Goal: Task Accomplishment & Management: Manage account settings

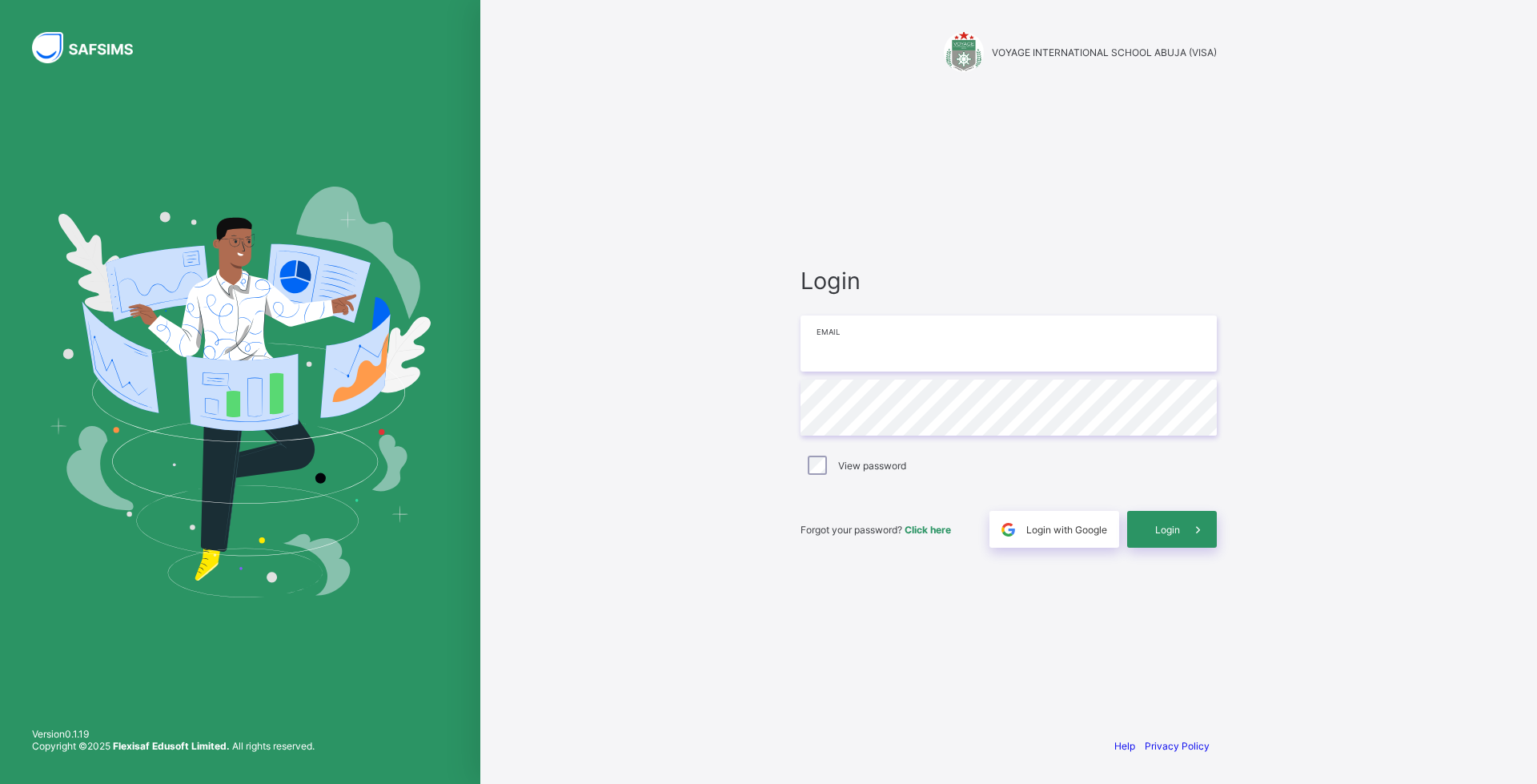
click at [897, 343] on input "email" at bounding box center [1009, 343] width 416 height 56
type input "**********"
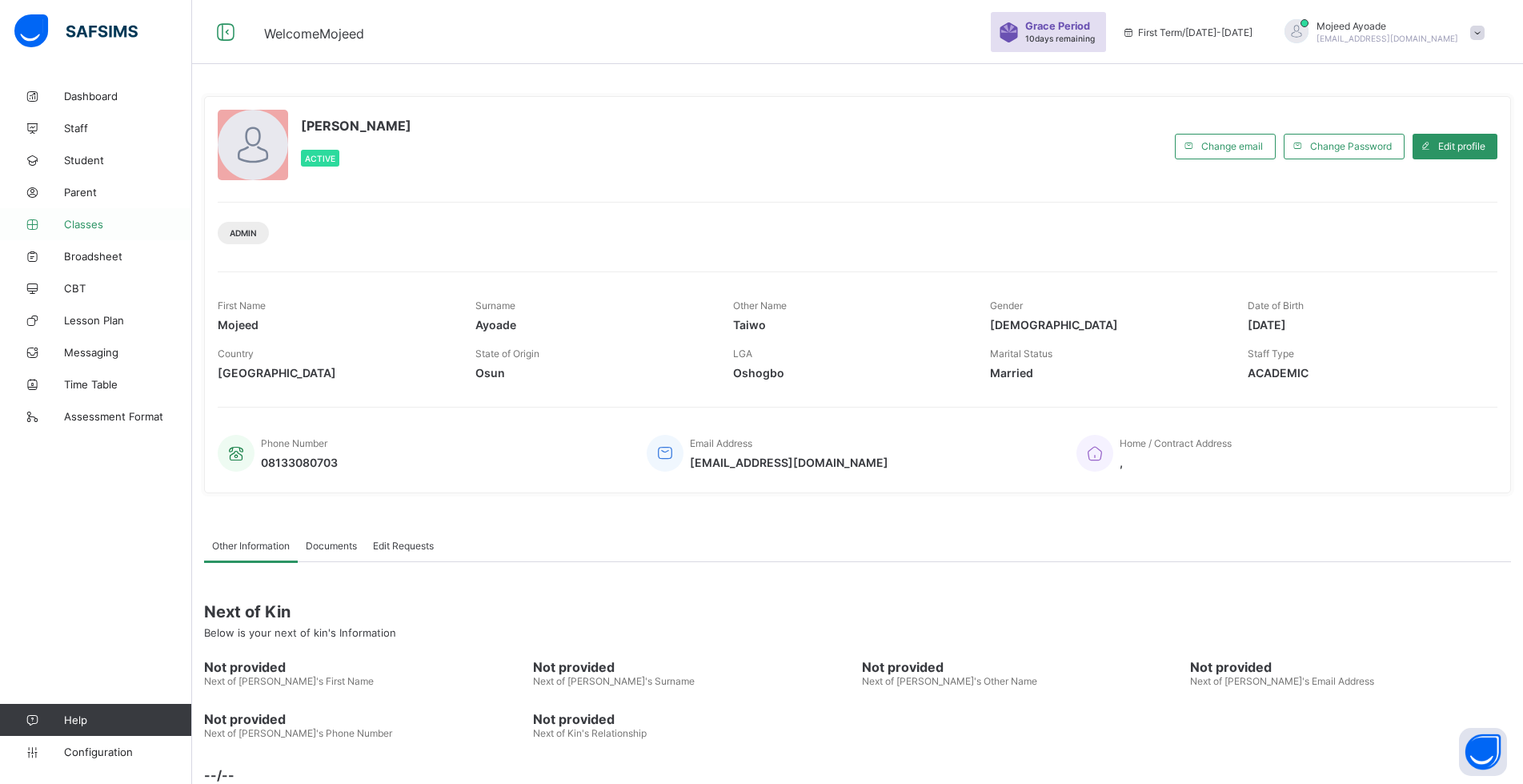
click at [76, 227] on span "Classes" at bounding box center [127, 223] width 128 height 13
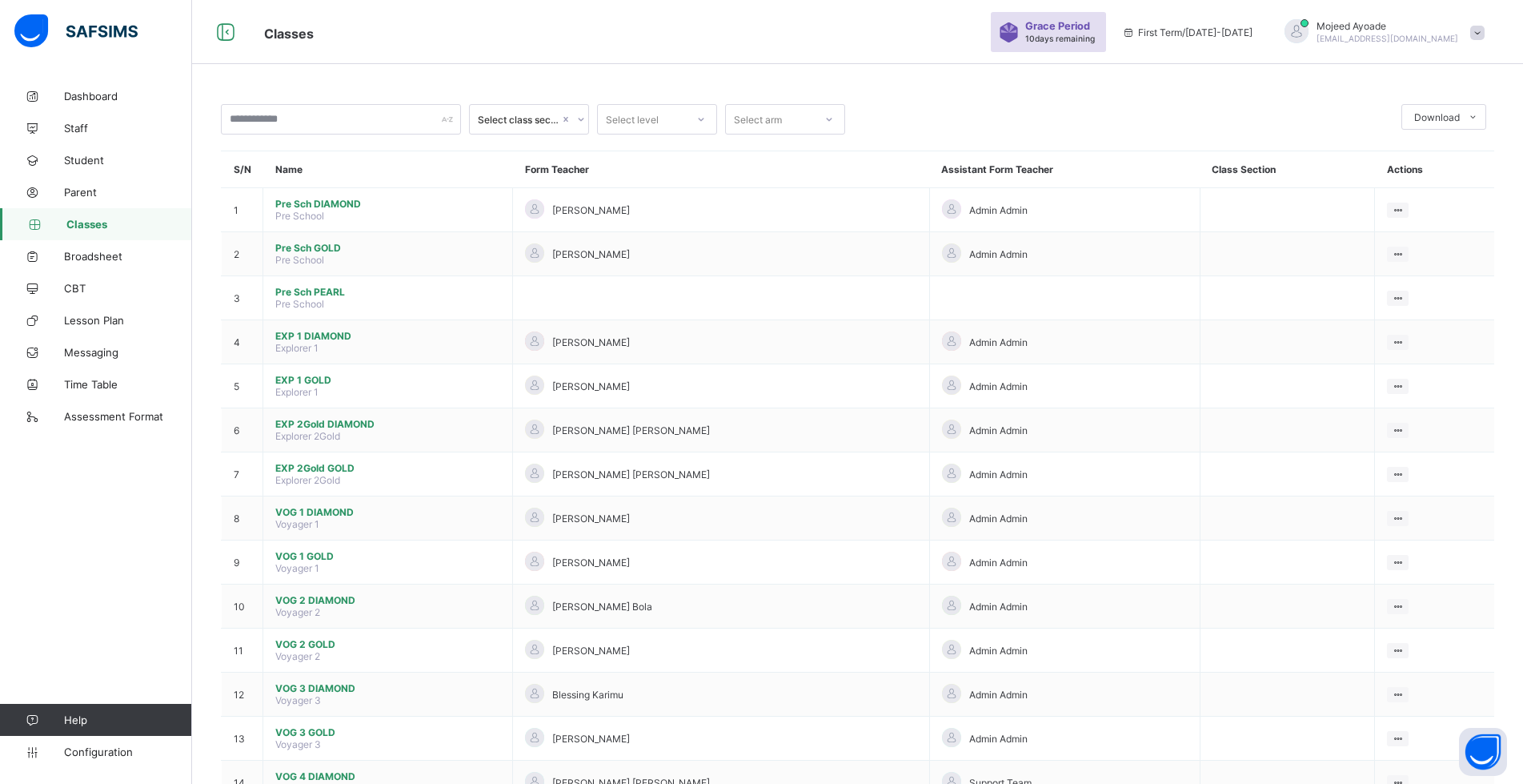
click at [652, 35] on span "Classes" at bounding box center [619, 31] width 711 height 21
click at [671, 33] on span "Classes" at bounding box center [619, 31] width 711 height 21
click at [665, 35] on span "Classes" at bounding box center [619, 31] width 711 height 21
click at [369, 124] on input "text" at bounding box center [341, 120] width 240 height 31
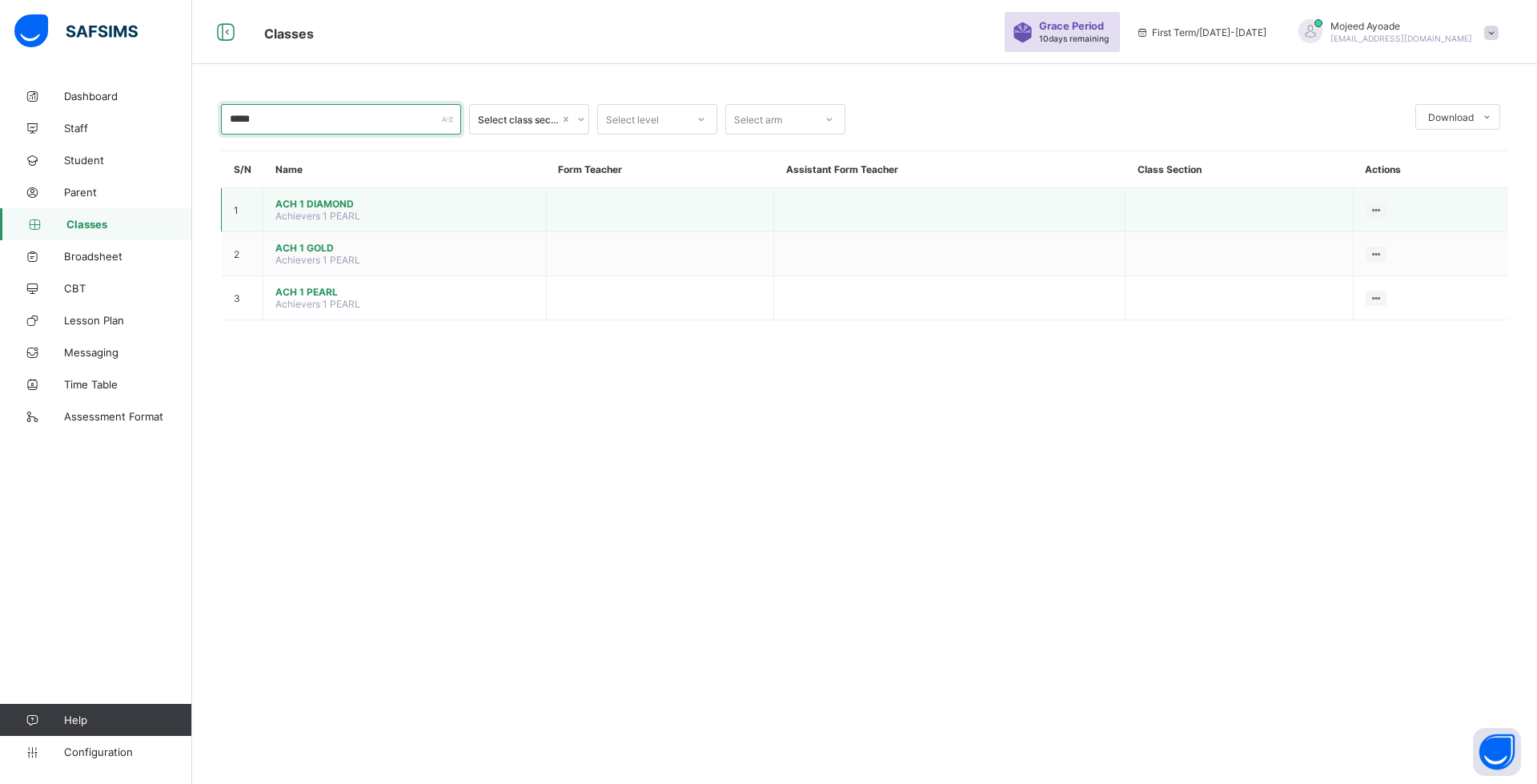
type input "*****"
click at [324, 209] on span "ACH 1 DIAMOND" at bounding box center [404, 204] width 258 height 12
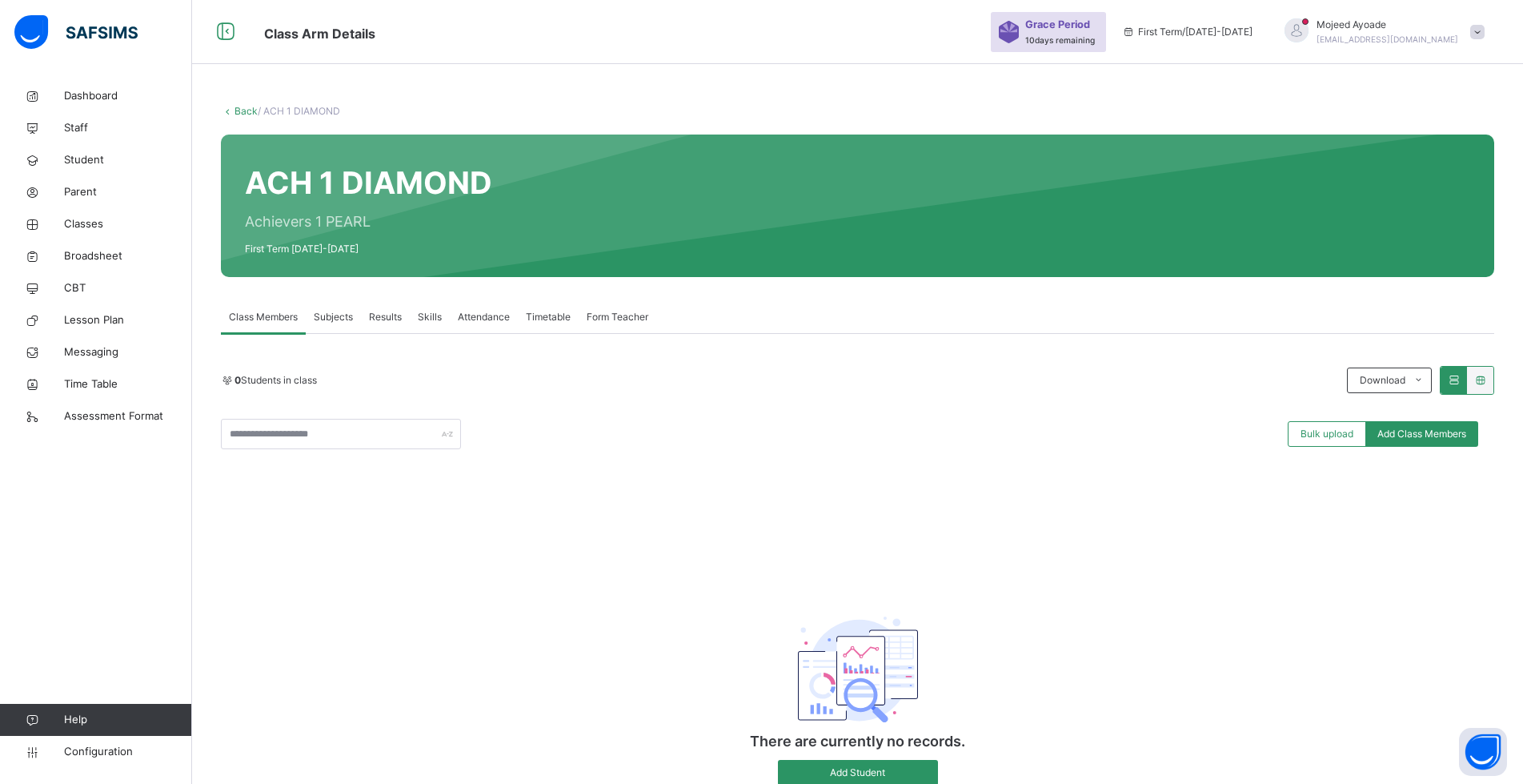
click at [619, 316] on span "Form Teacher" at bounding box center [618, 317] width 62 height 14
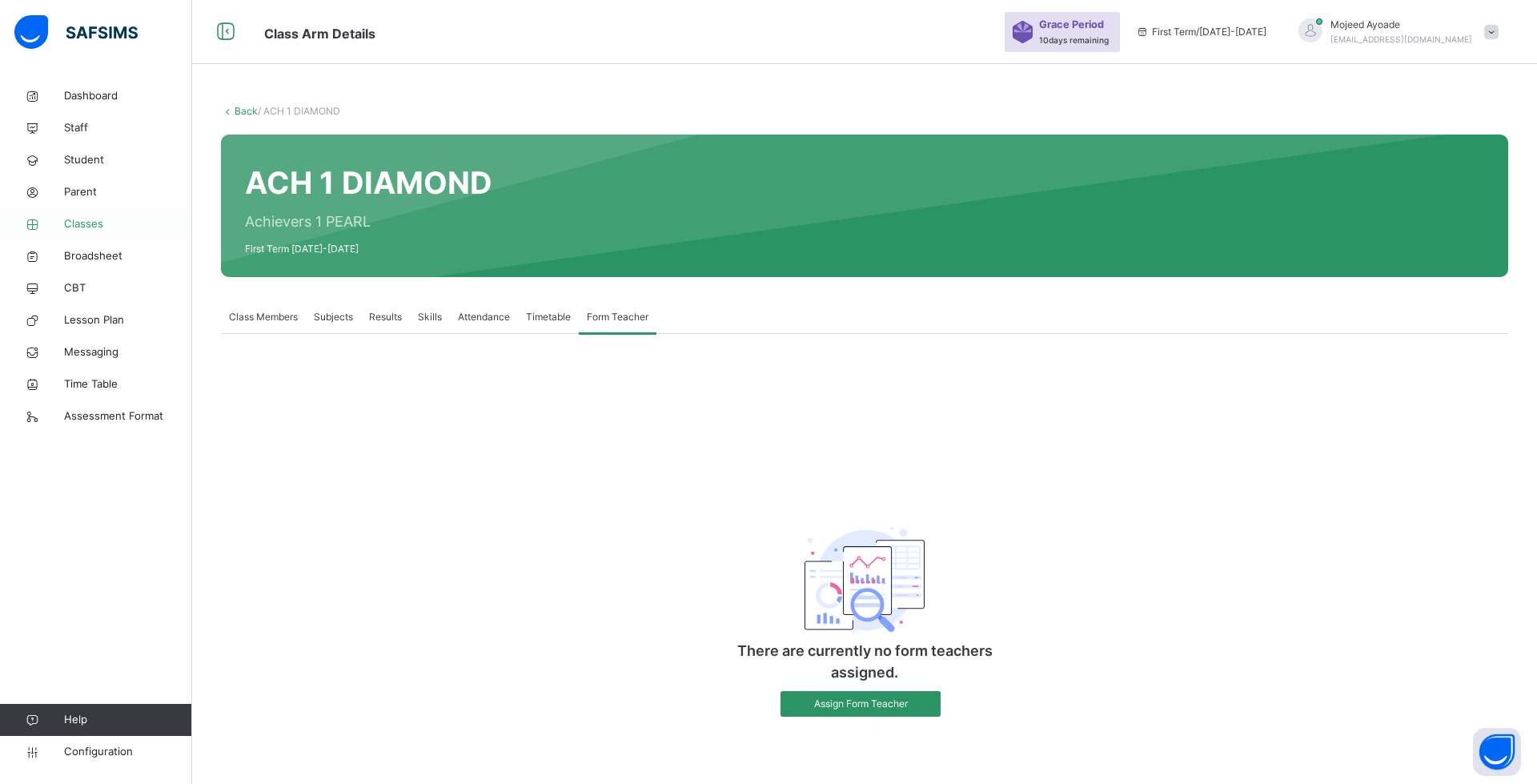
click at [88, 225] on span "Classes" at bounding box center [127, 223] width 128 height 16
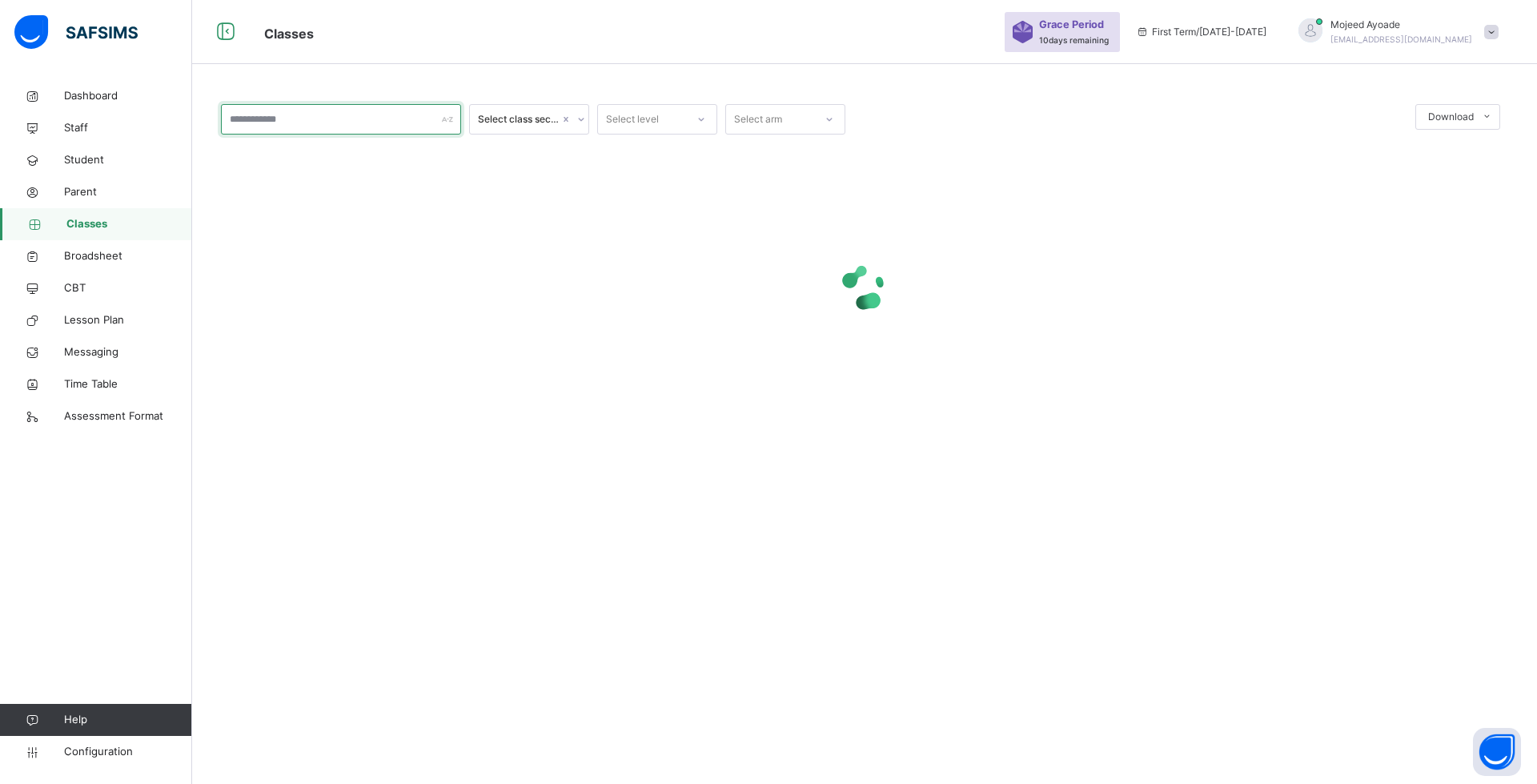
click at [283, 127] on input "text" at bounding box center [341, 120] width 240 height 31
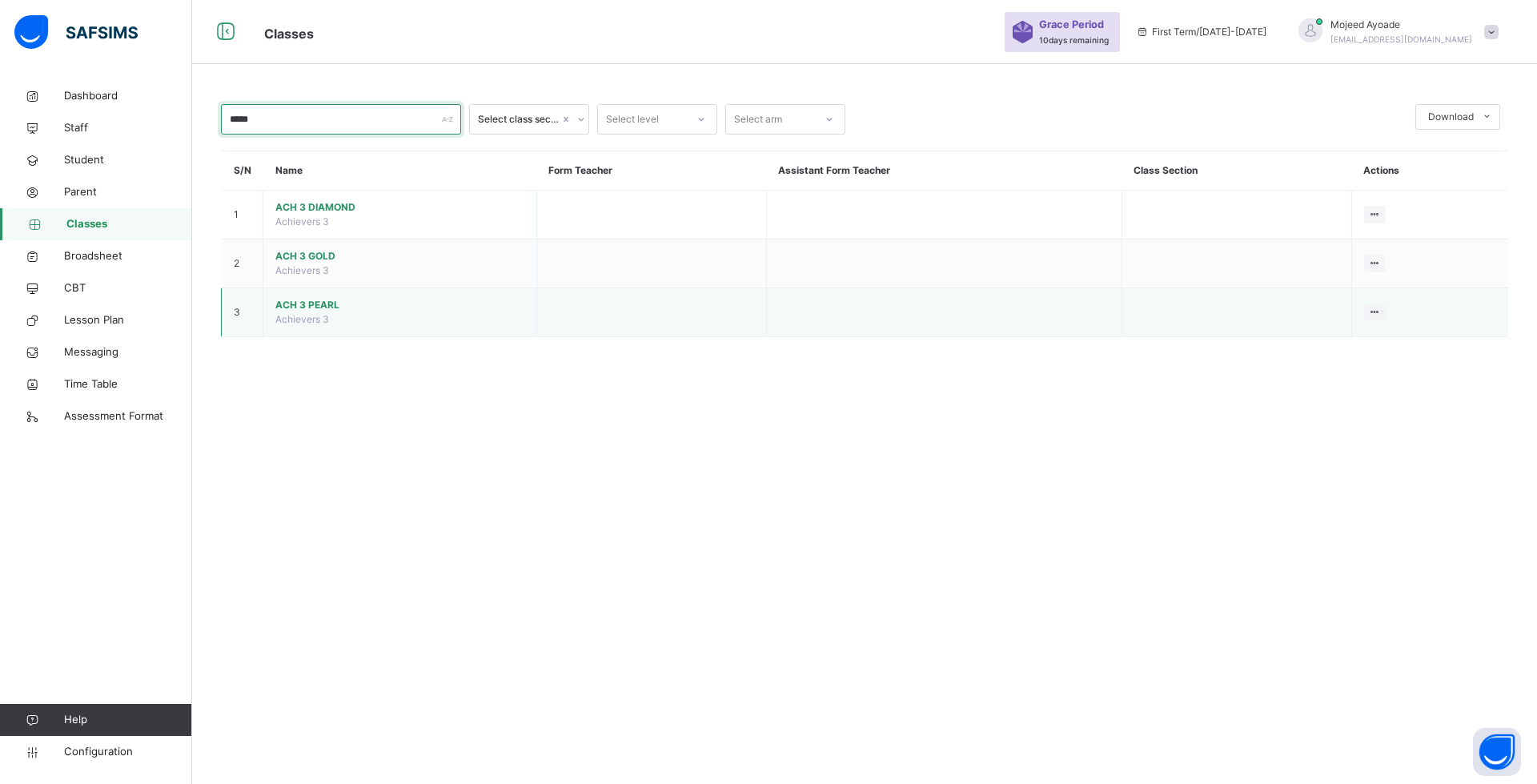
type input "*****"
click at [314, 307] on span "ACH 3 PEARL" at bounding box center [399, 305] width 249 height 14
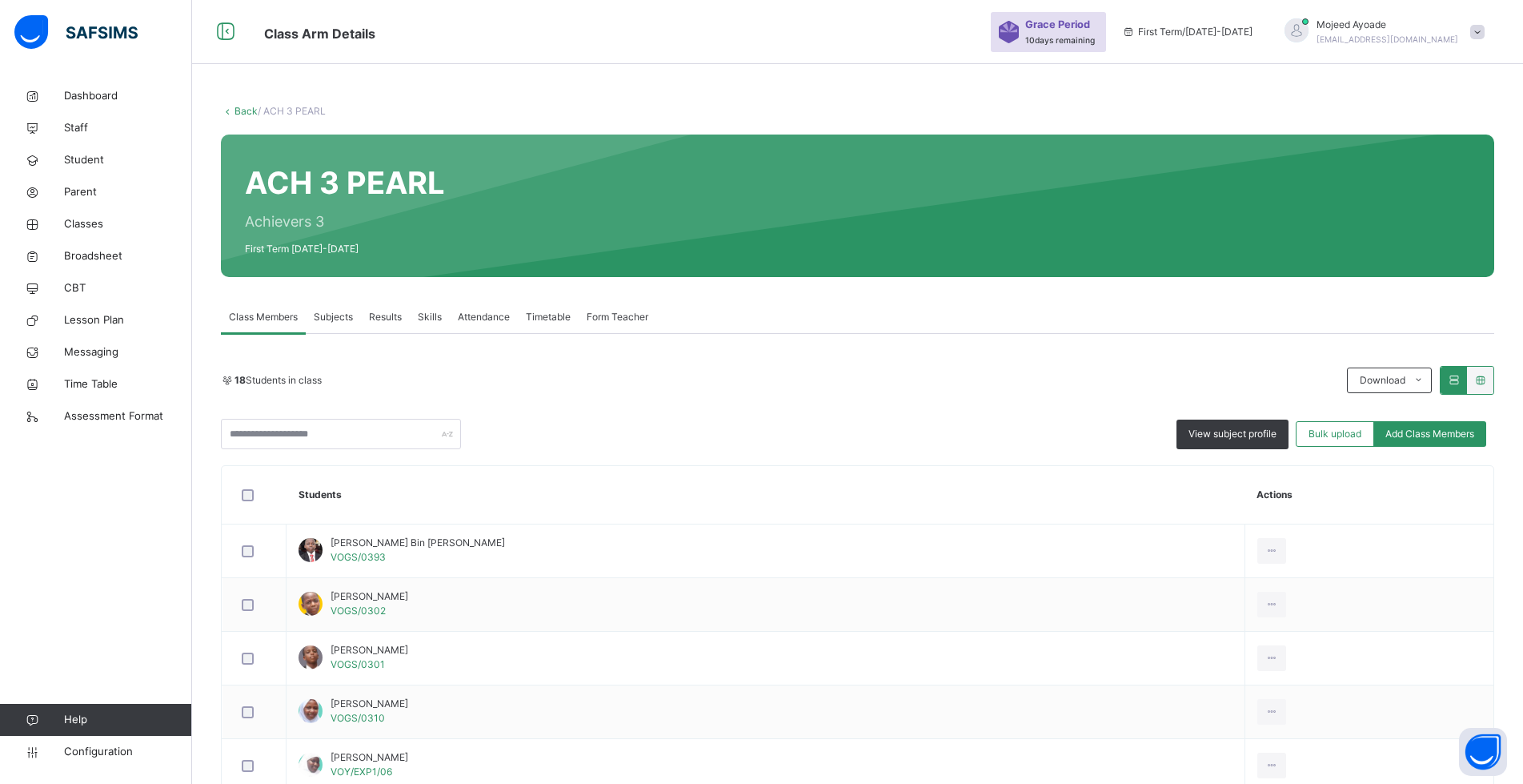
click at [606, 312] on span "Form Teacher" at bounding box center [618, 317] width 62 height 14
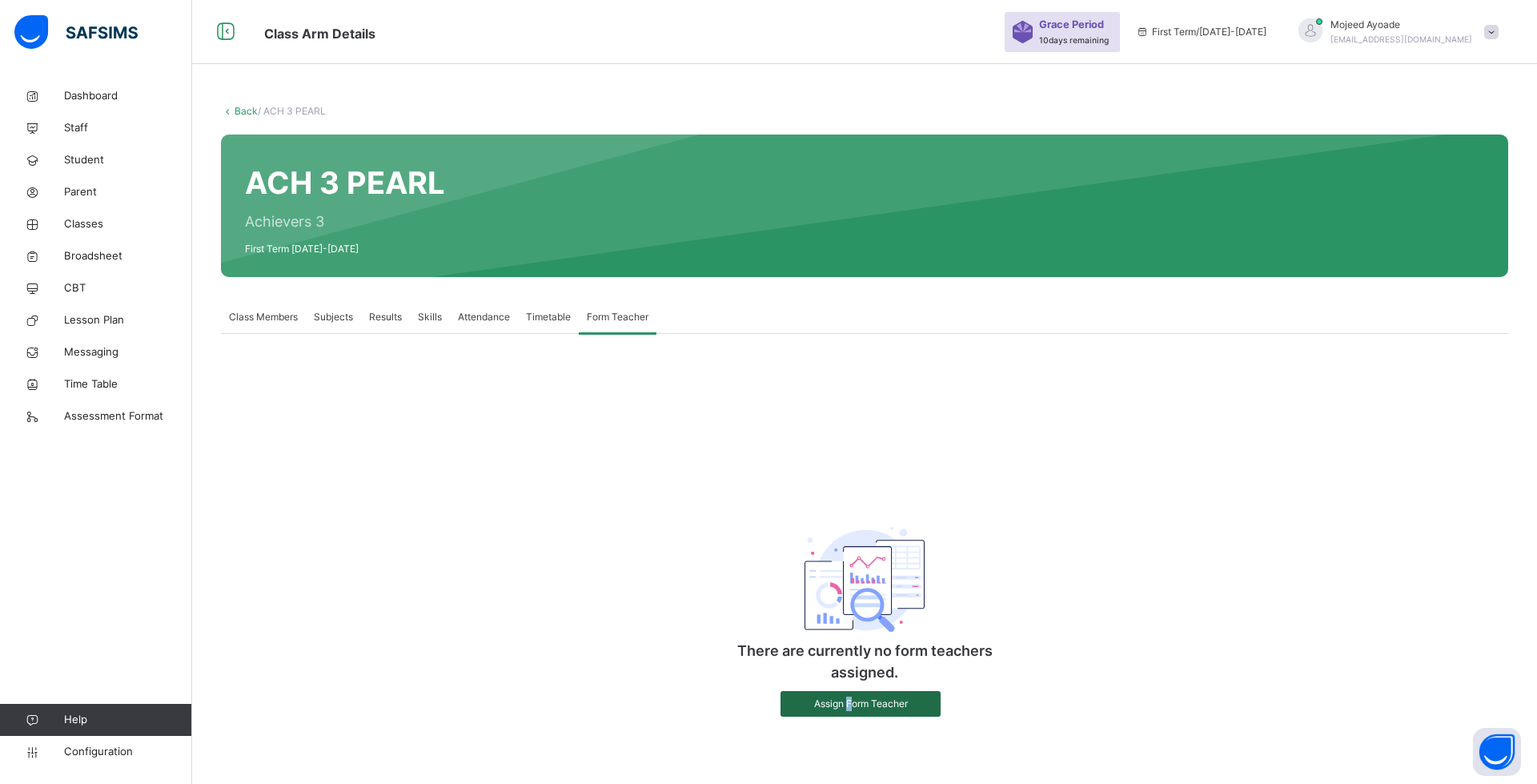
click at [849, 702] on span "Assign Form Teacher" at bounding box center [861, 703] width 136 height 14
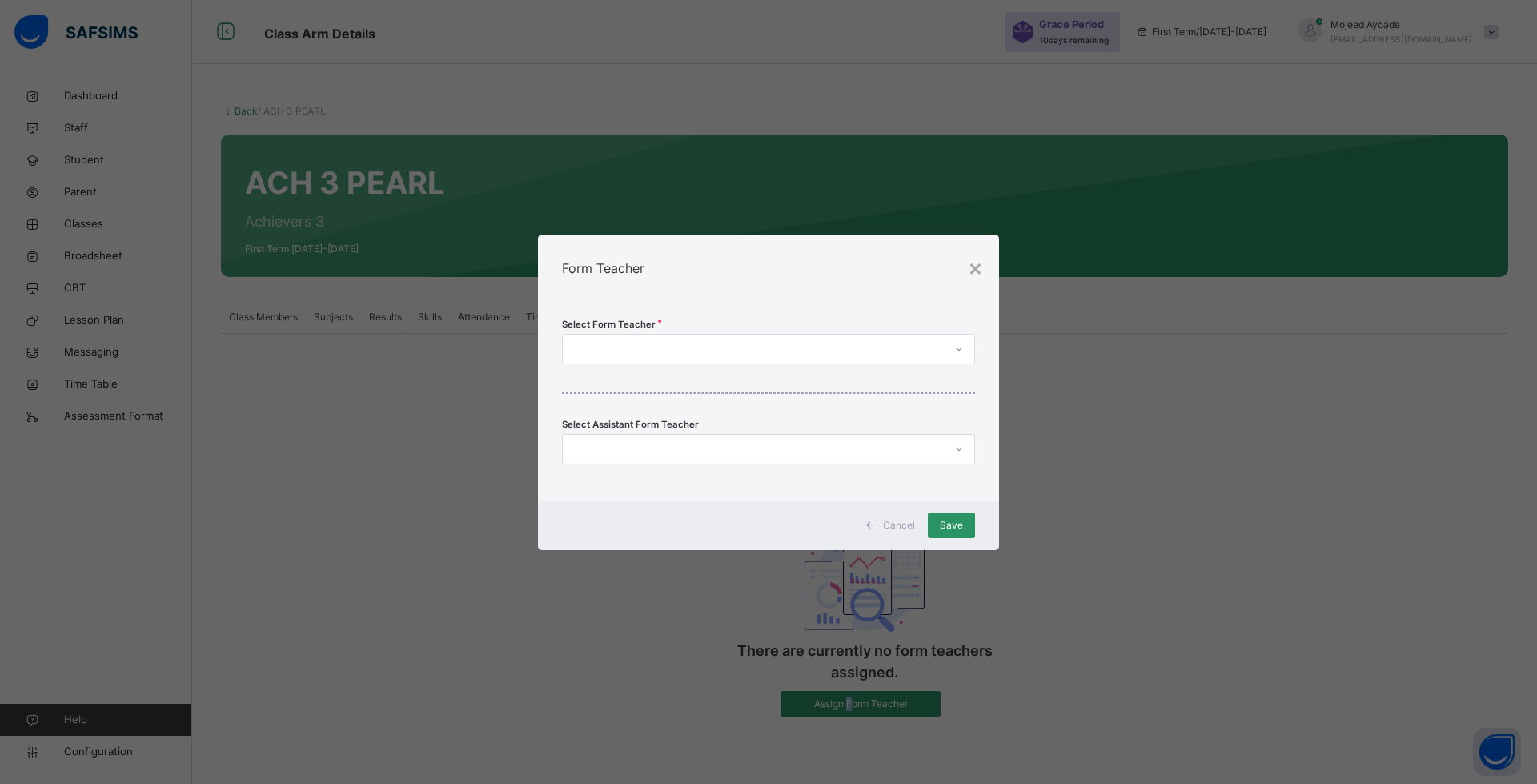
click at [630, 344] on div at bounding box center [754, 348] width 381 height 25
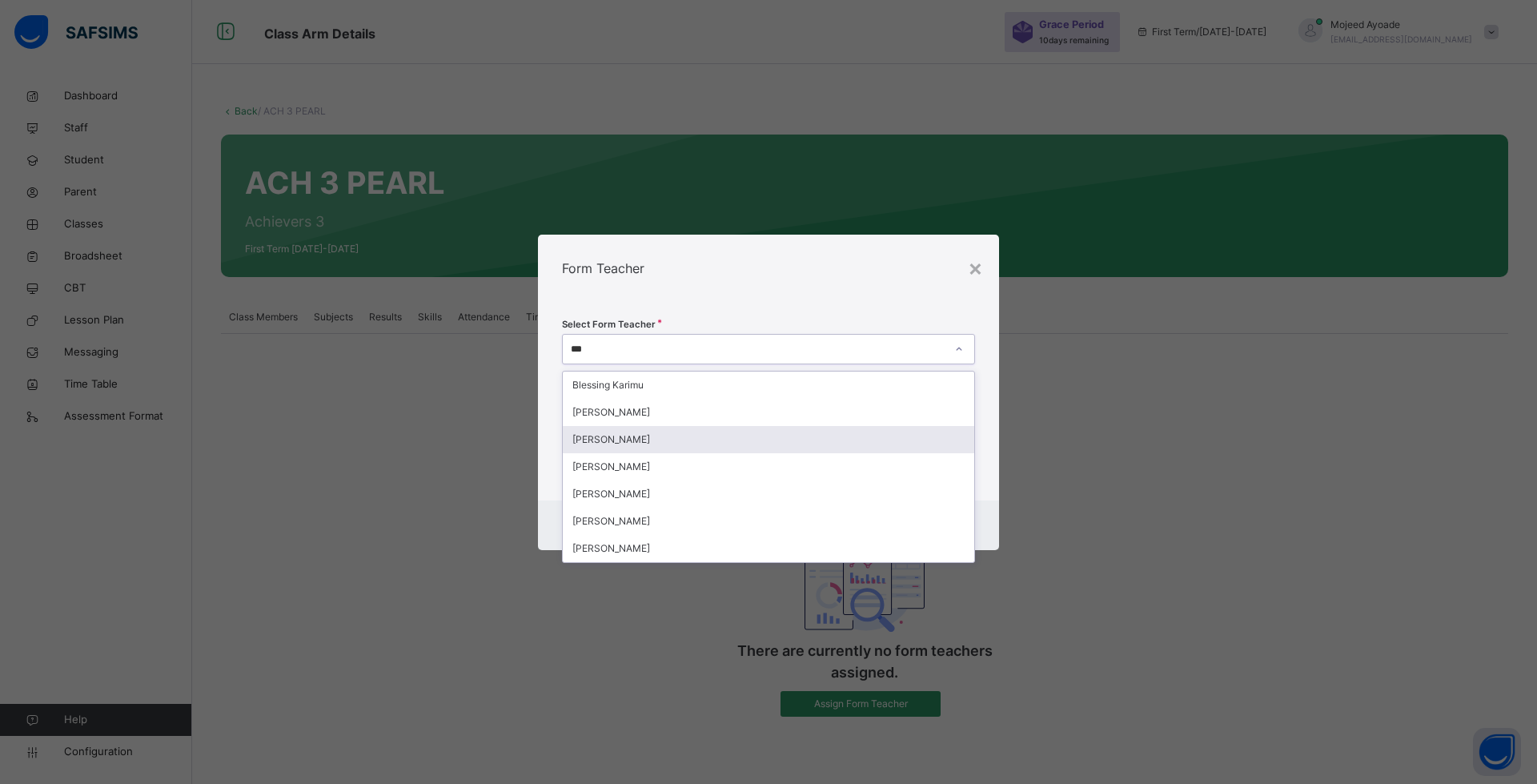
type input "****"
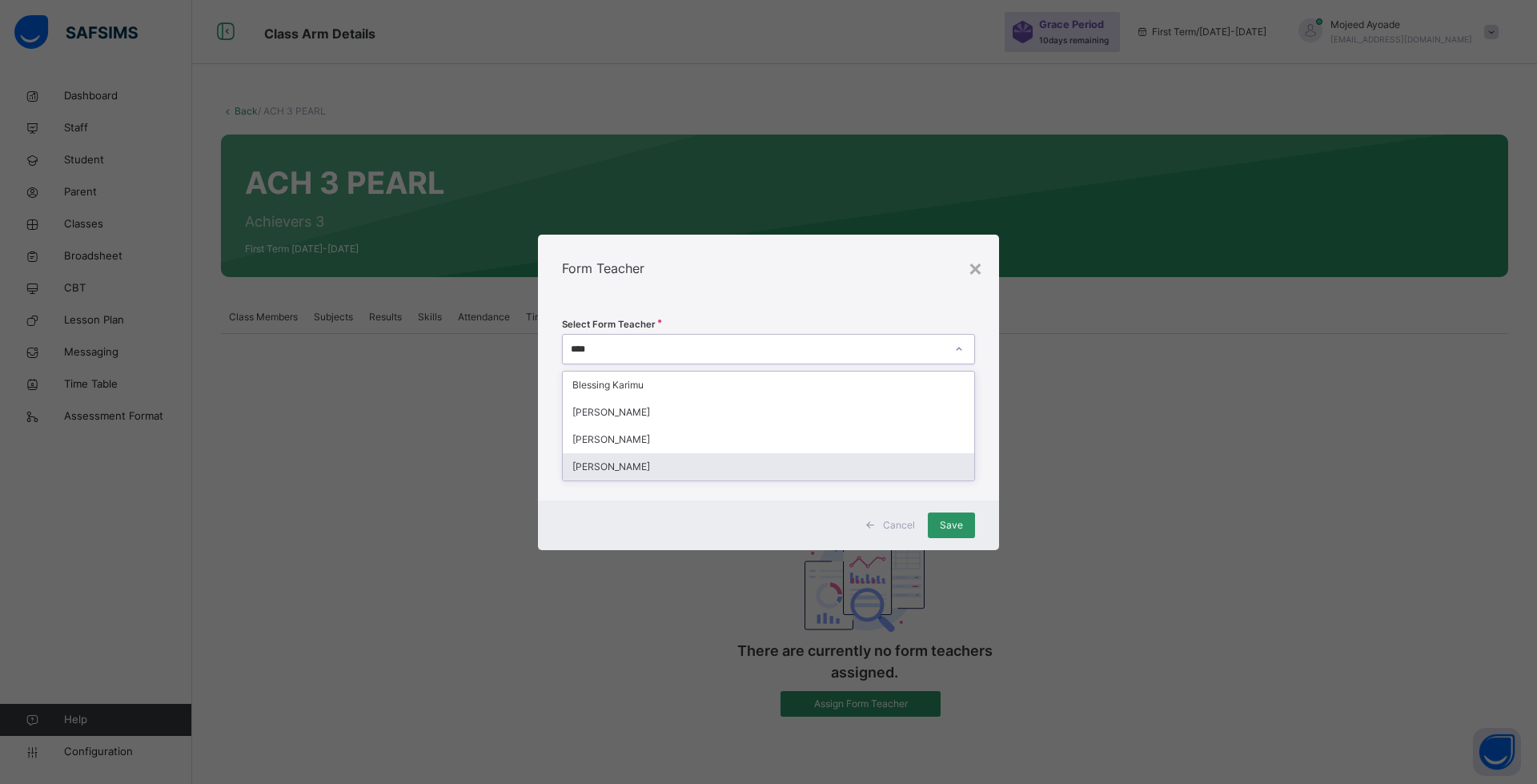
click at [602, 469] on div "[PERSON_NAME]" at bounding box center [769, 466] width 411 height 27
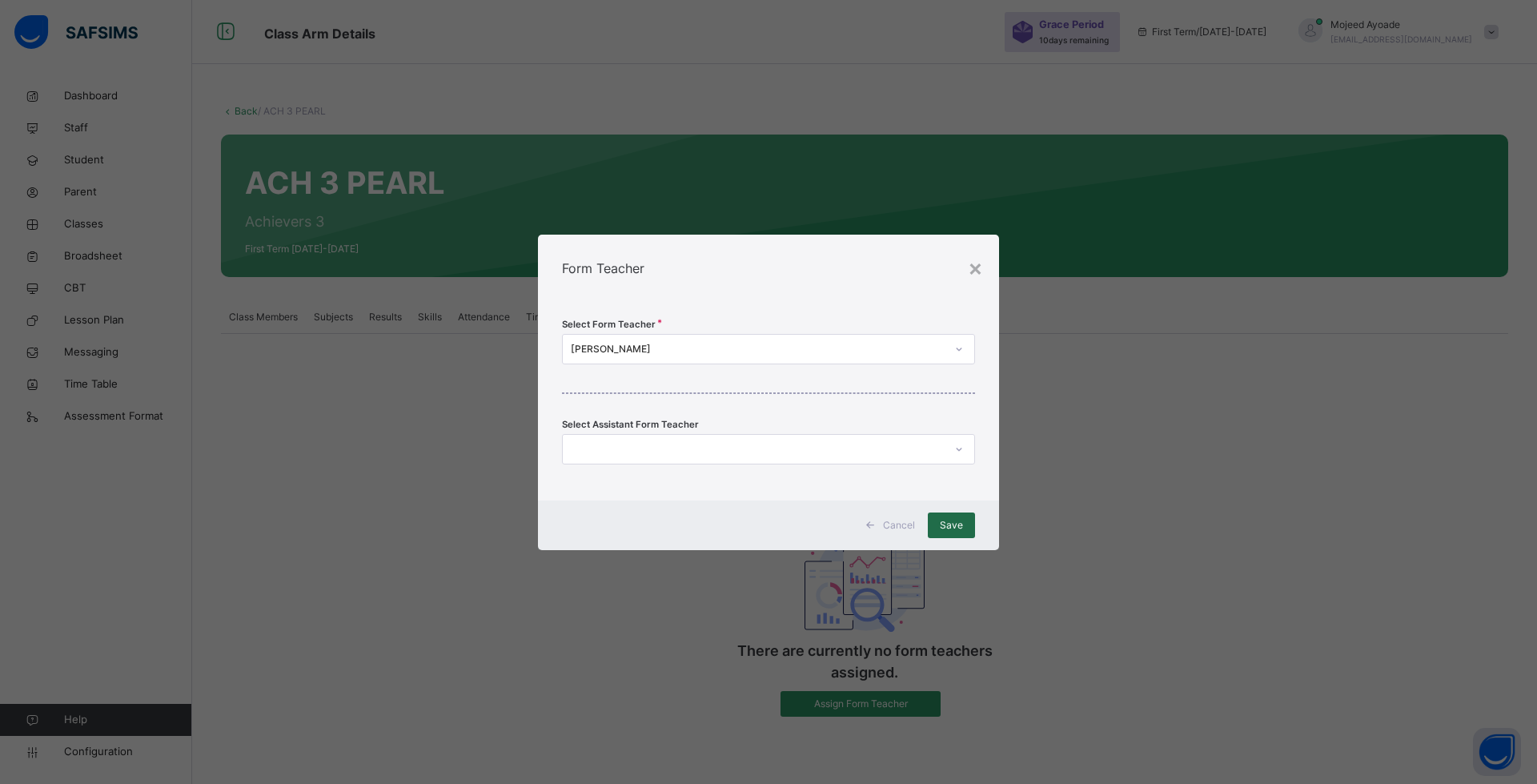
click at [961, 525] on span "Save" at bounding box center [951, 525] width 23 height 14
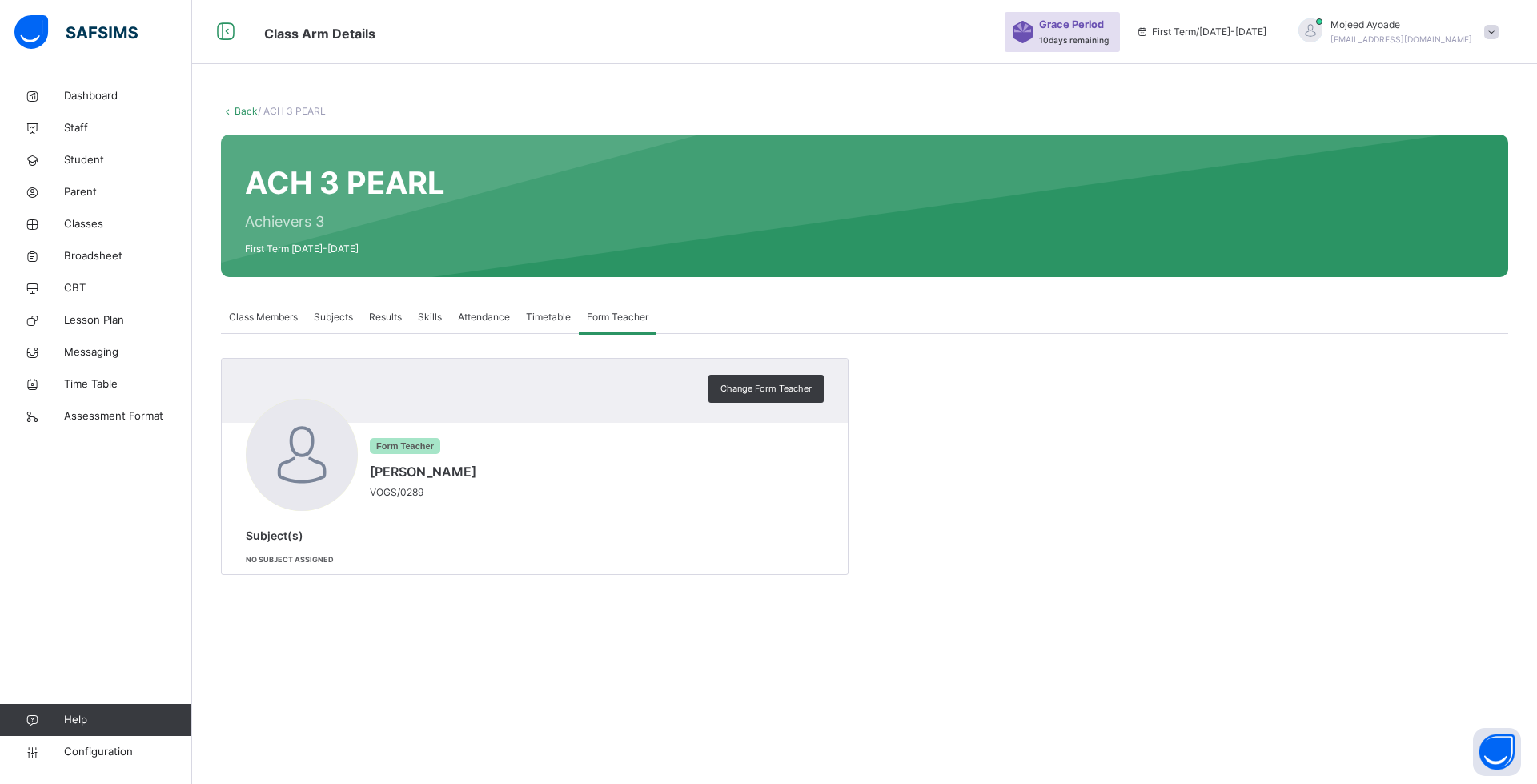
click at [274, 319] on span "Class Members" at bounding box center [263, 317] width 69 height 14
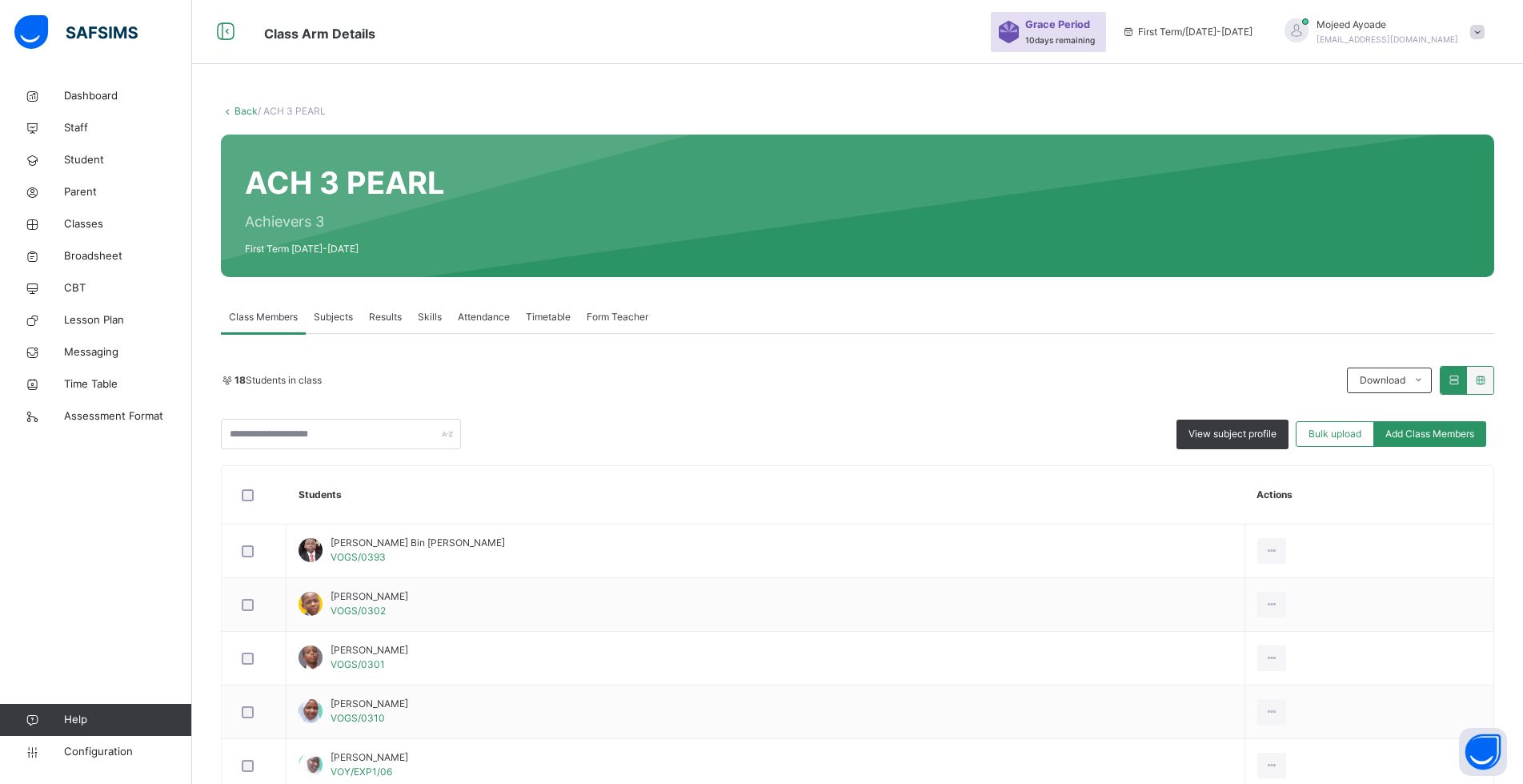
click at [614, 320] on span "Form Teacher" at bounding box center [618, 317] width 62 height 14
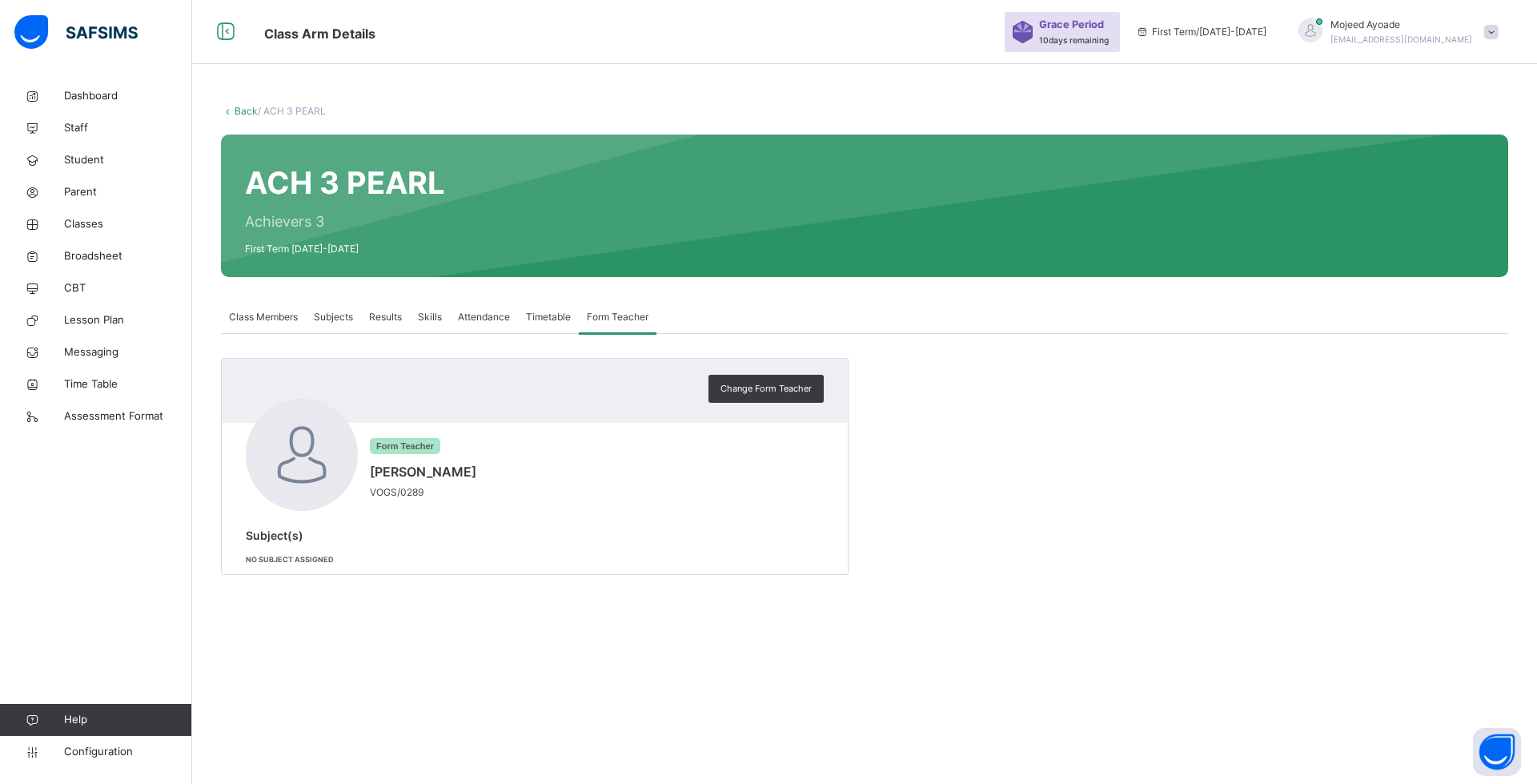
click at [267, 324] on span "Class Members" at bounding box center [263, 317] width 69 height 14
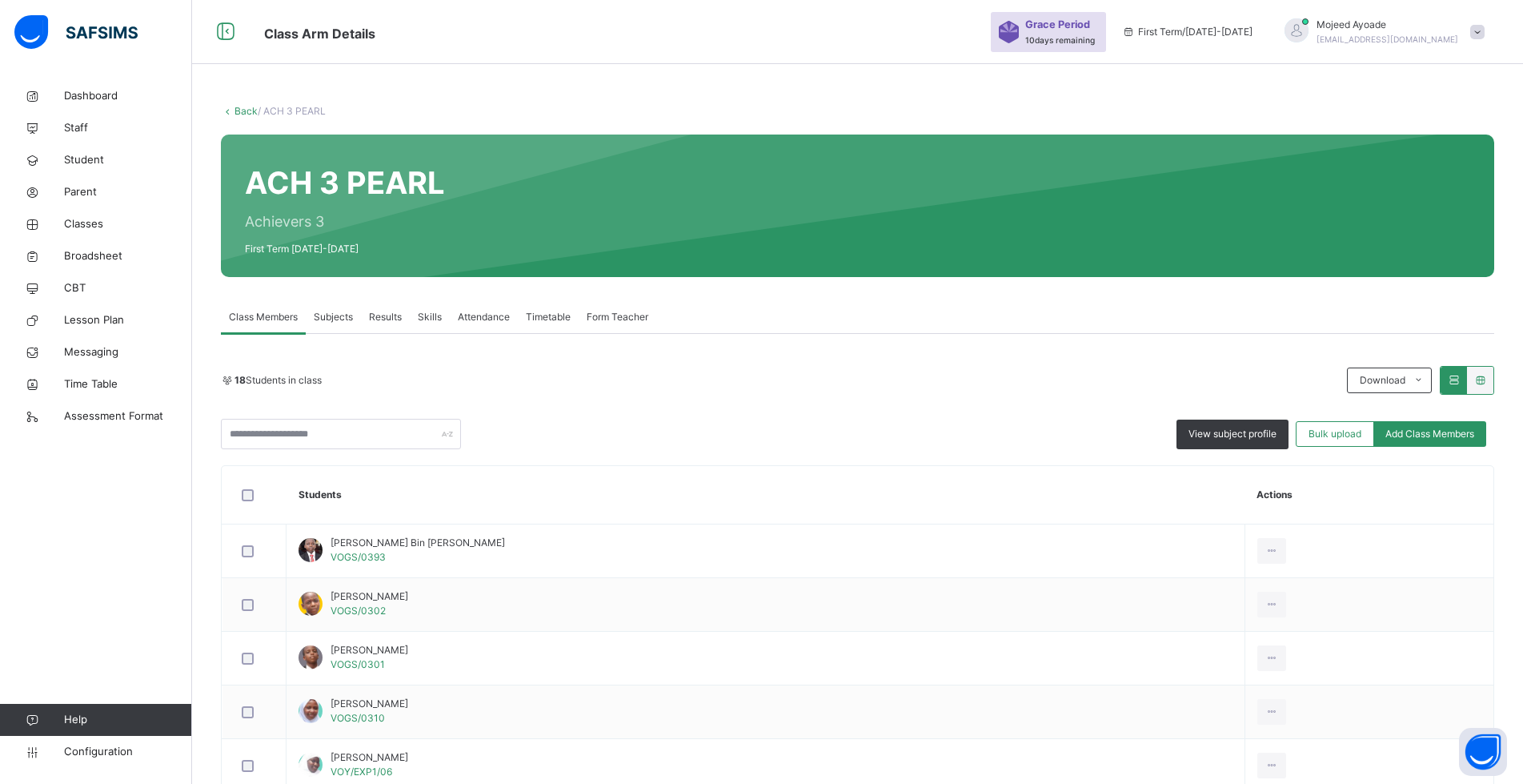
click at [722, 406] on div "18 Students in class Download Pdf Report Excel Report View subject profile Bulk…" at bounding box center [857, 408] width 1273 height 83
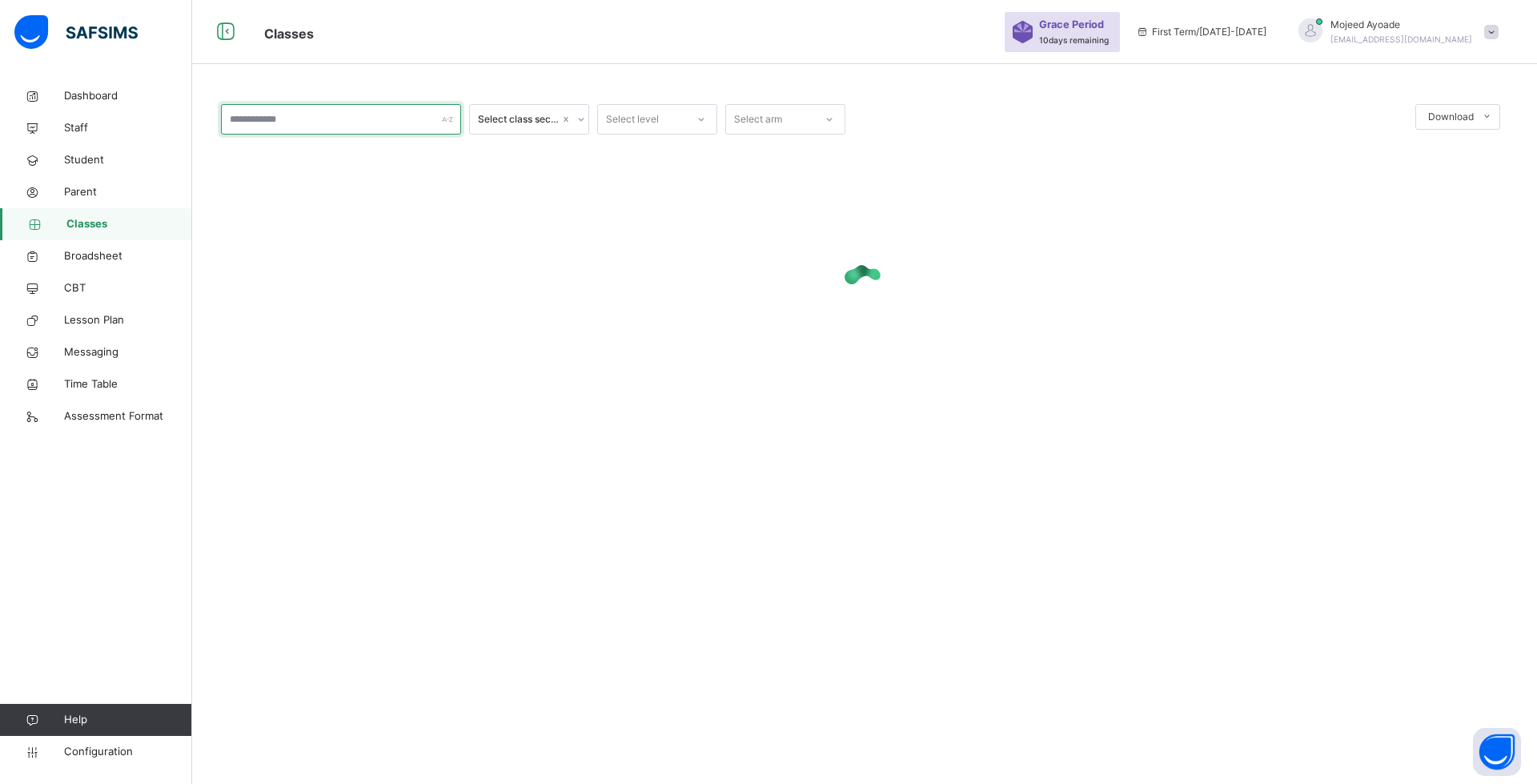
click at [342, 119] on input "text" at bounding box center [341, 120] width 240 height 31
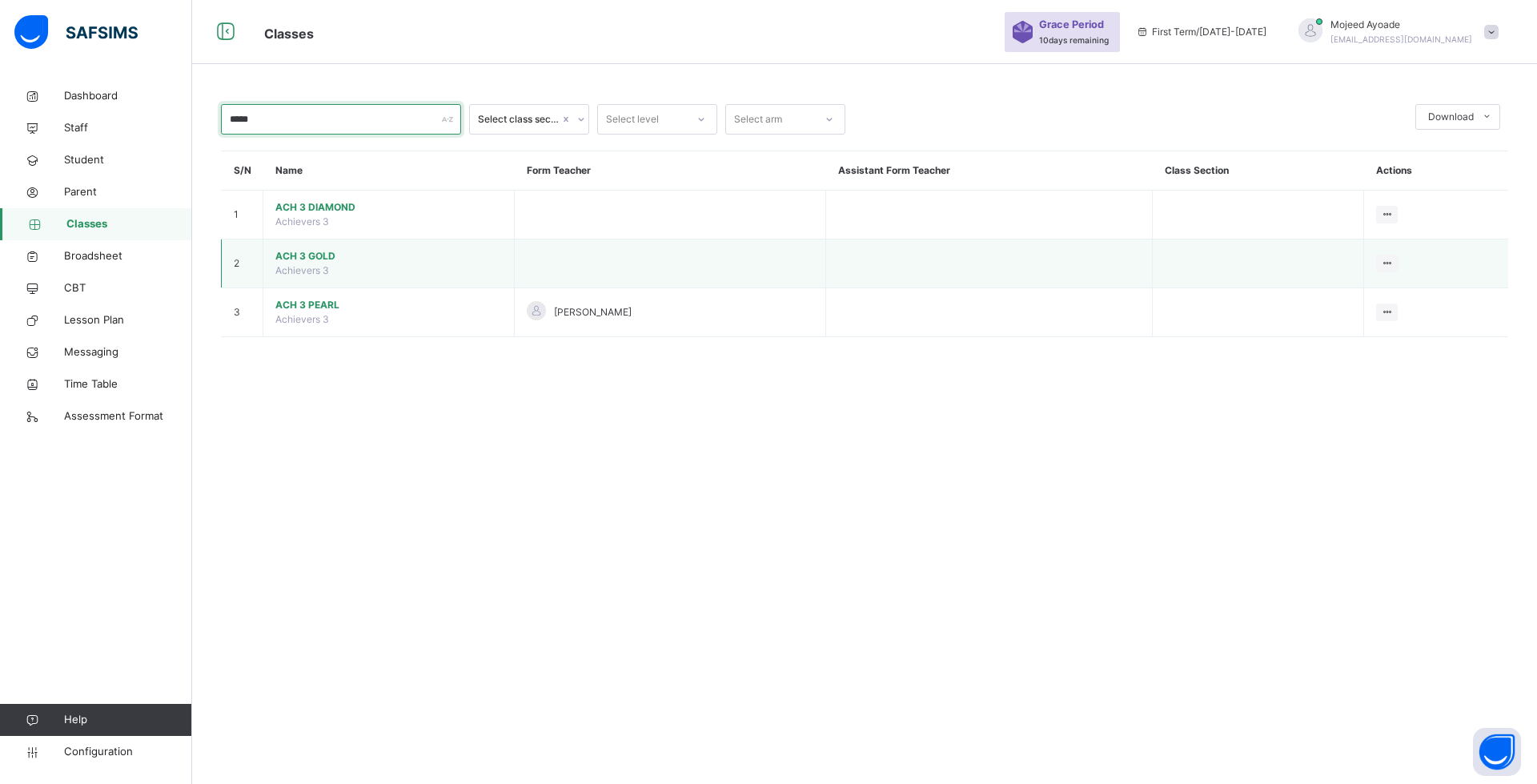
type input "*****"
click at [312, 253] on span "ACH 3 GOLD" at bounding box center [388, 256] width 227 height 14
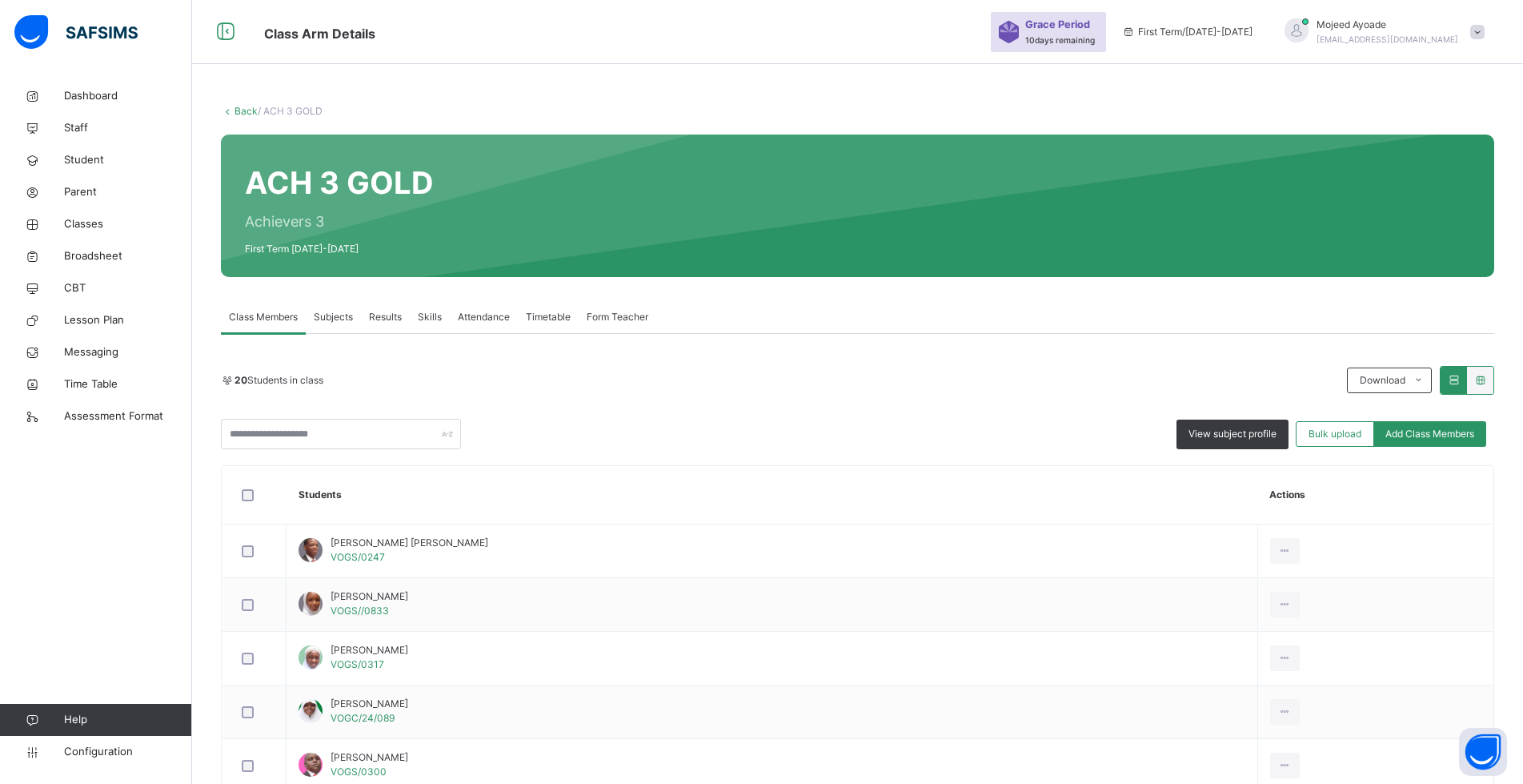
click at [624, 317] on span "Form Teacher" at bounding box center [618, 317] width 62 height 14
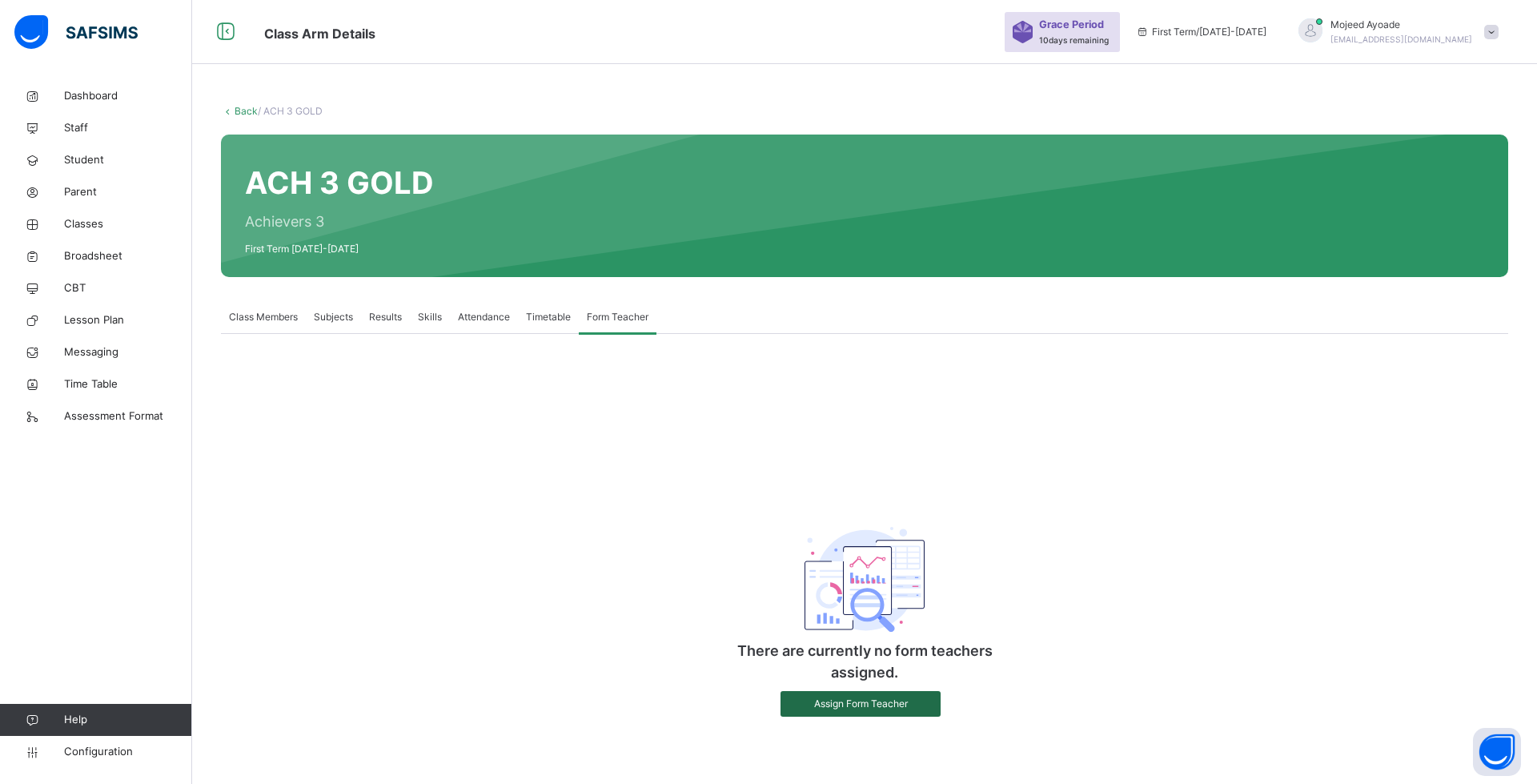
click at [887, 703] on span "Assign Form Teacher" at bounding box center [861, 703] width 136 height 14
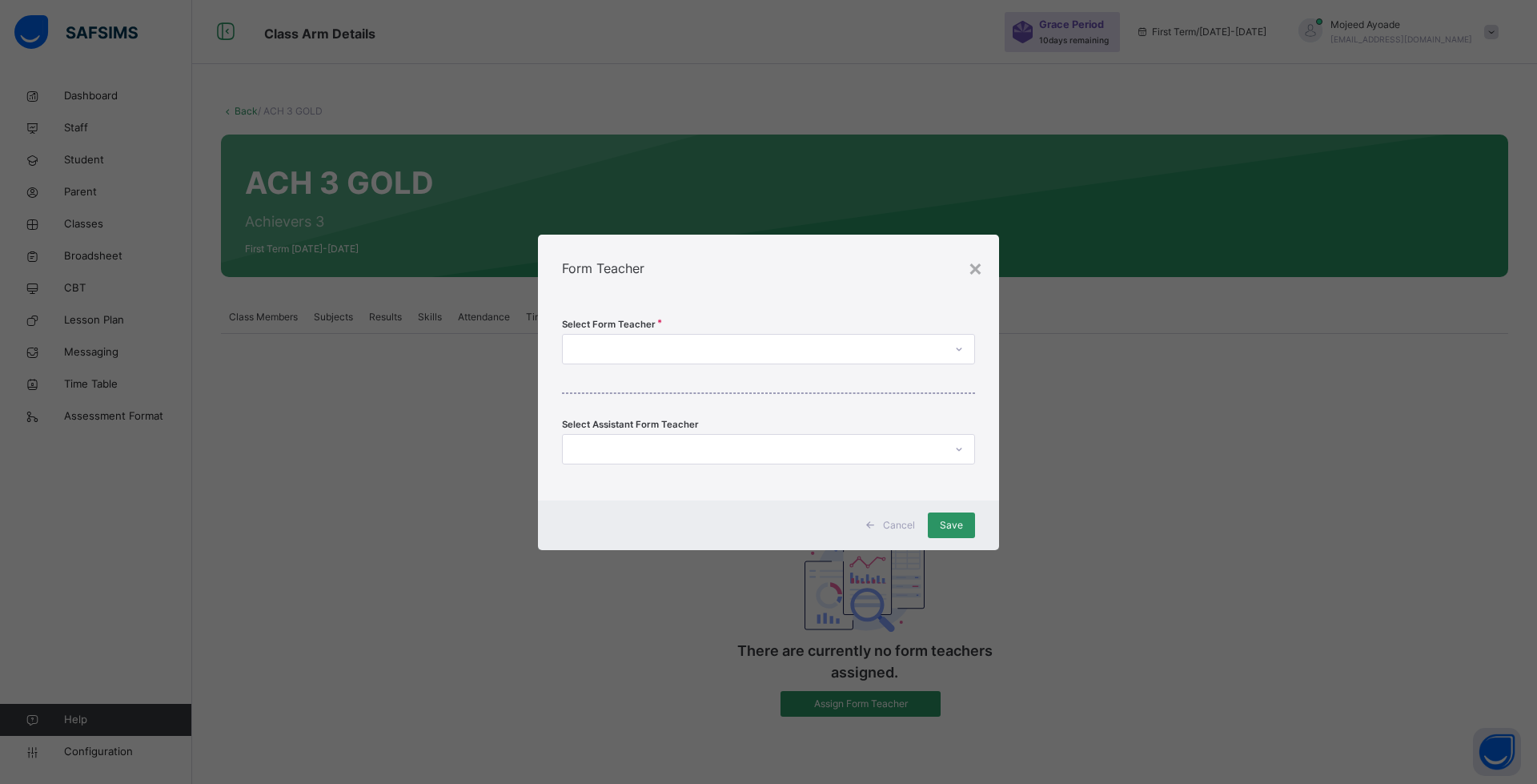
click at [673, 350] on div at bounding box center [754, 348] width 381 height 25
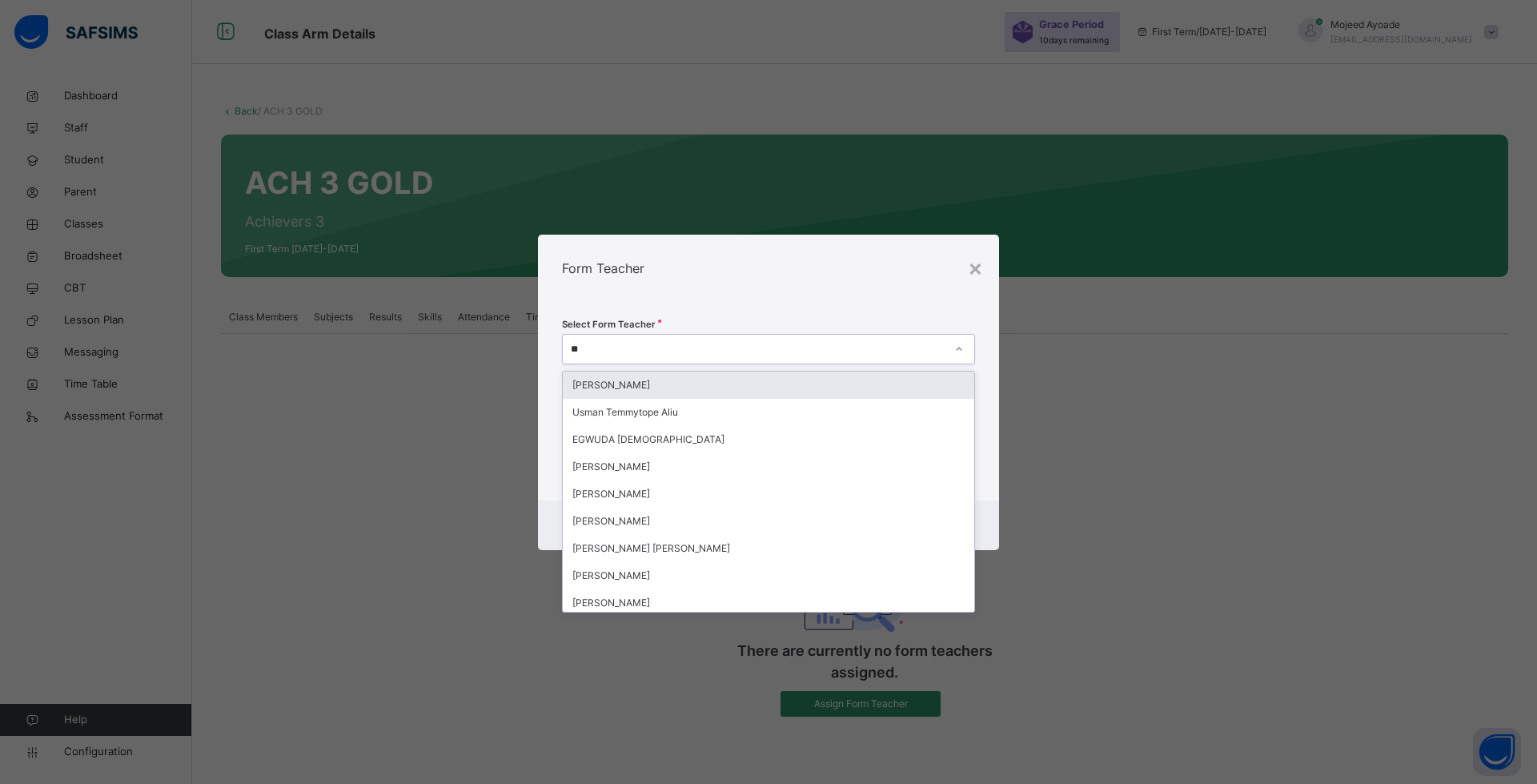
type input "***"
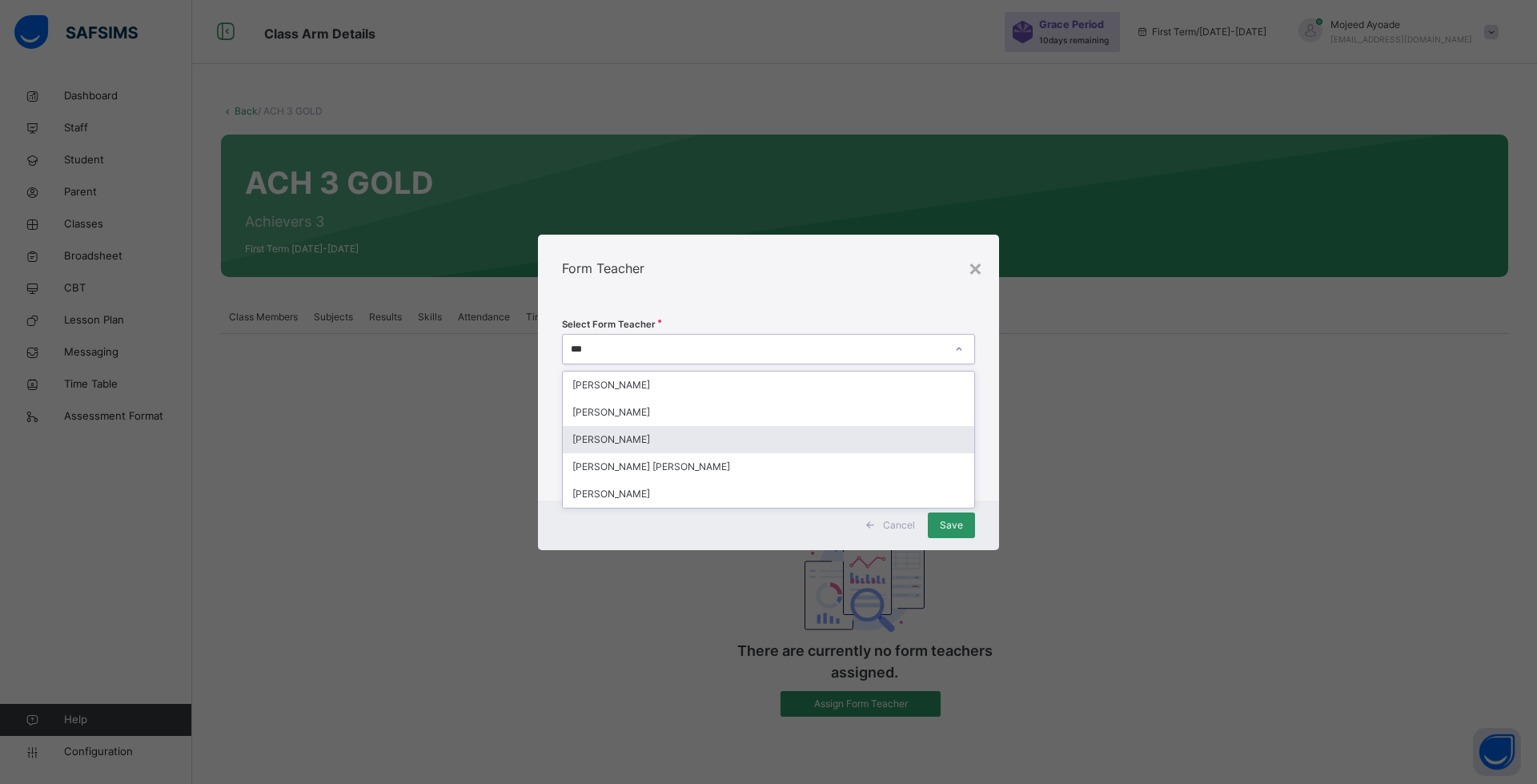
click at [842, 448] on div "[PERSON_NAME]" at bounding box center [769, 439] width 411 height 27
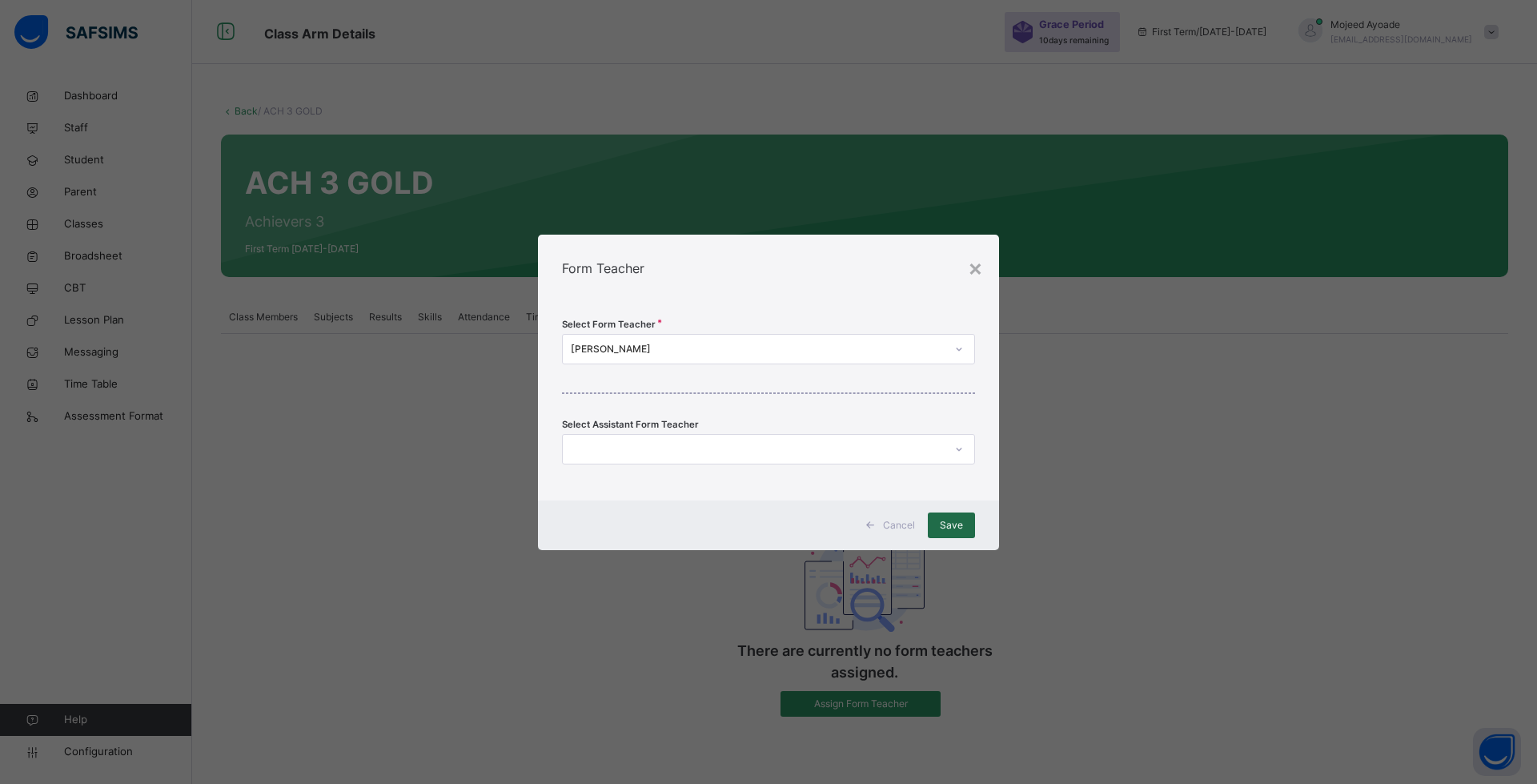
click at [953, 532] on span "Save" at bounding box center [951, 525] width 23 height 14
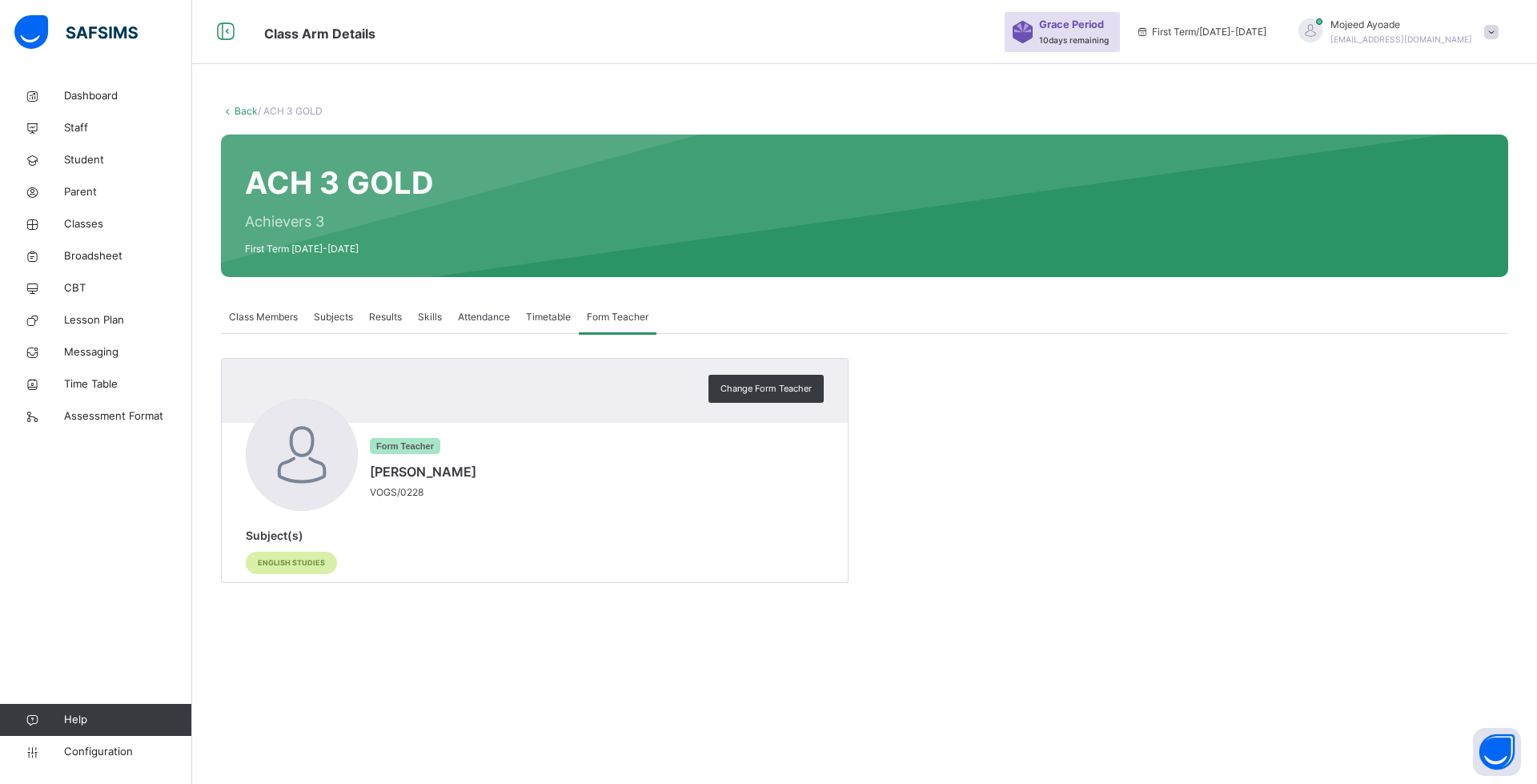
click at [273, 319] on span "Class Members" at bounding box center [263, 317] width 69 height 14
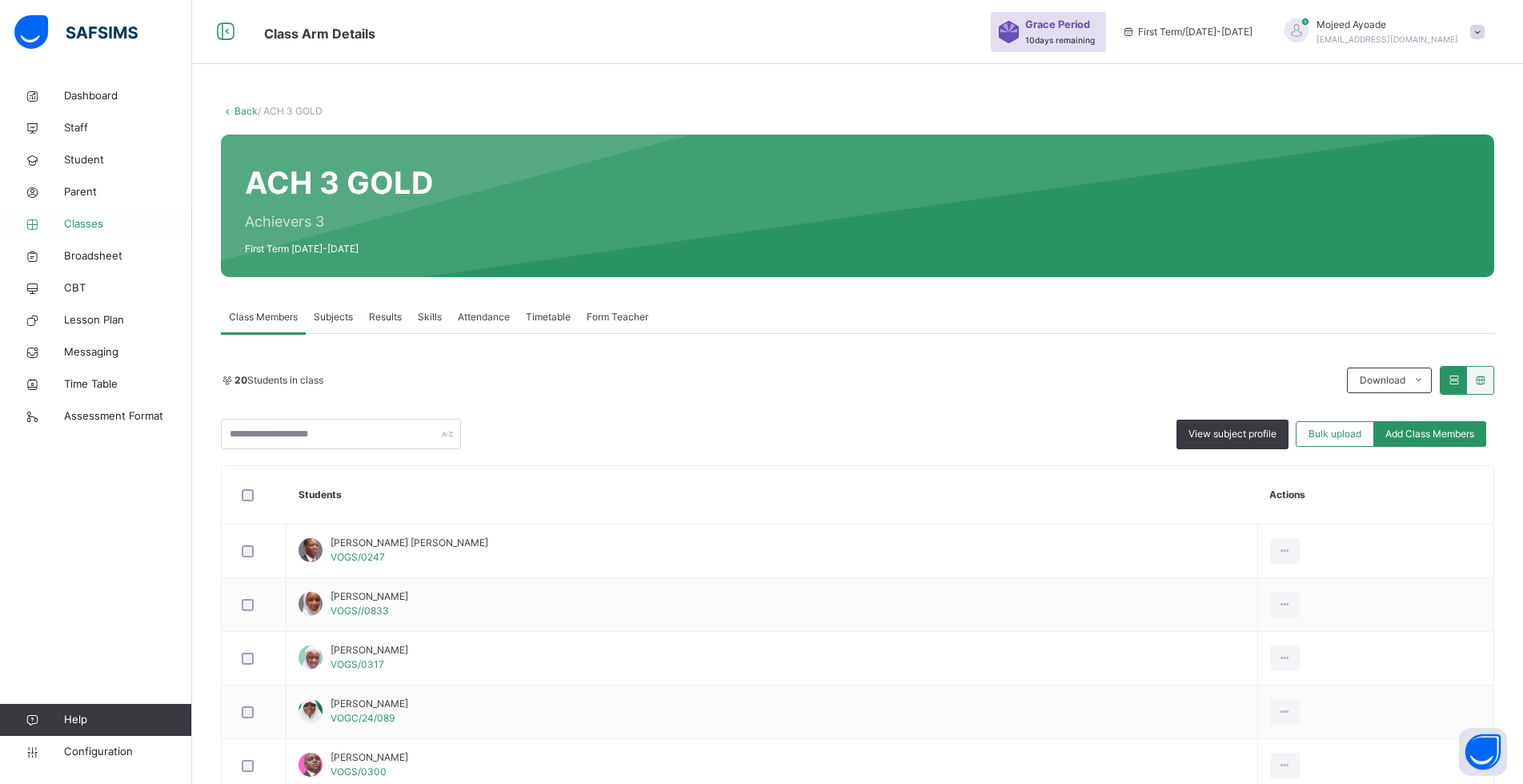
click at [86, 221] on span "Classes" at bounding box center [127, 223] width 128 height 16
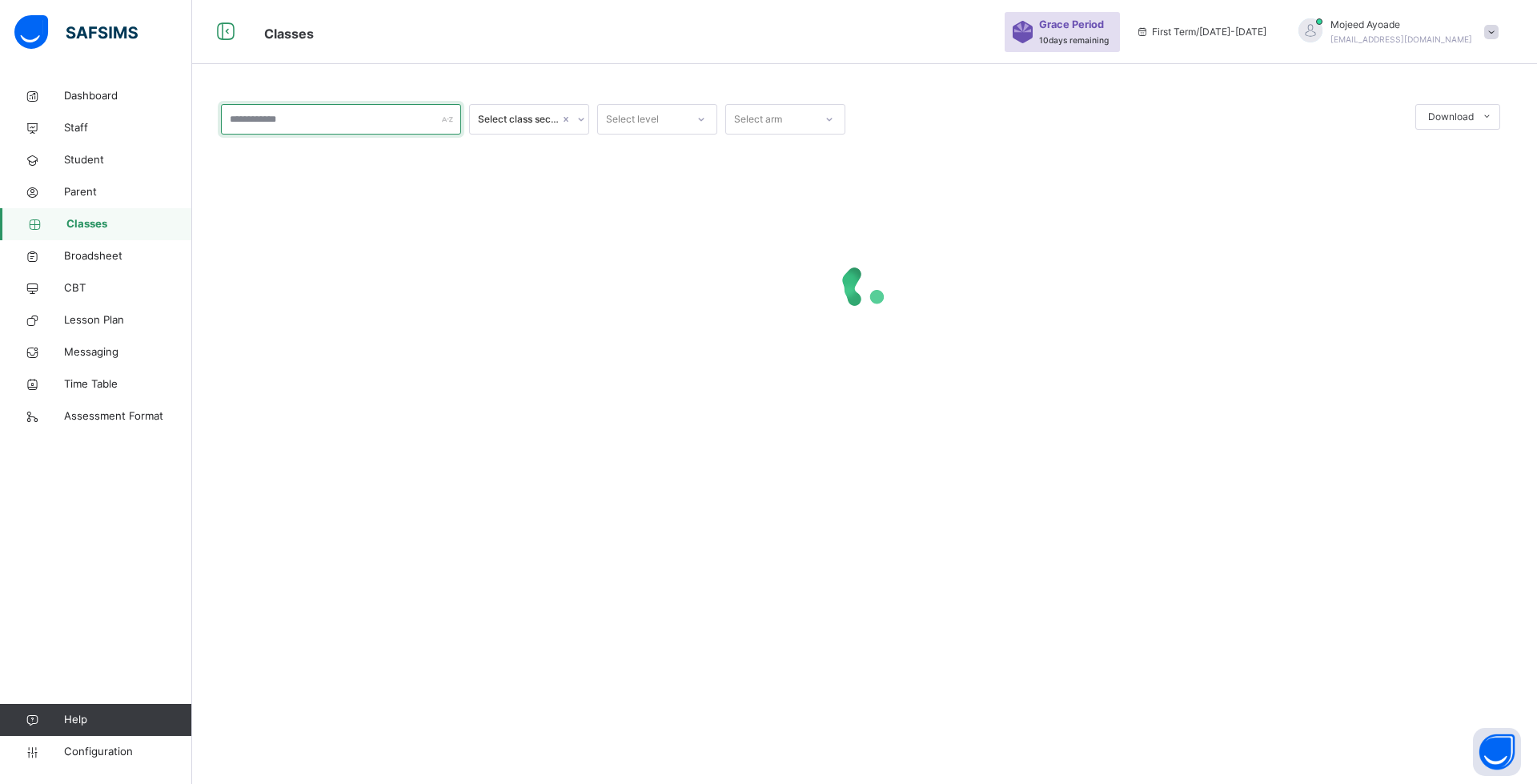
click at [370, 120] on input "text" at bounding box center [341, 120] width 240 height 31
type input "*"
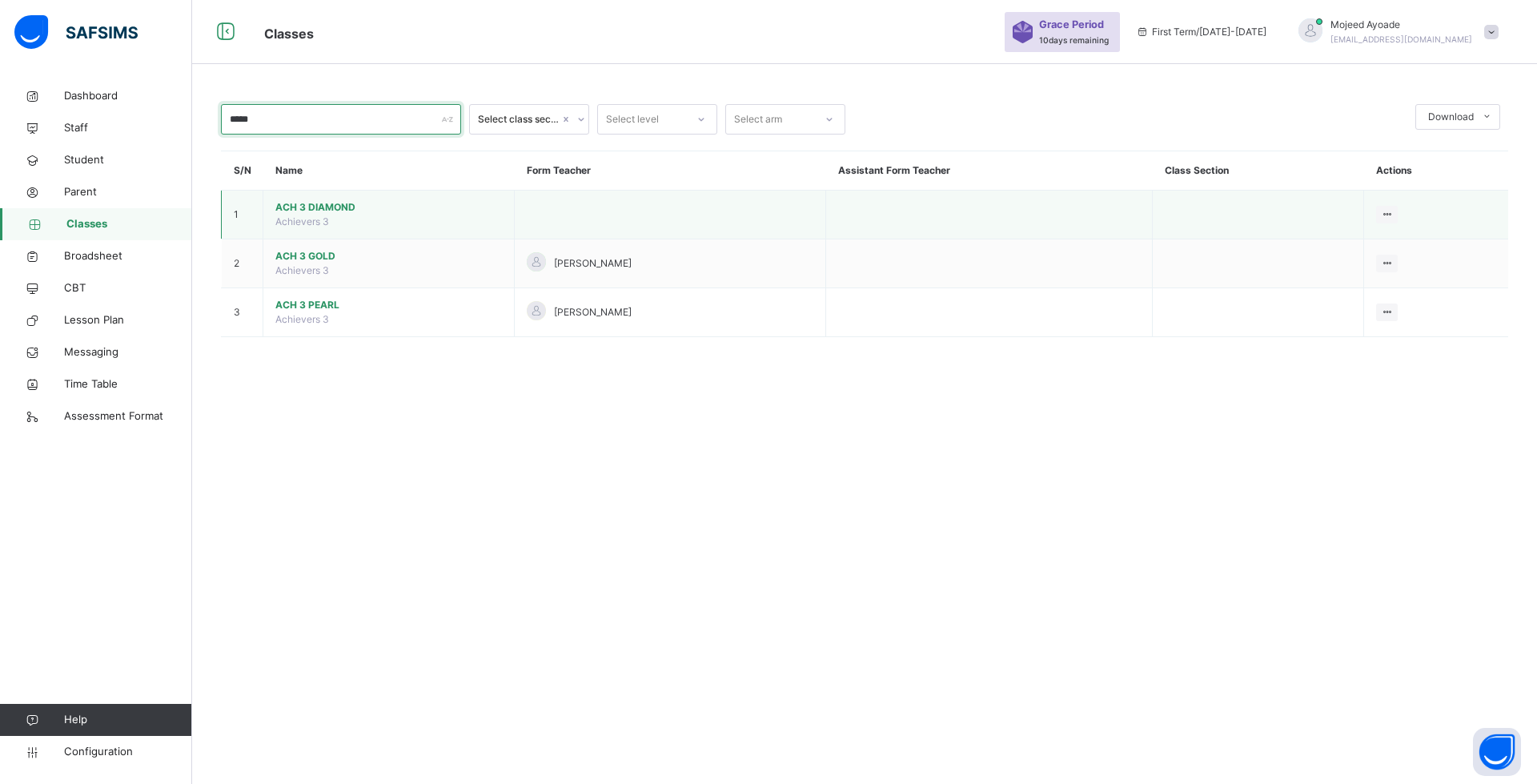
type input "*****"
click at [341, 210] on span "ACH 3 DIAMOND" at bounding box center [388, 207] width 227 height 14
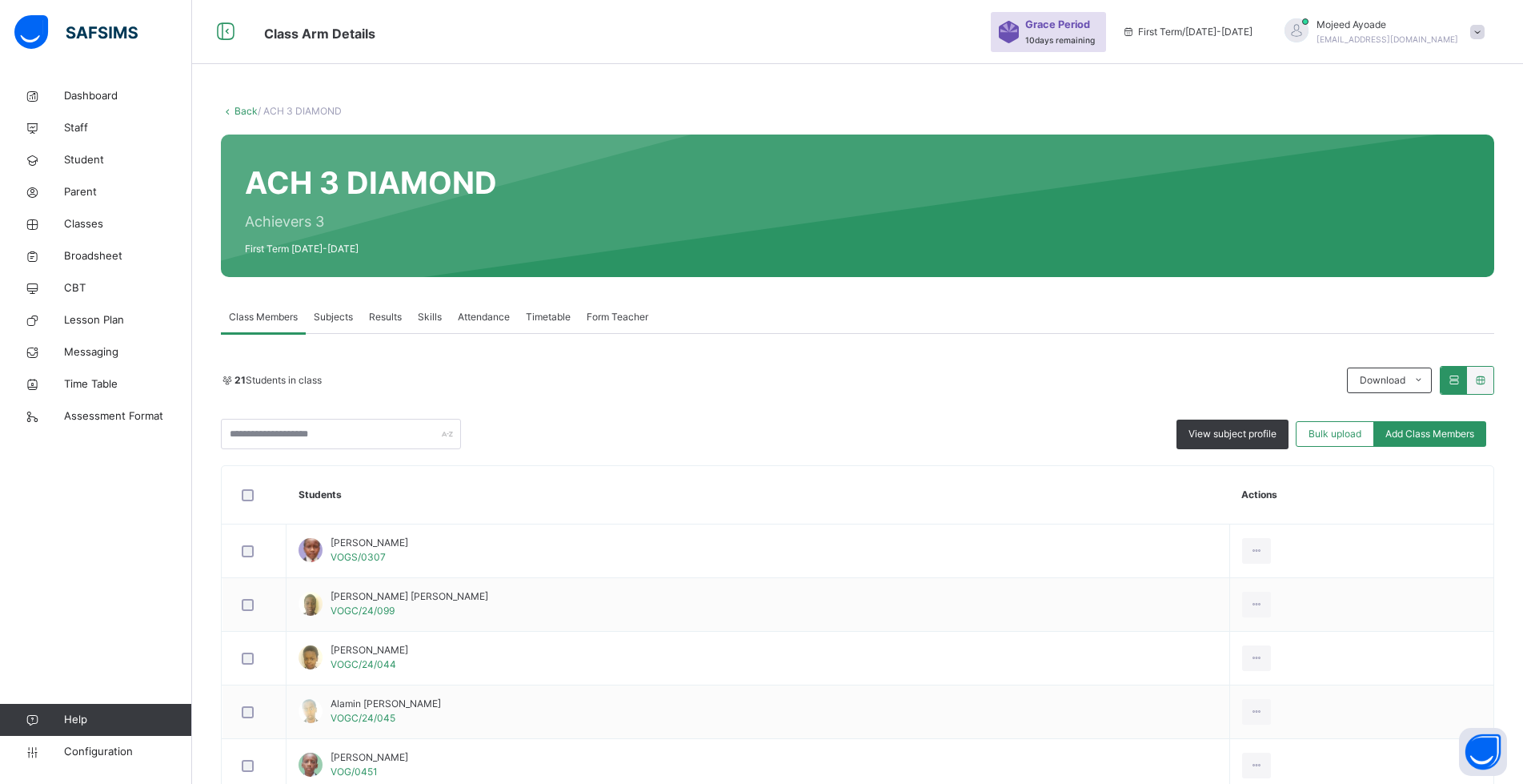
click at [605, 318] on span "Form Teacher" at bounding box center [618, 317] width 62 height 14
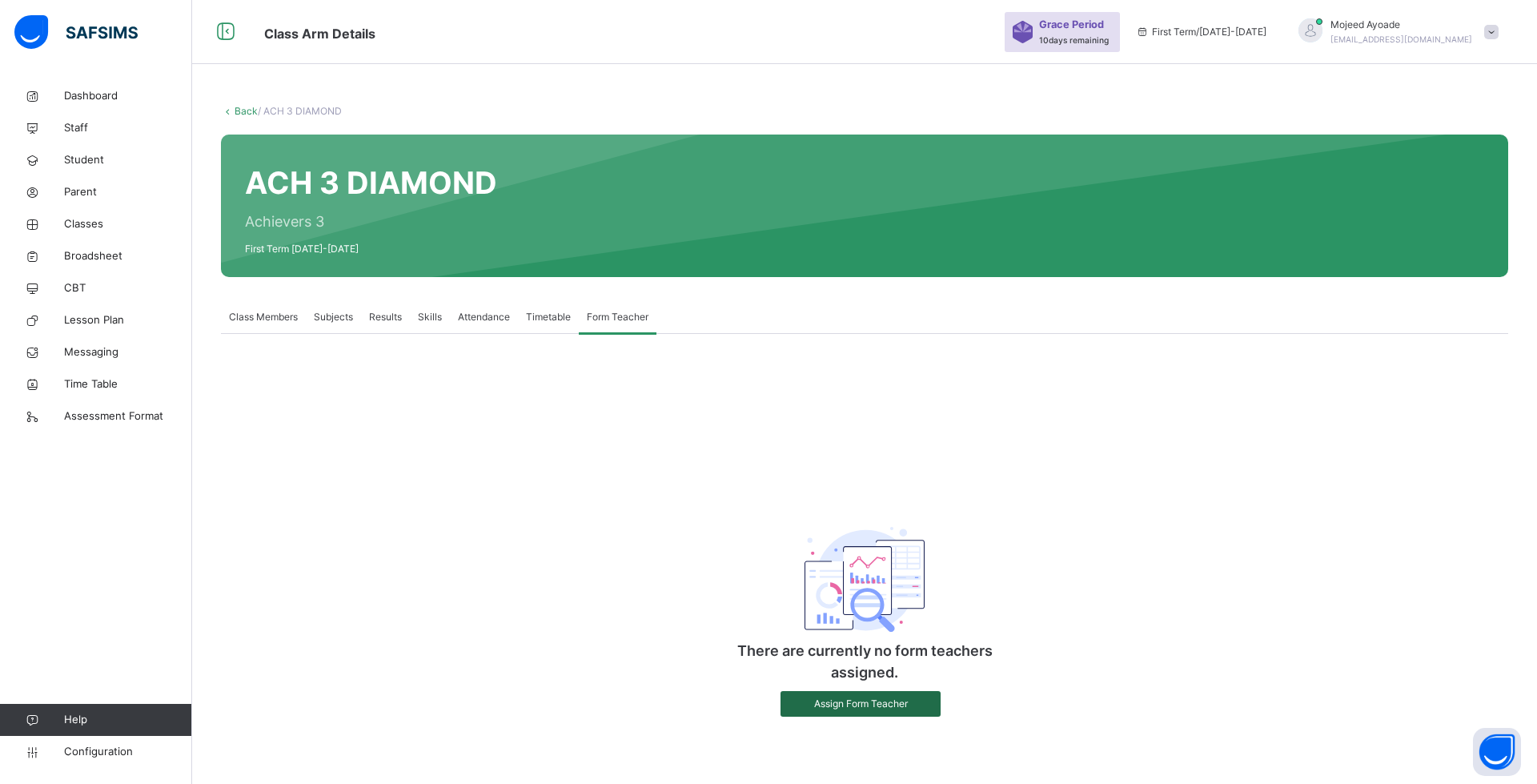
click at [817, 703] on span "Assign Form Teacher" at bounding box center [861, 703] width 136 height 14
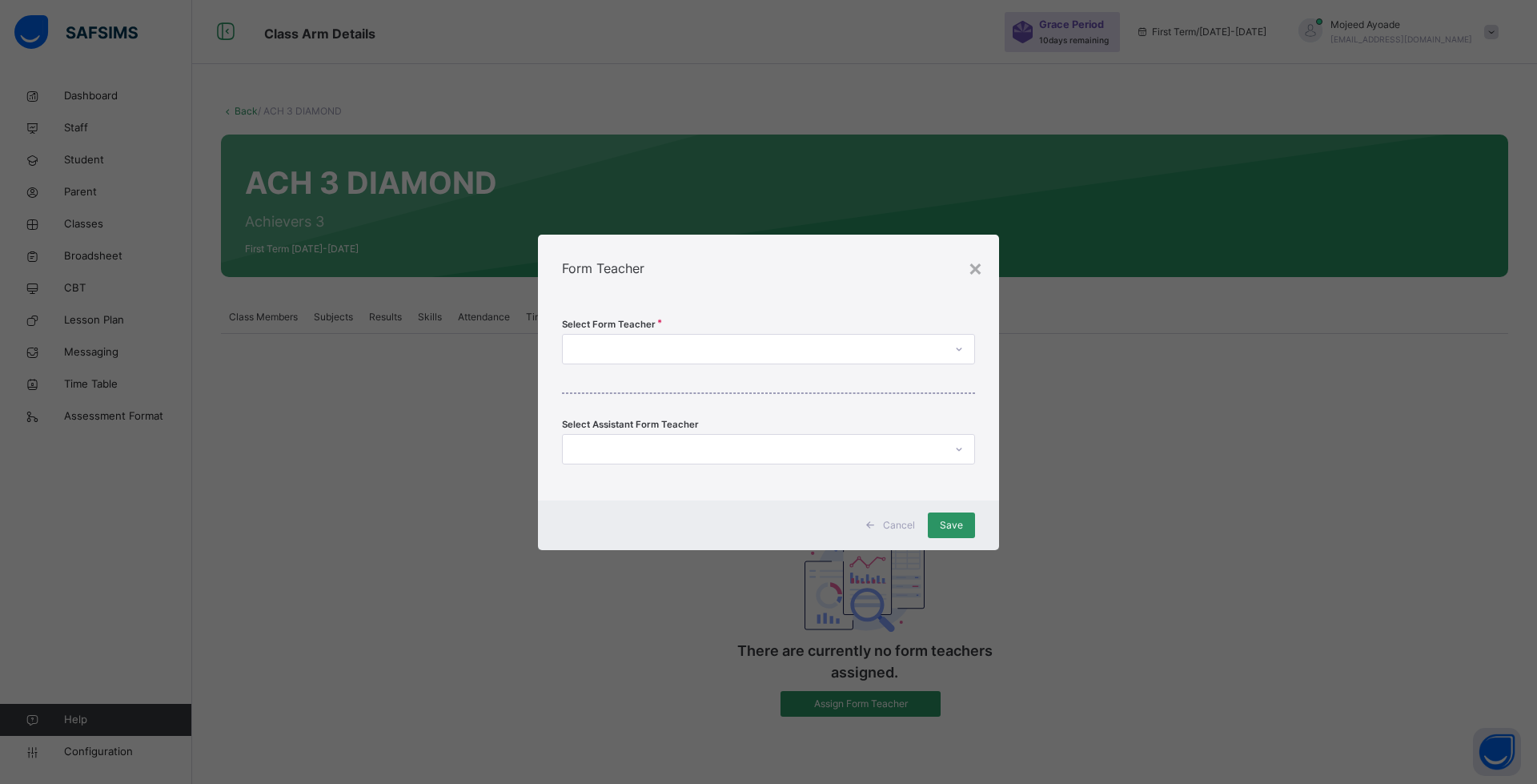
click at [598, 342] on div at bounding box center [754, 348] width 381 height 25
type input "***"
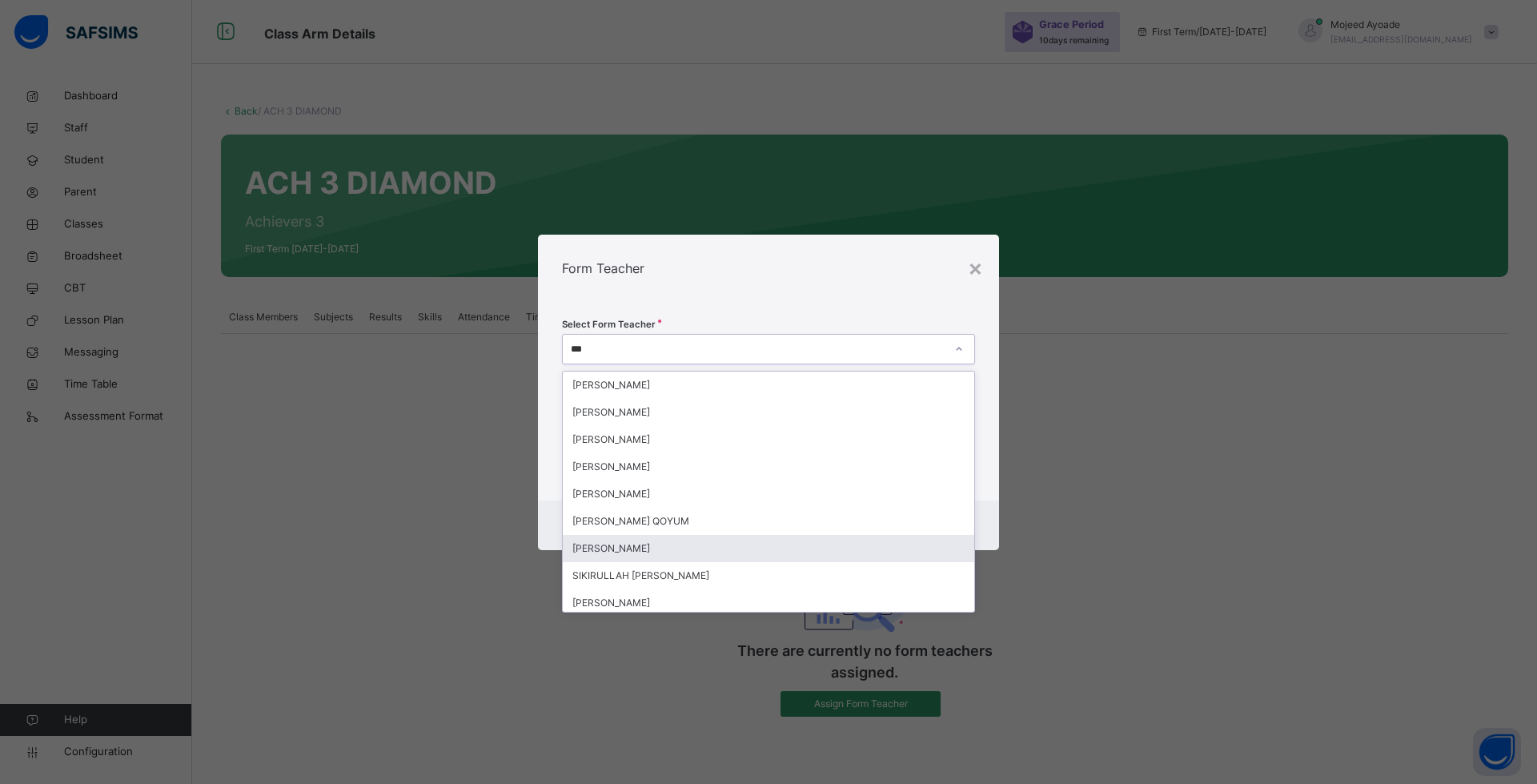
click at [639, 549] on div "[PERSON_NAME]" at bounding box center [769, 549] width 411 height 27
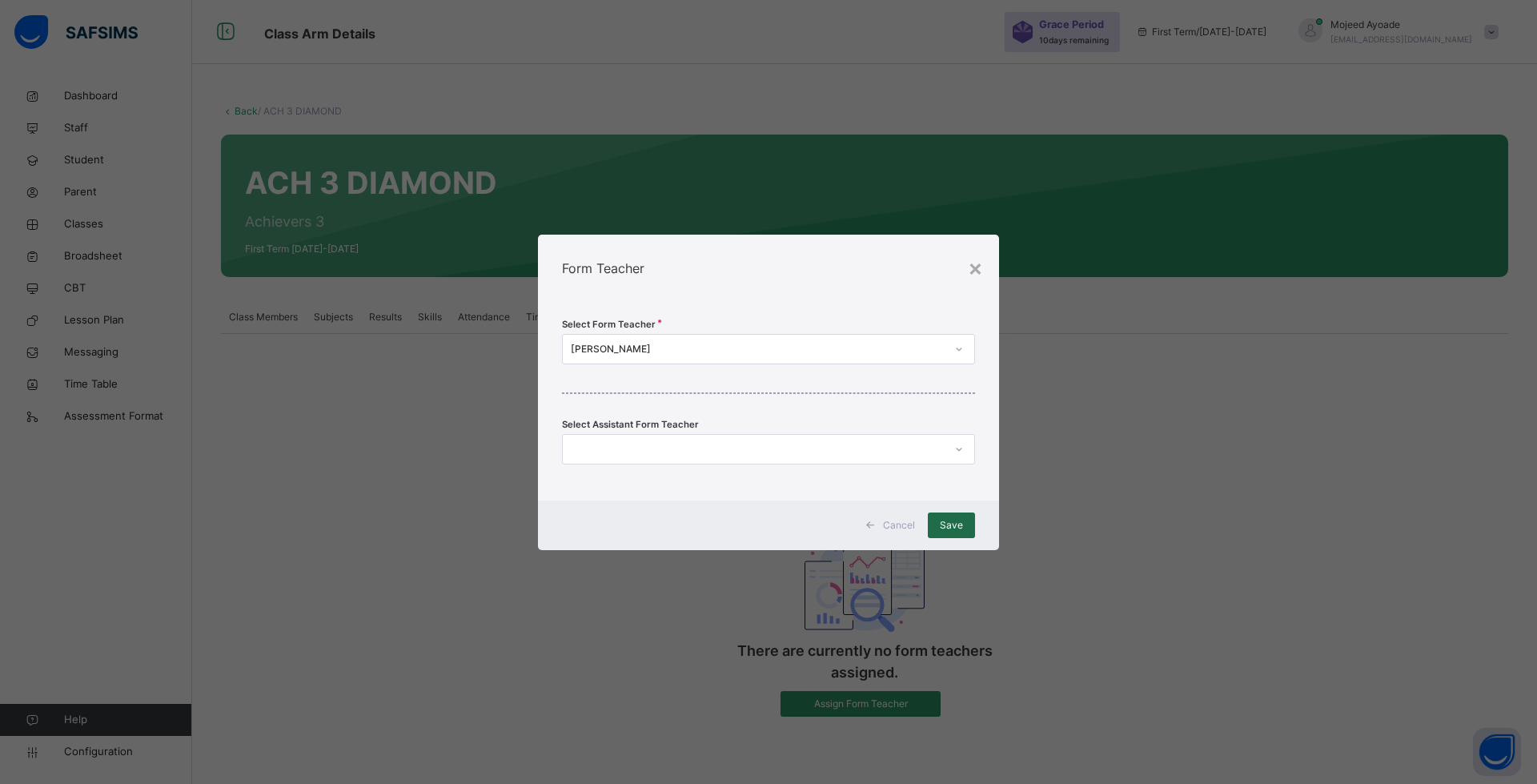
click at [954, 526] on span "Save" at bounding box center [951, 525] width 23 height 14
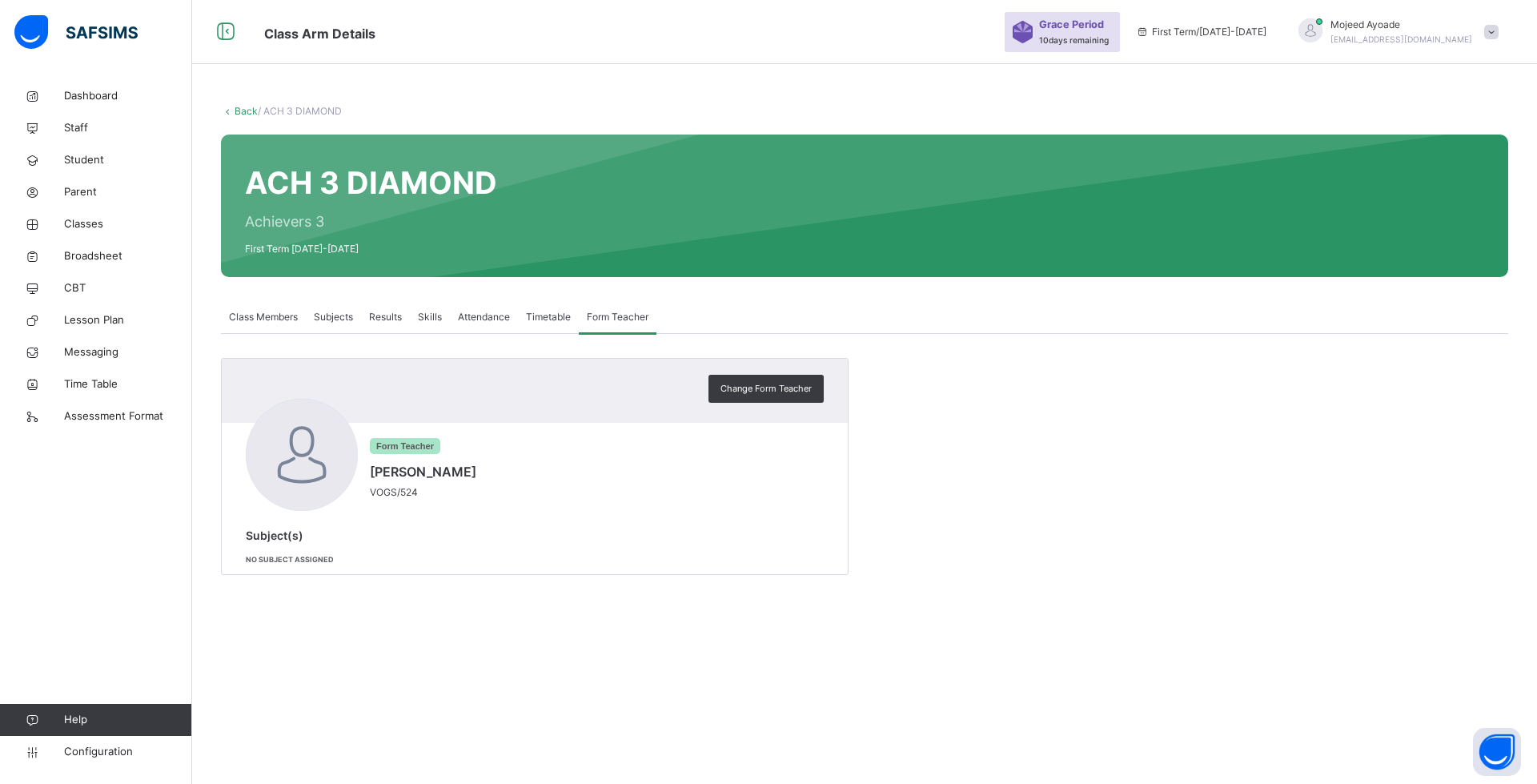
click at [612, 314] on span "Form Teacher" at bounding box center [618, 317] width 62 height 14
click at [745, 388] on span "Change Form Teacher" at bounding box center [766, 389] width 91 height 14
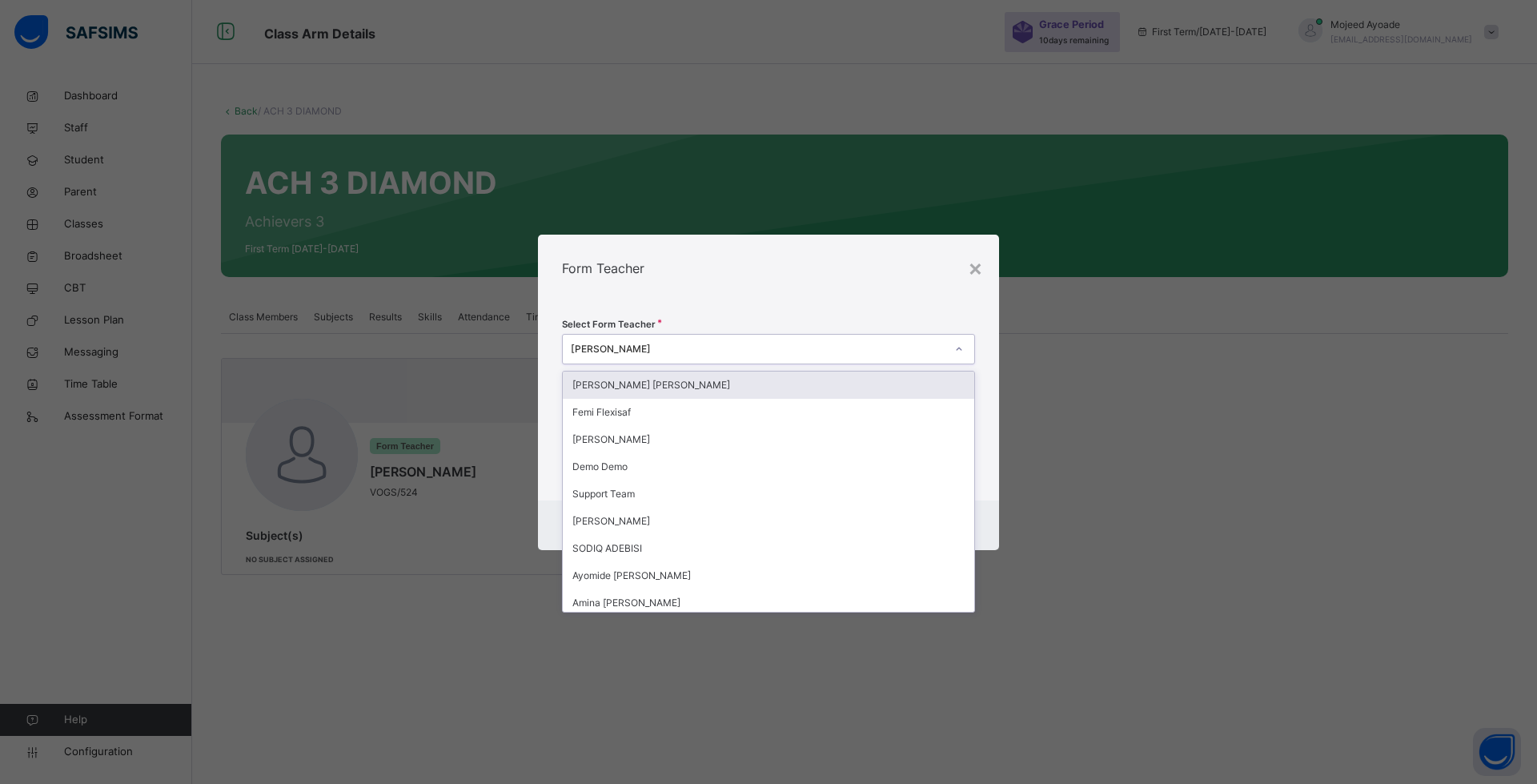
click at [691, 349] on div "[PERSON_NAME]" at bounding box center [758, 348] width 375 height 14
click at [694, 348] on div "[PERSON_NAME]" at bounding box center [758, 348] width 375 height 14
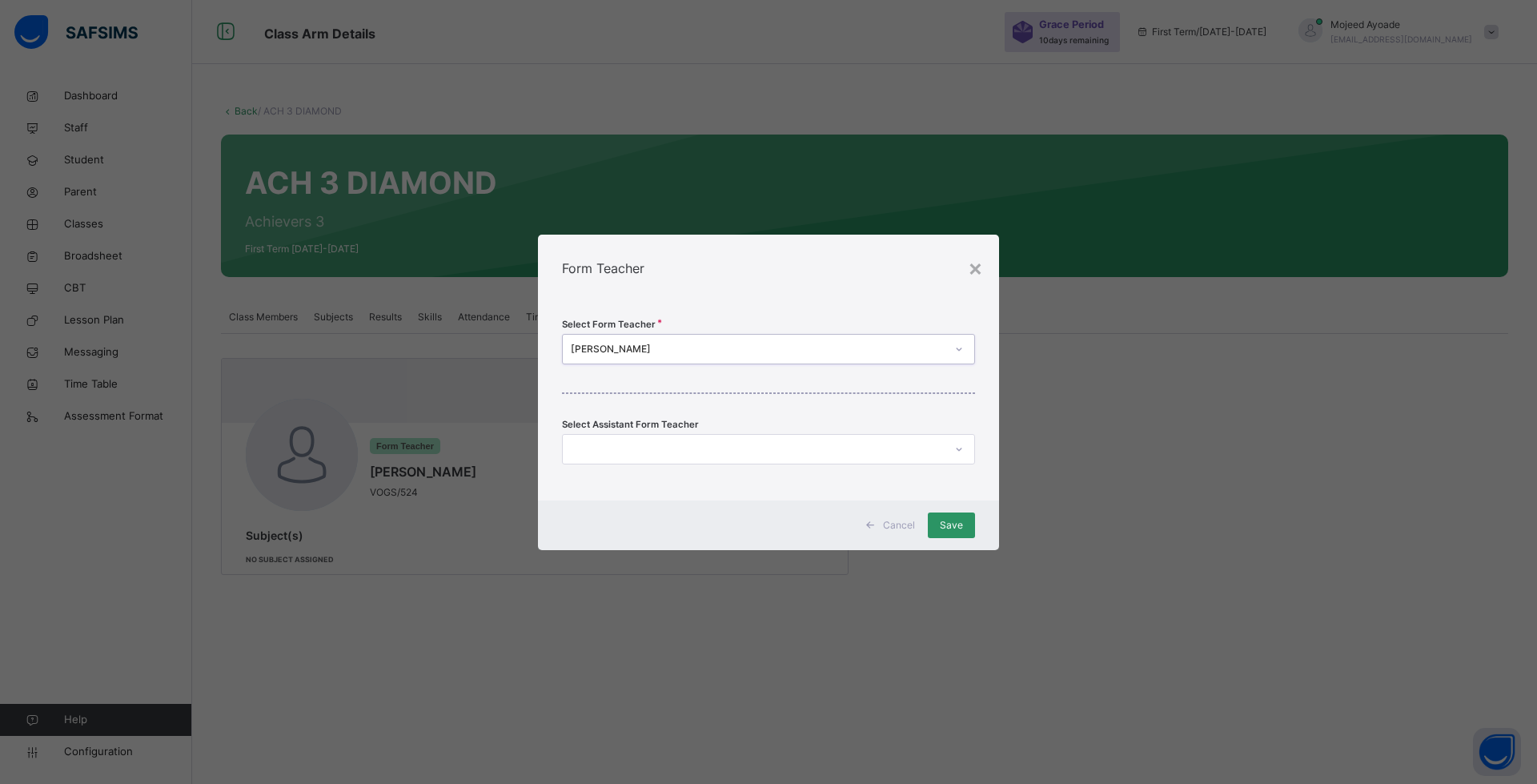
click at [694, 348] on div "[PERSON_NAME]" at bounding box center [758, 348] width 375 height 14
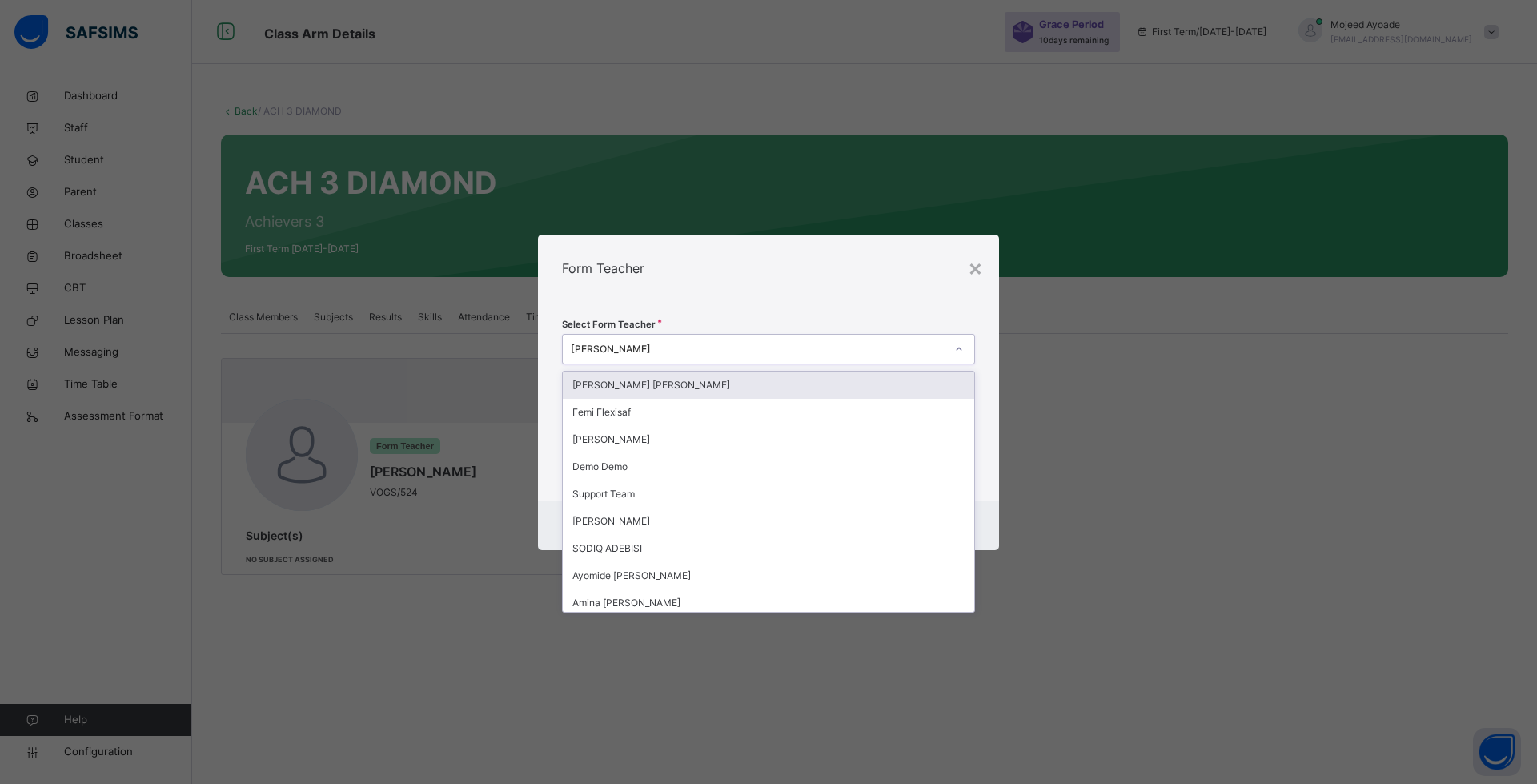
click at [689, 349] on div "[PERSON_NAME]" at bounding box center [758, 348] width 375 height 14
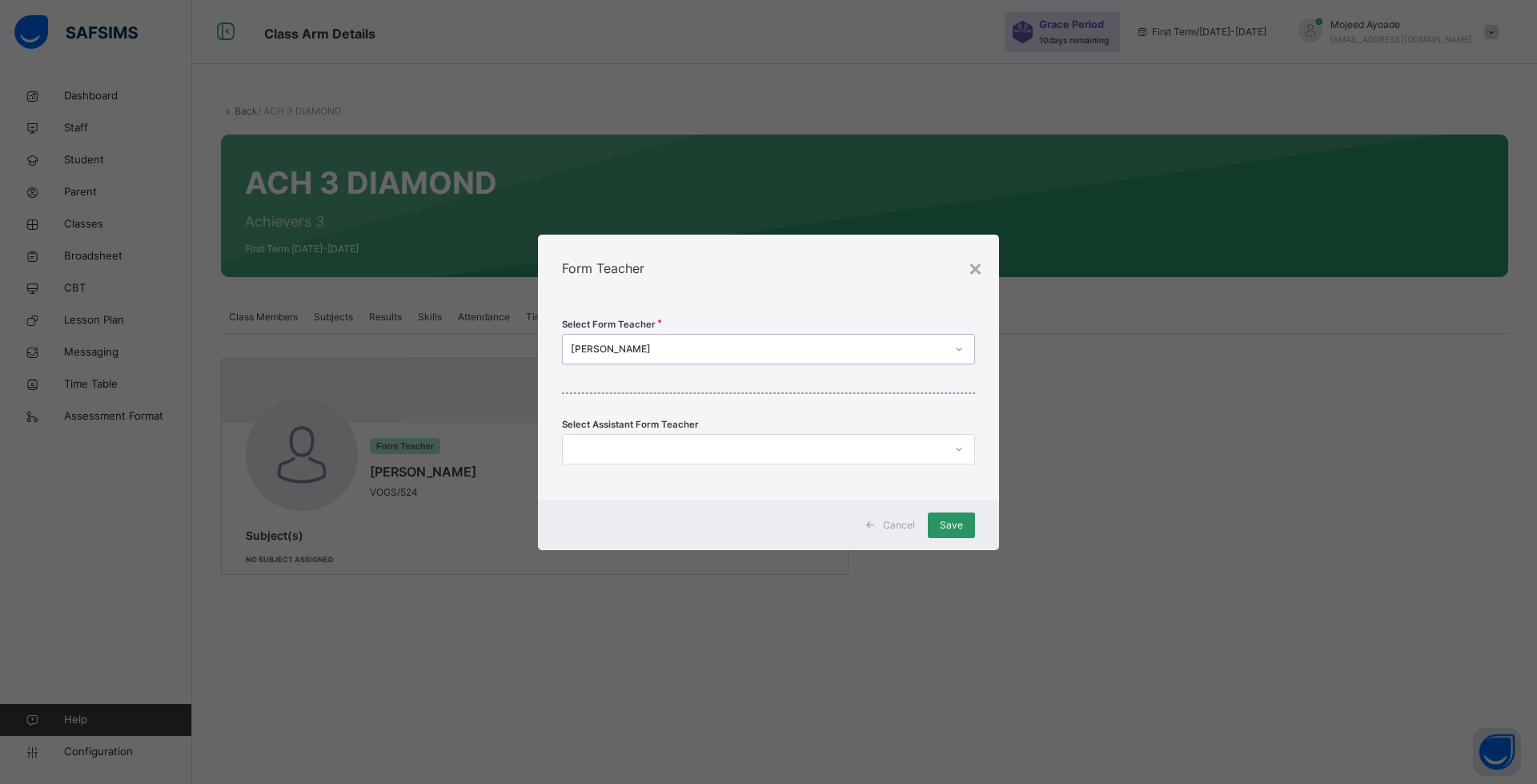
click at [676, 350] on div "[PERSON_NAME]" at bounding box center [758, 348] width 375 height 14
click at [953, 350] on div at bounding box center [959, 349] width 27 height 25
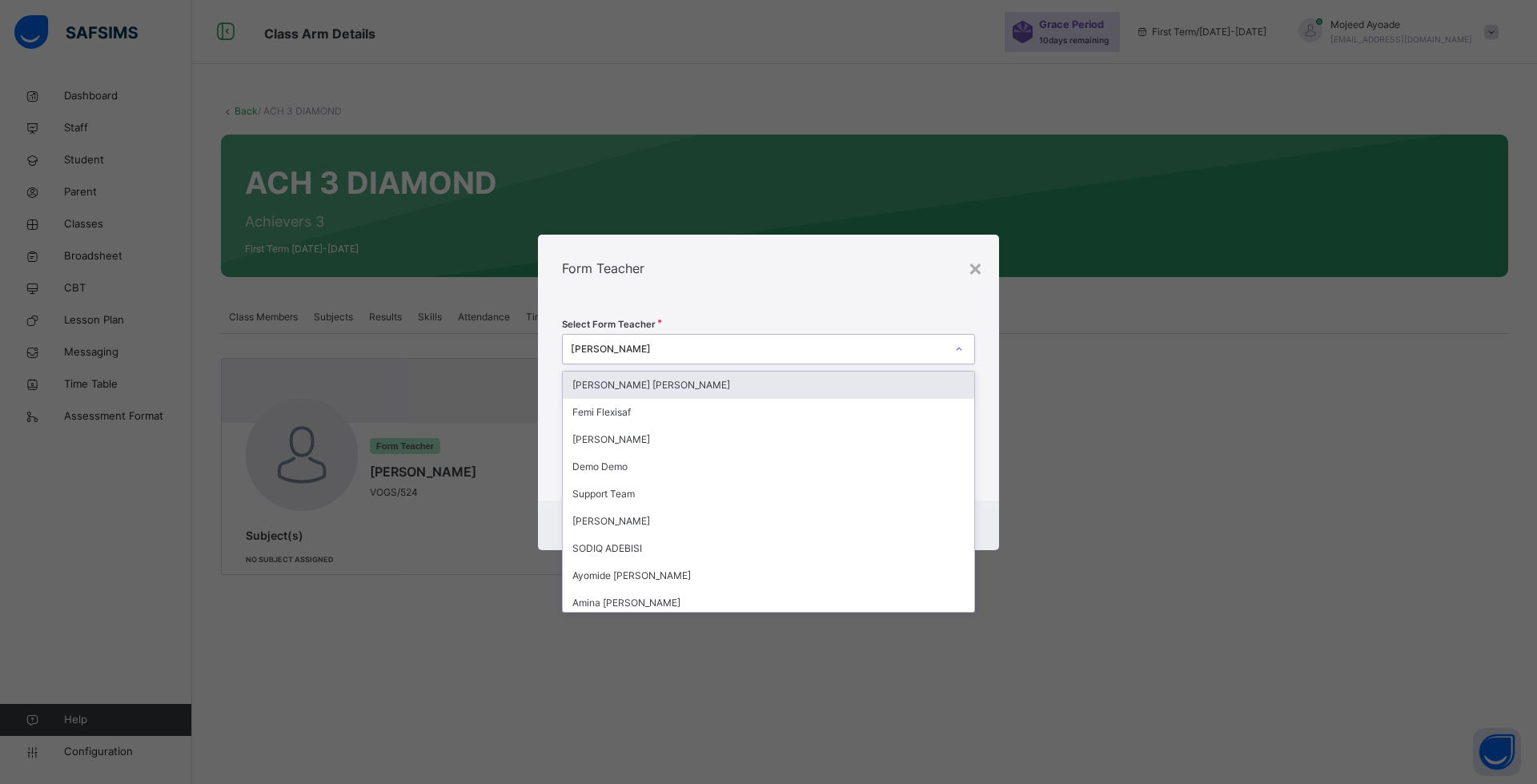
click at [871, 288] on div "Form Teacher" at bounding box center [768, 268] width 461 height 67
click at [679, 341] on div "[PERSON_NAME]" at bounding box center [758, 348] width 375 height 14
type input "***"
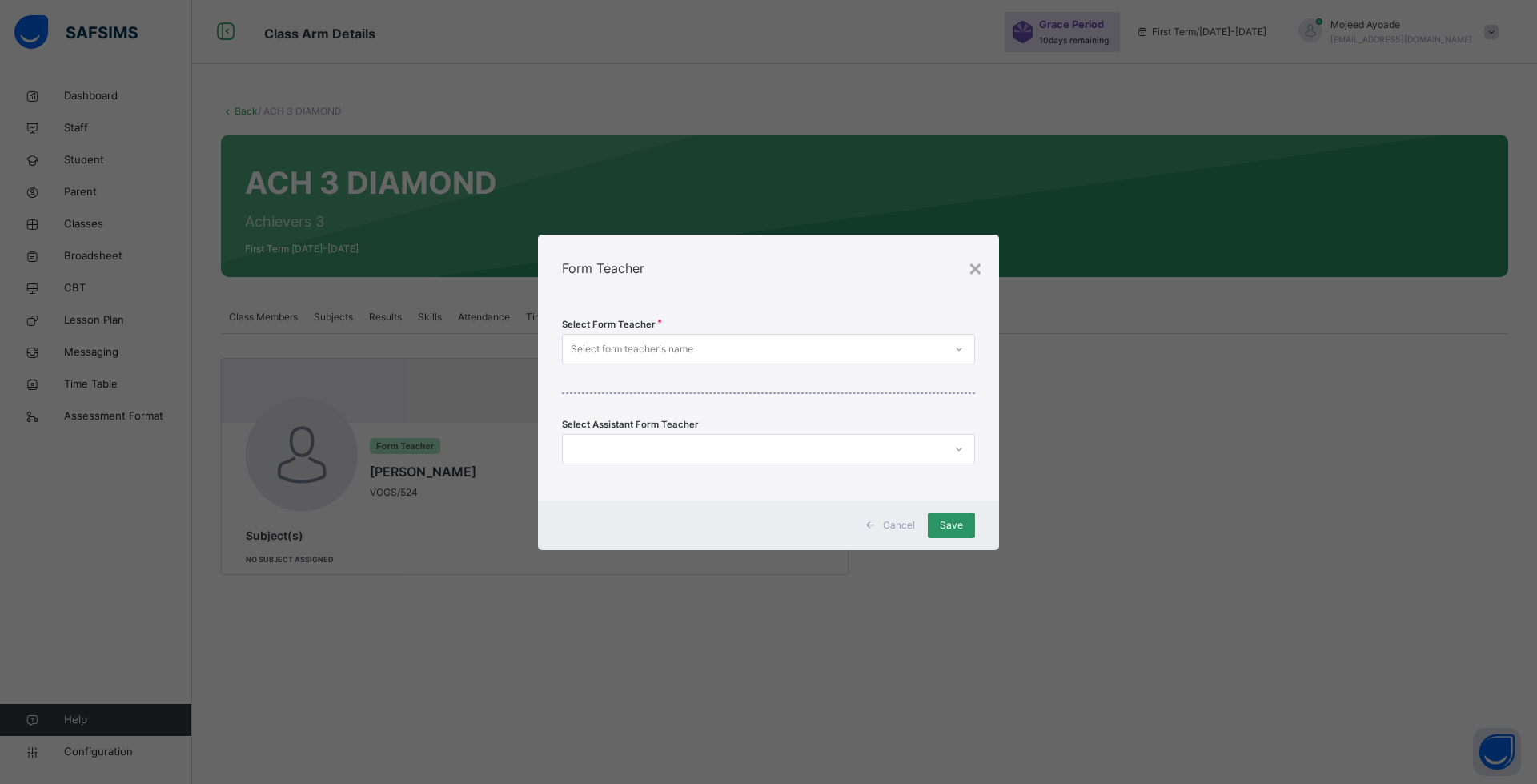
click at [792, 299] on div "Form Teacher" at bounding box center [768, 268] width 461 height 67
click at [976, 267] on div "×" at bounding box center [975, 268] width 15 height 34
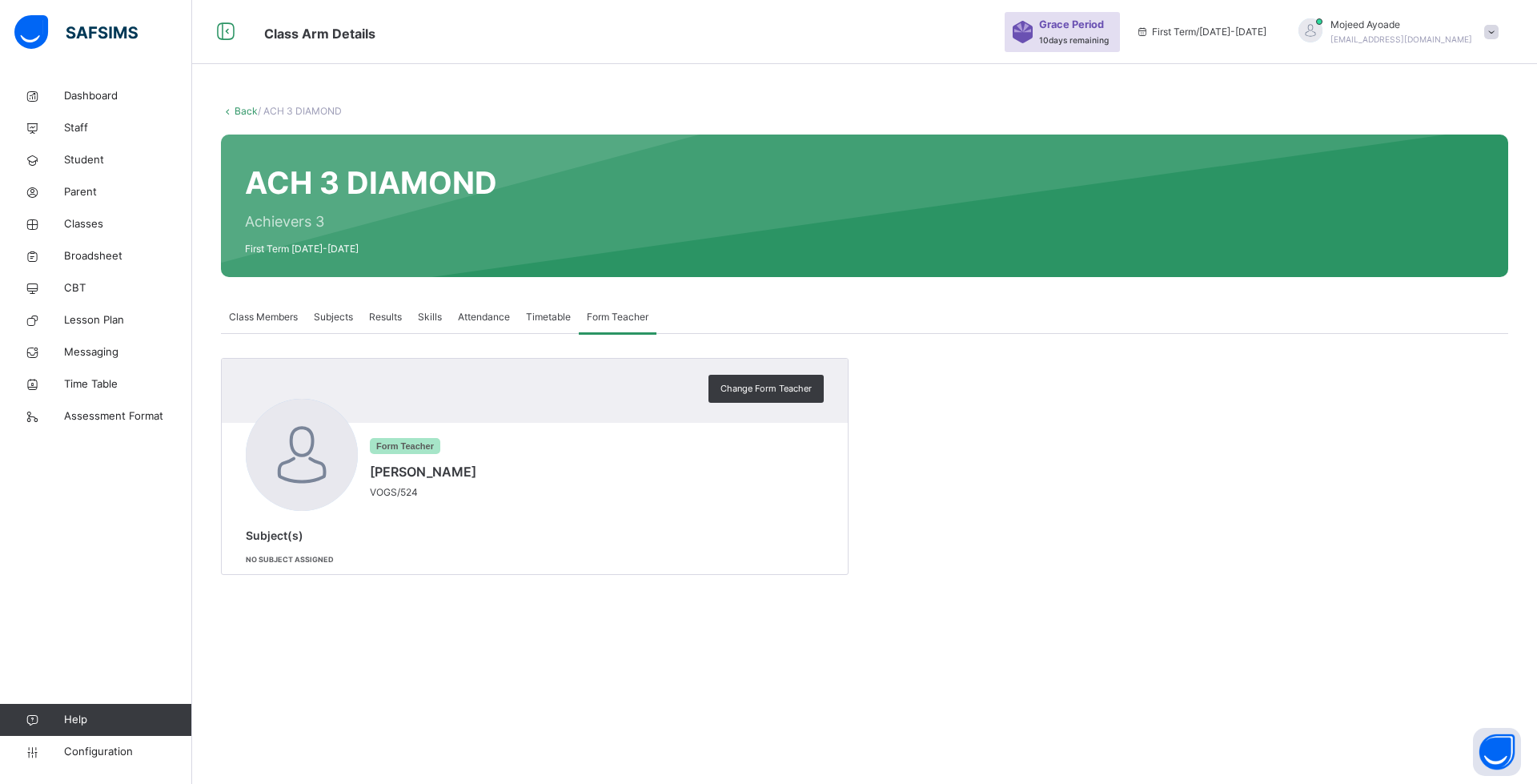
click at [897, 506] on div "Change Form Teacher Form Teacher [PERSON_NAME]/524 Subject(s) No subject assign…" at bounding box center [864, 465] width 1287 height 217
click at [90, 219] on span "Classes" at bounding box center [127, 223] width 128 height 16
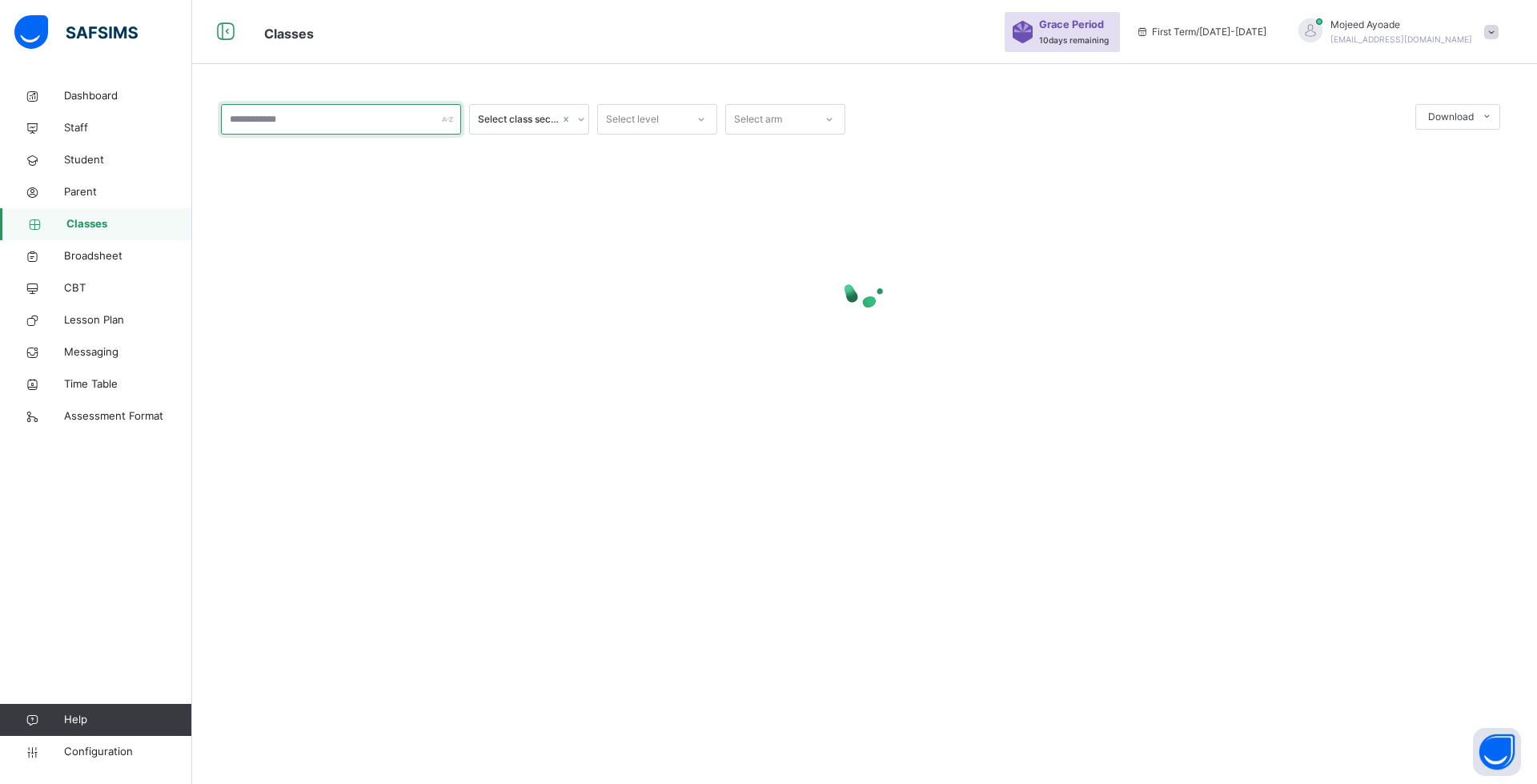
click at [332, 118] on input "text" at bounding box center [341, 120] width 240 height 31
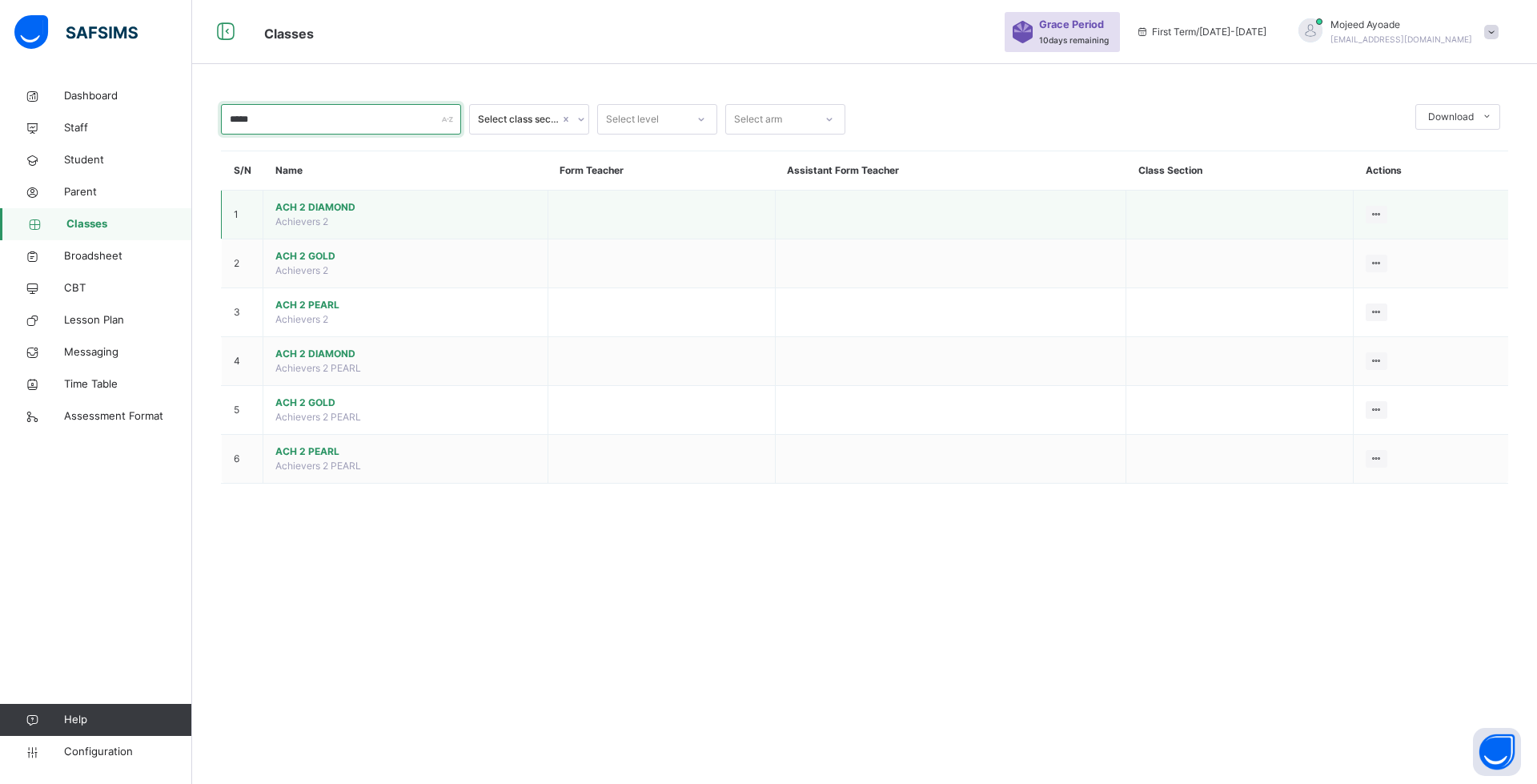
type input "*****"
click at [319, 214] on span "ACH 2 DIAMOND" at bounding box center [405, 207] width 260 height 14
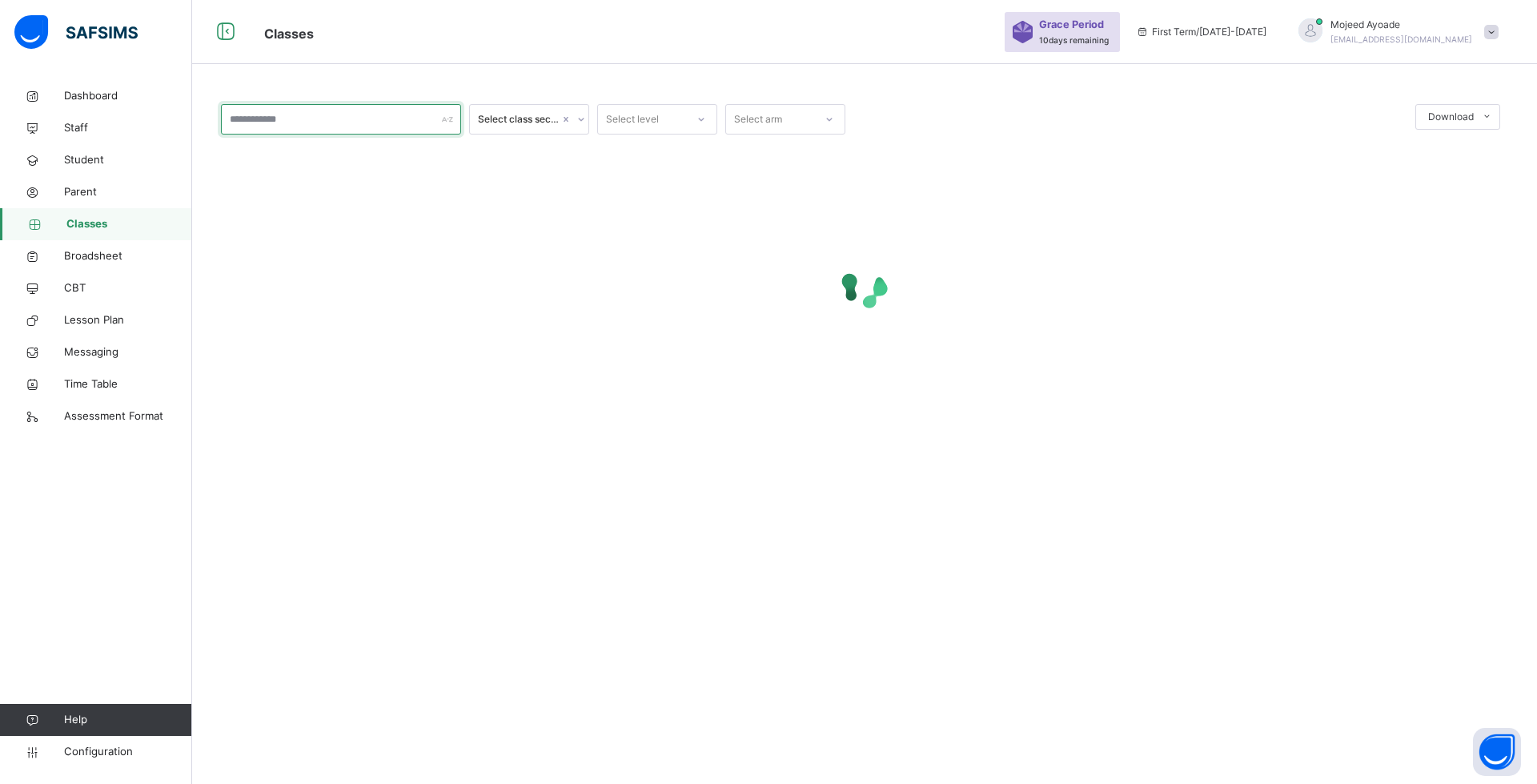
click at [313, 121] on input "text" at bounding box center [341, 120] width 240 height 31
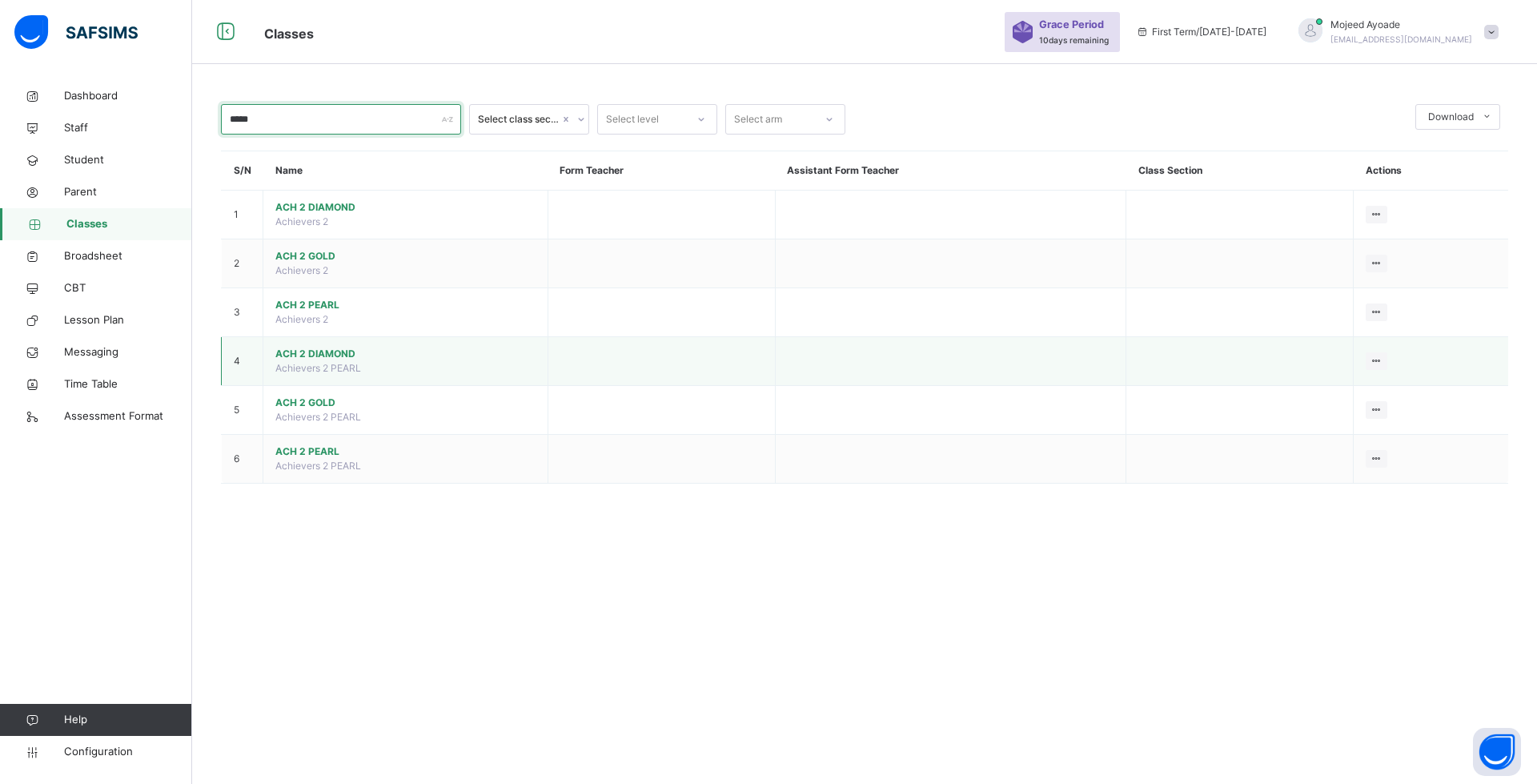
type input "*****"
click at [316, 357] on span "ACH 2 DIAMOND" at bounding box center [405, 353] width 260 height 14
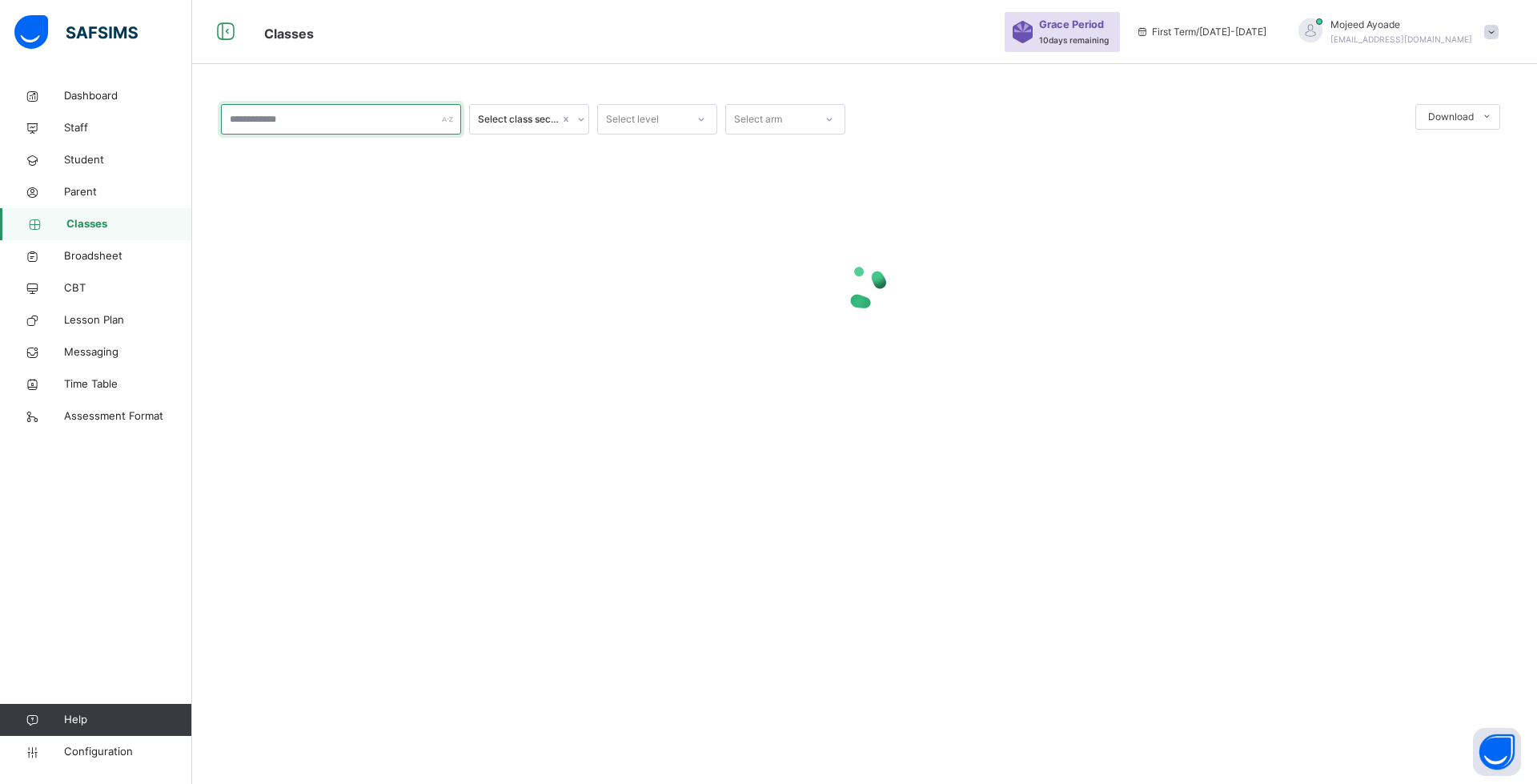
click at [280, 125] on input "text" at bounding box center [341, 120] width 240 height 31
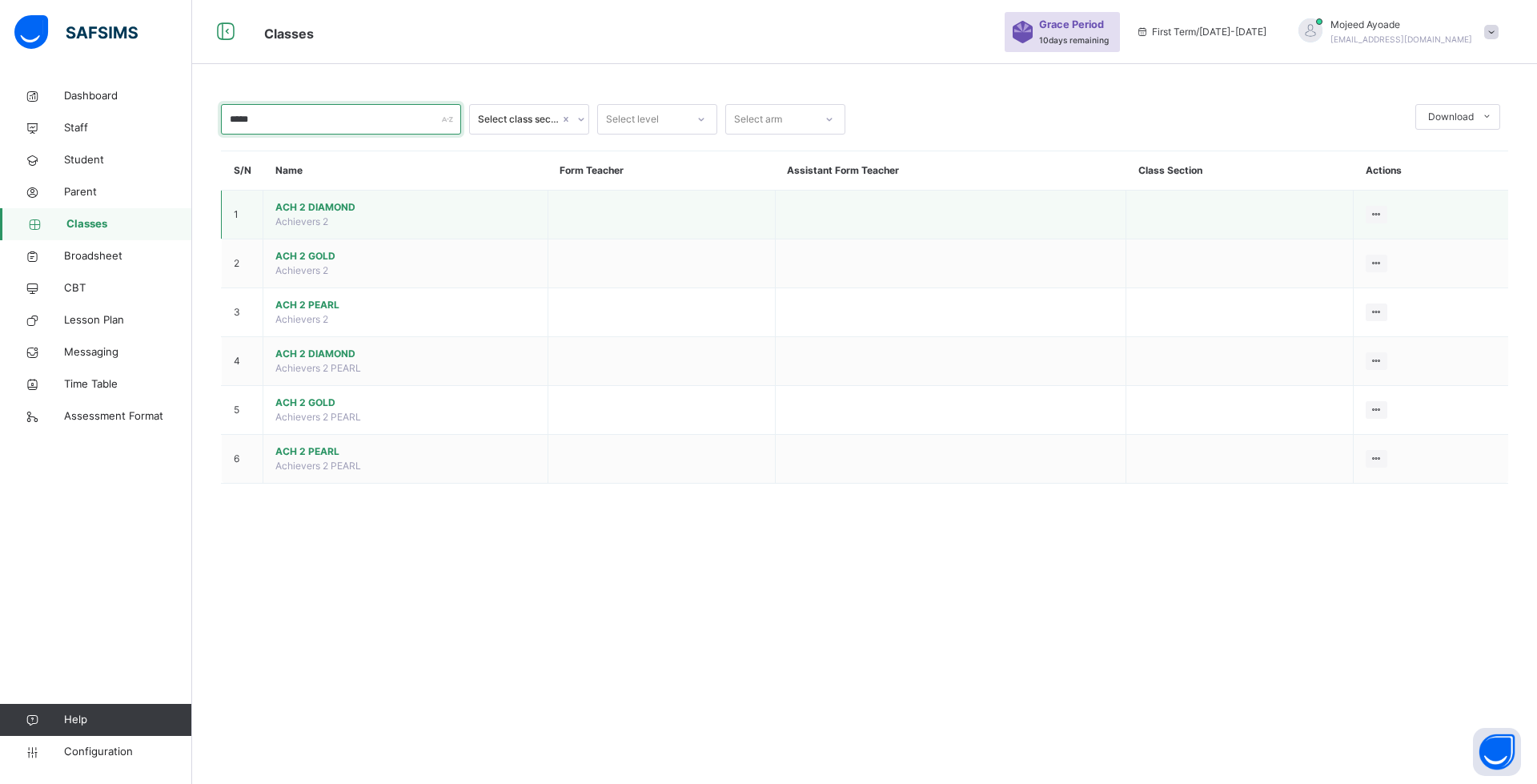
type input "*****"
click at [333, 207] on span "ACH 2 DIAMOND" at bounding box center [405, 207] width 260 height 14
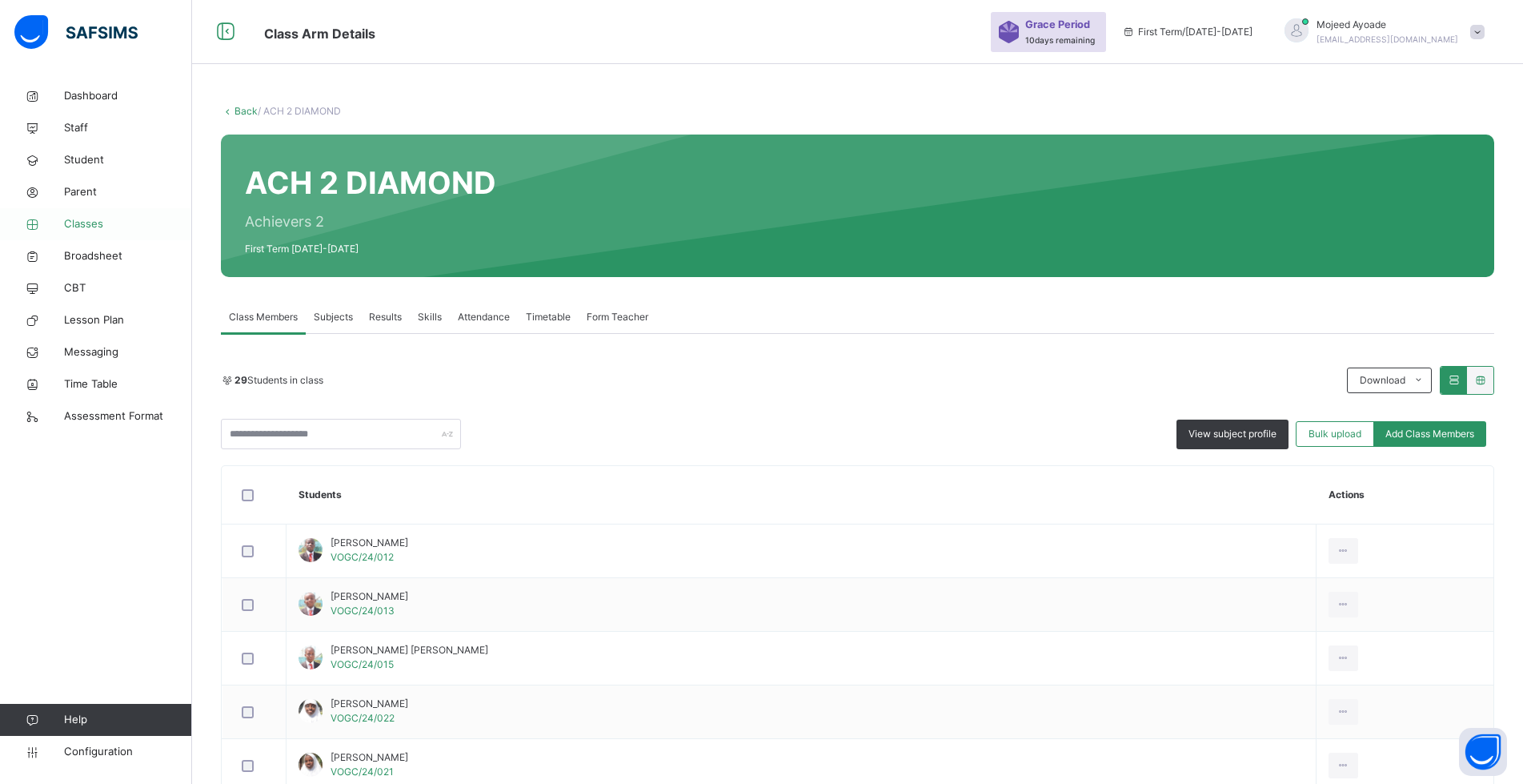
click at [84, 222] on span "Classes" at bounding box center [127, 223] width 128 height 16
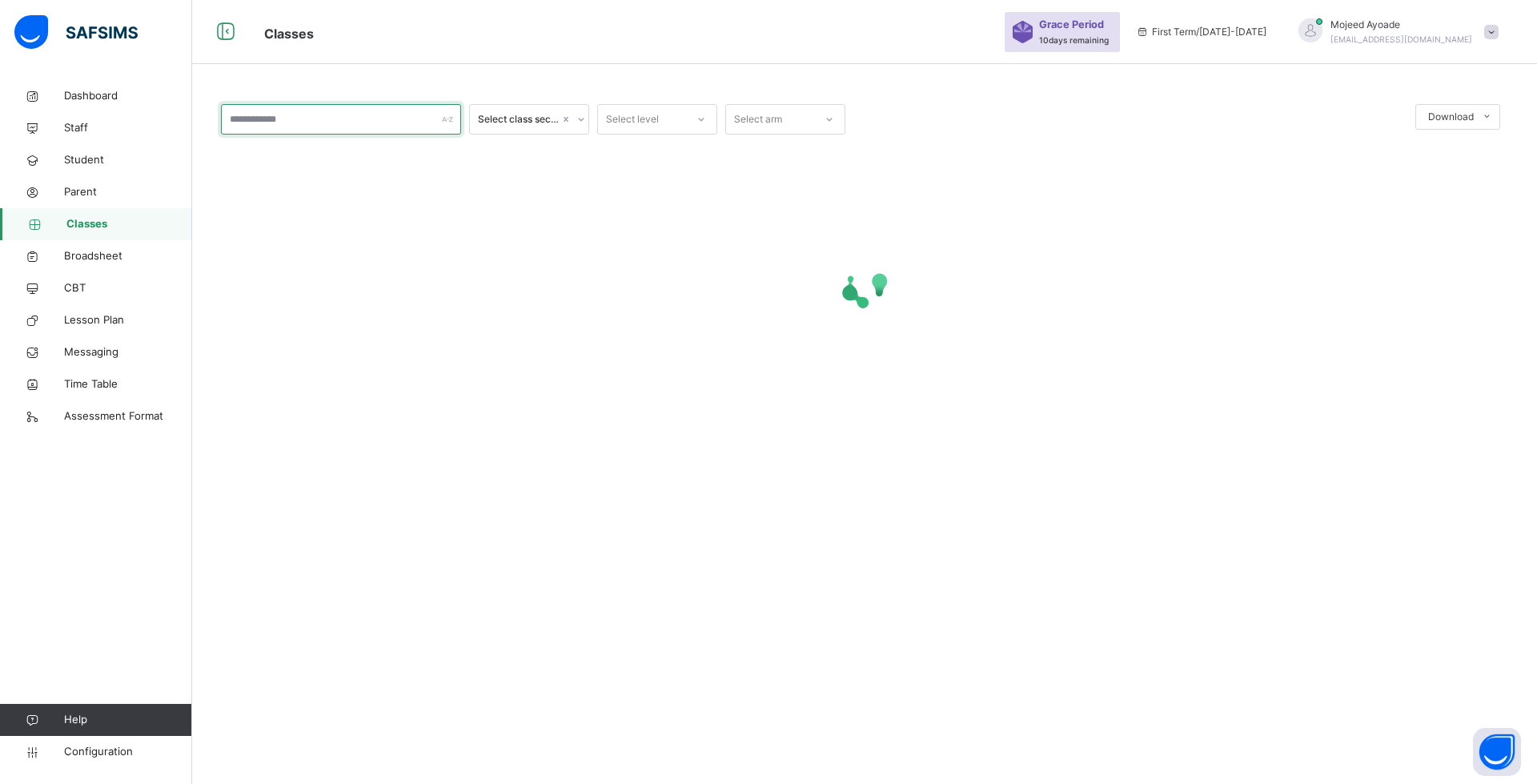
click at [304, 115] on input "text" at bounding box center [341, 120] width 240 height 31
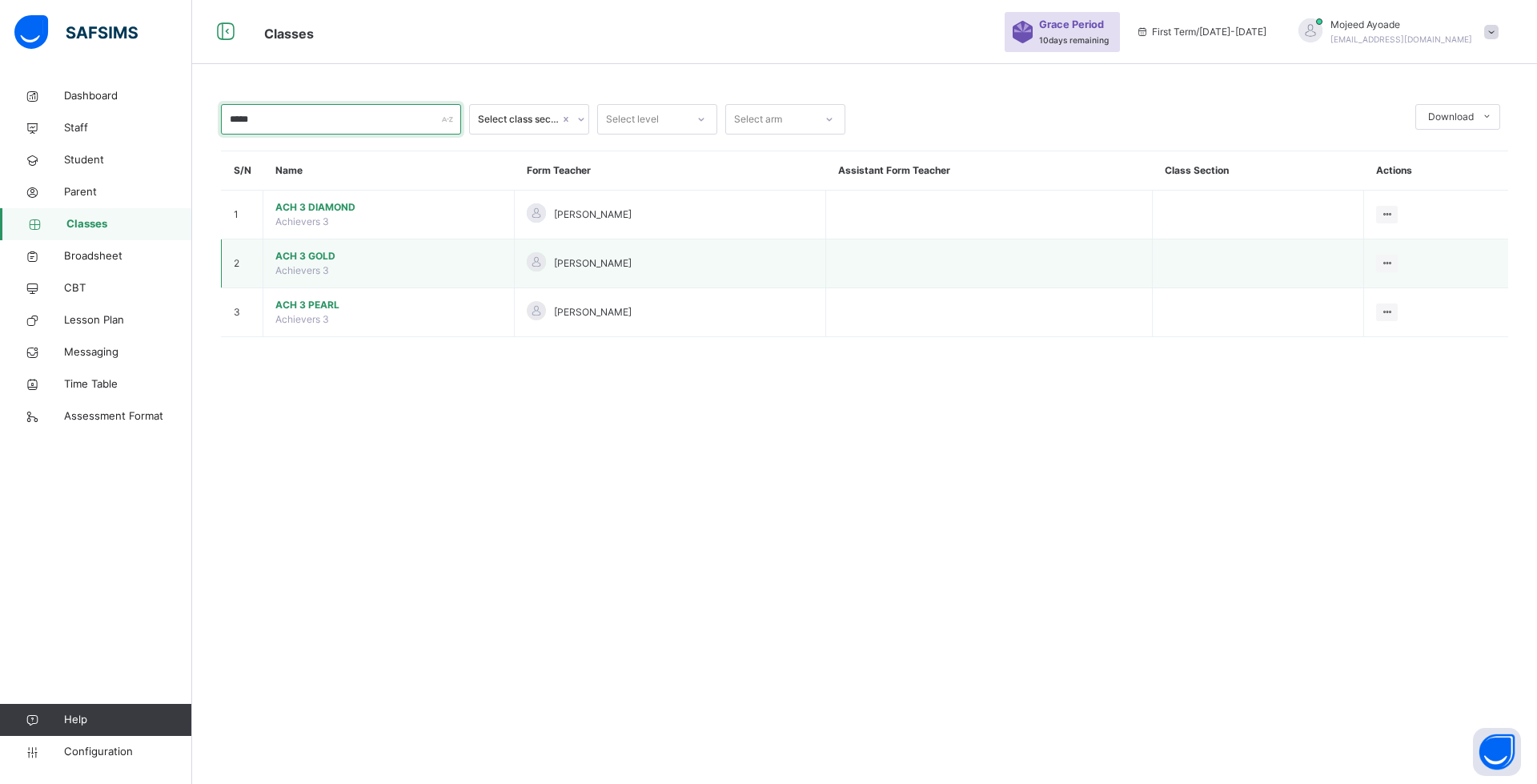
type input "*****"
click at [304, 256] on span "ACH 3 GOLD" at bounding box center [388, 256] width 227 height 14
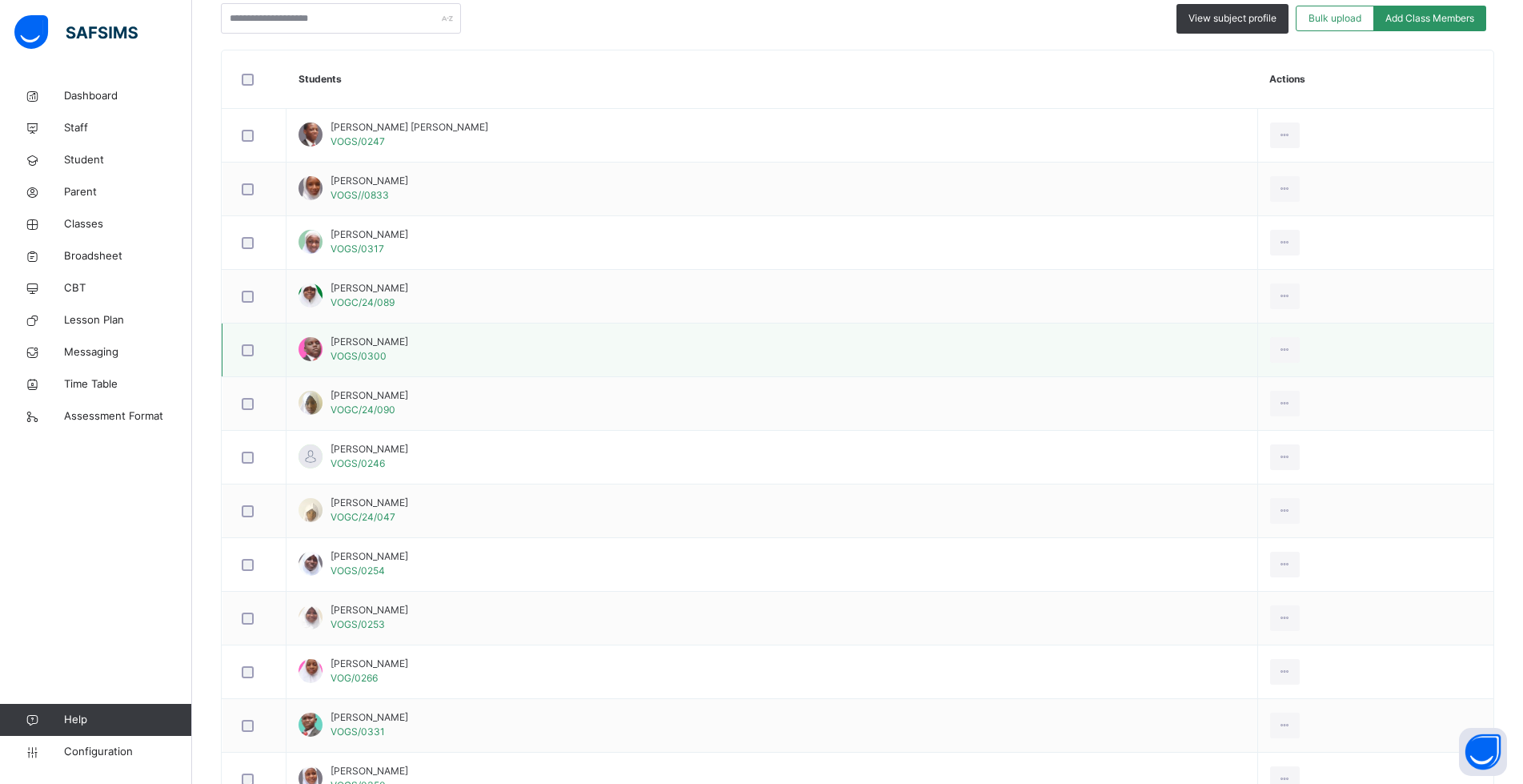
scroll to position [320, 0]
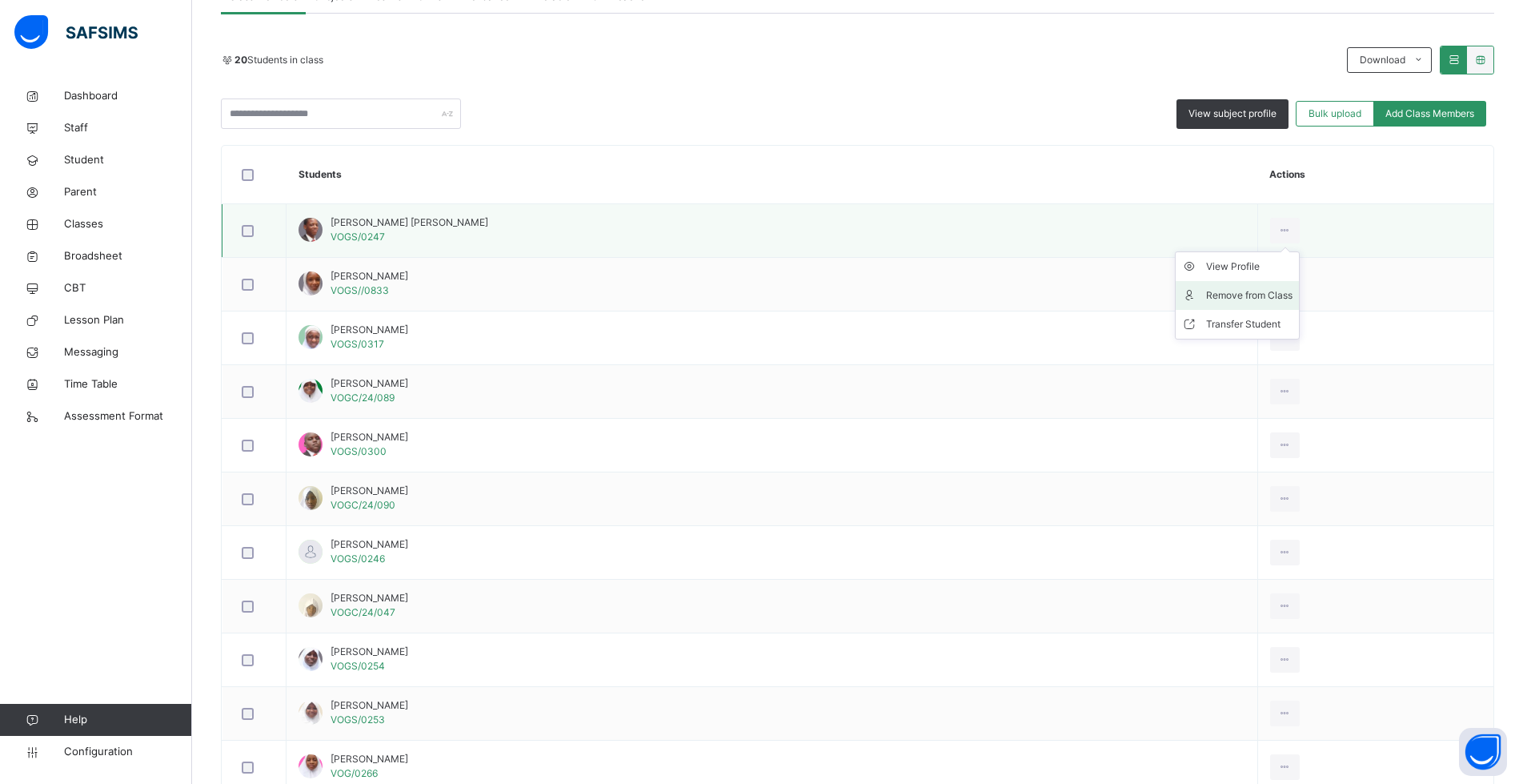
click at [1225, 291] on div "Remove from Class" at bounding box center [1249, 295] width 87 height 16
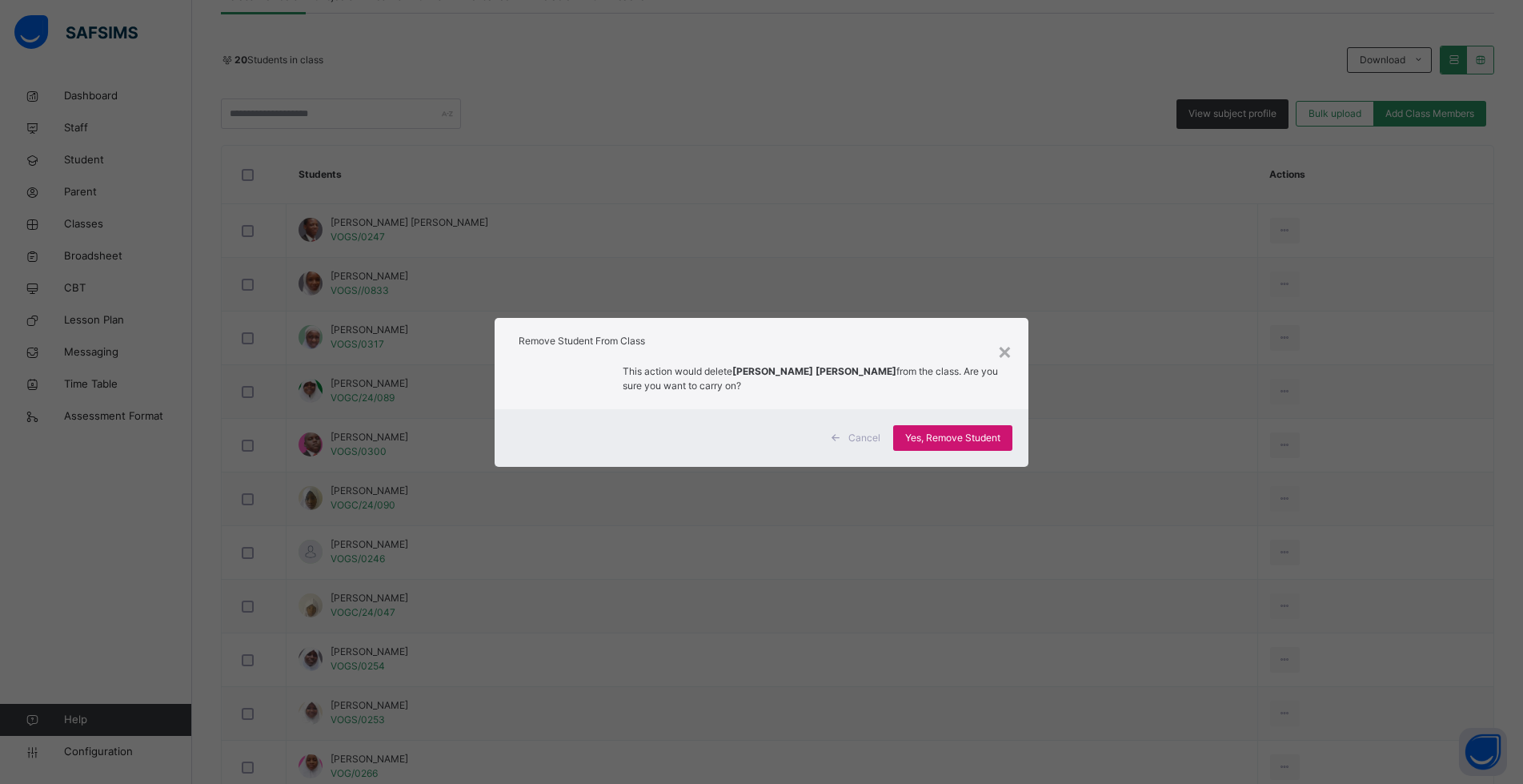
click at [964, 437] on span "Yes, Remove Student" at bounding box center [953, 437] width 95 height 14
click at [866, 440] on div "Back / ACH 3 GOLD ACH 3 GOLD Achievers 3 First Term [DATE]-[DATE] Class Members…" at bounding box center [857, 562] width 1331 height 1605
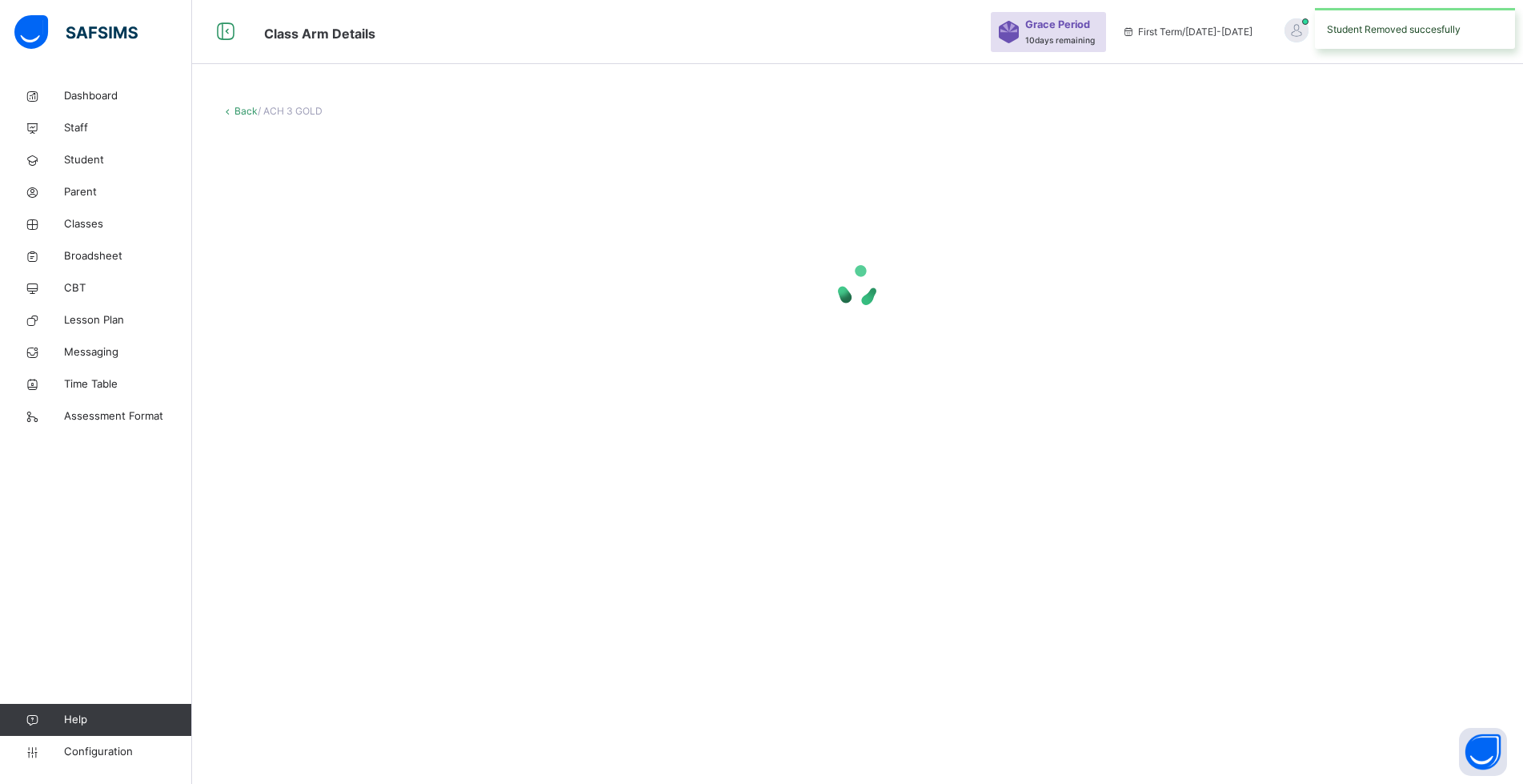
scroll to position [0, 0]
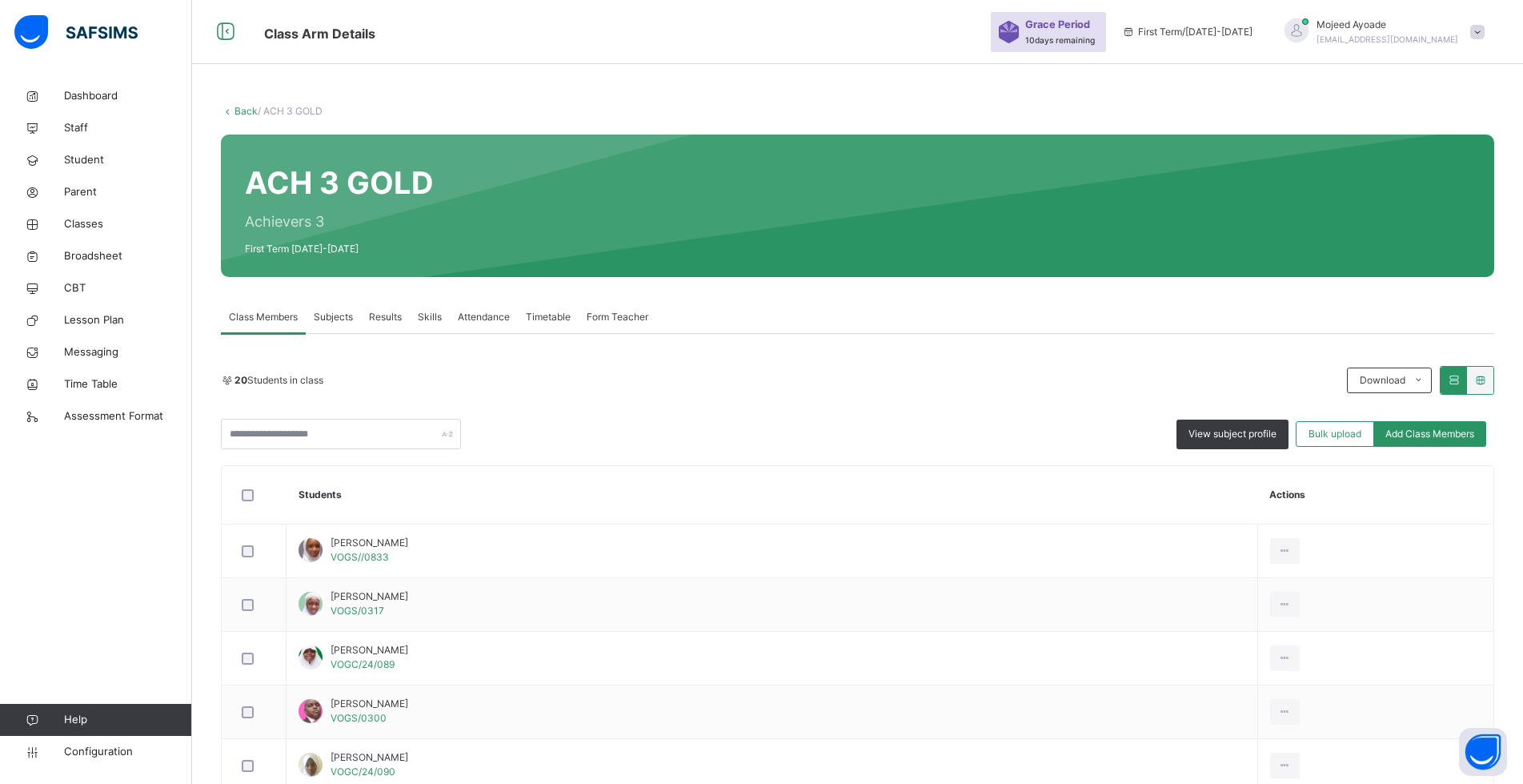
click at [964, 396] on div "20 Students in class Download Pdf Report Excel Report View subject profile Bulk…" at bounding box center [857, 408] width 1273 height 83
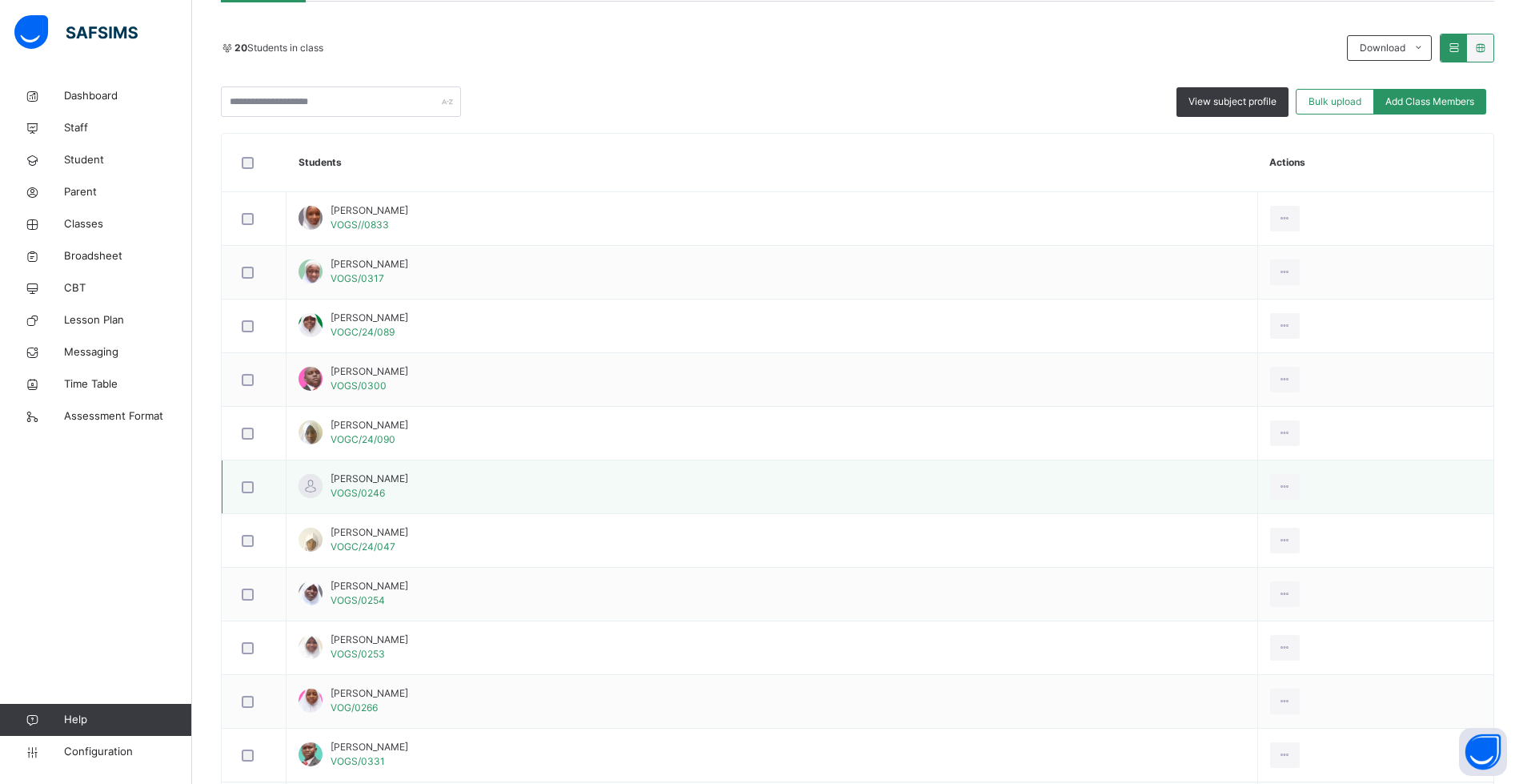
scroll to position [320, 0]
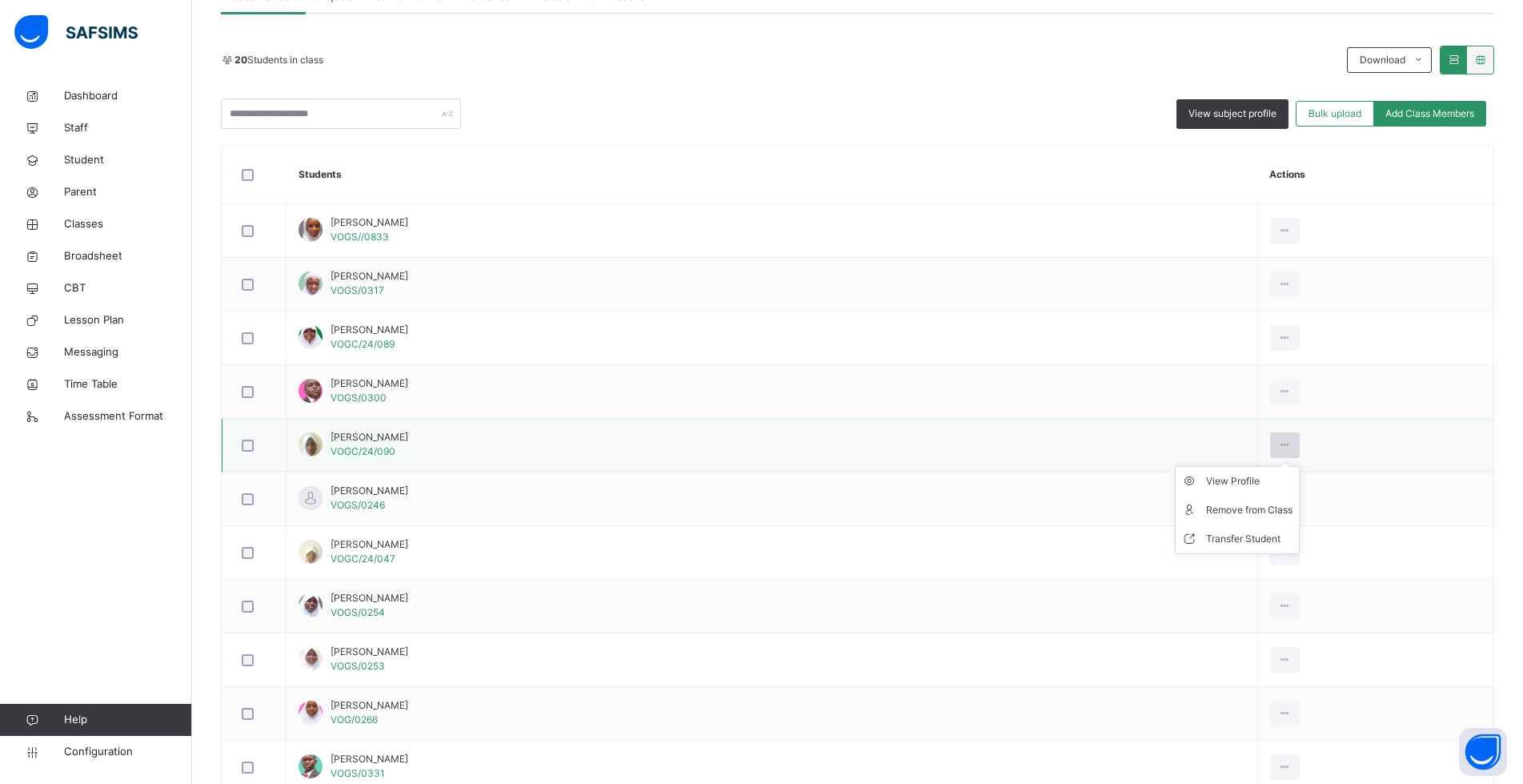
click at [1278, 443] on icon at bounding box center [1285, 445] width 14 height 14
click at [1206, 544] on div "Transfer Student" at bounding box center [1249, 539] width 87 height 16
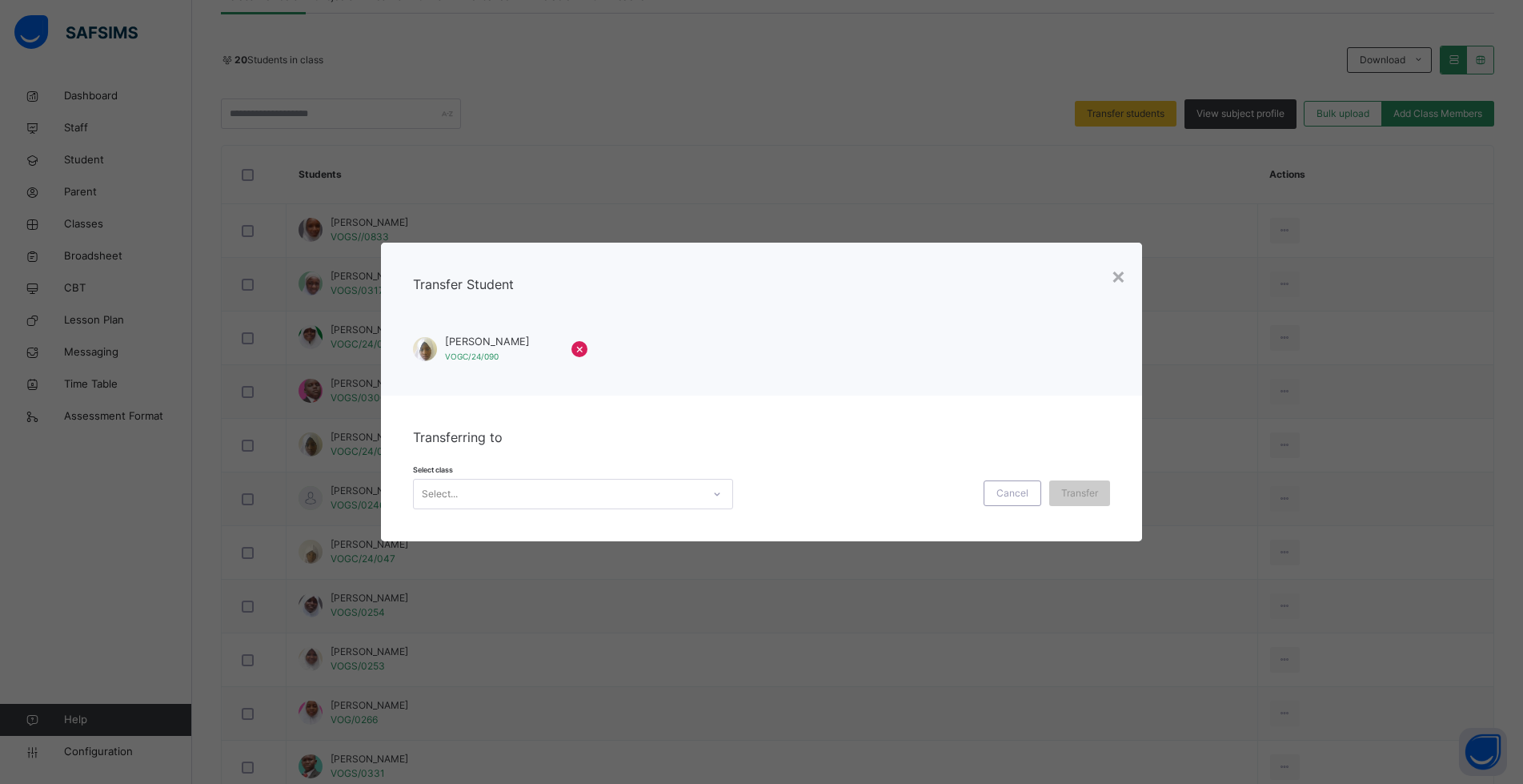
click at [447, 494] on div "Select..." at bounding box center [440, 494] width 36 height 31
click at [466, 557] on div "ACH 3 PEARL" at bounding box center [573, 557] width 319 height 27
click at [1092, 491] on span "Transfer" at bounding box center [1090, 493] width 37 height 14
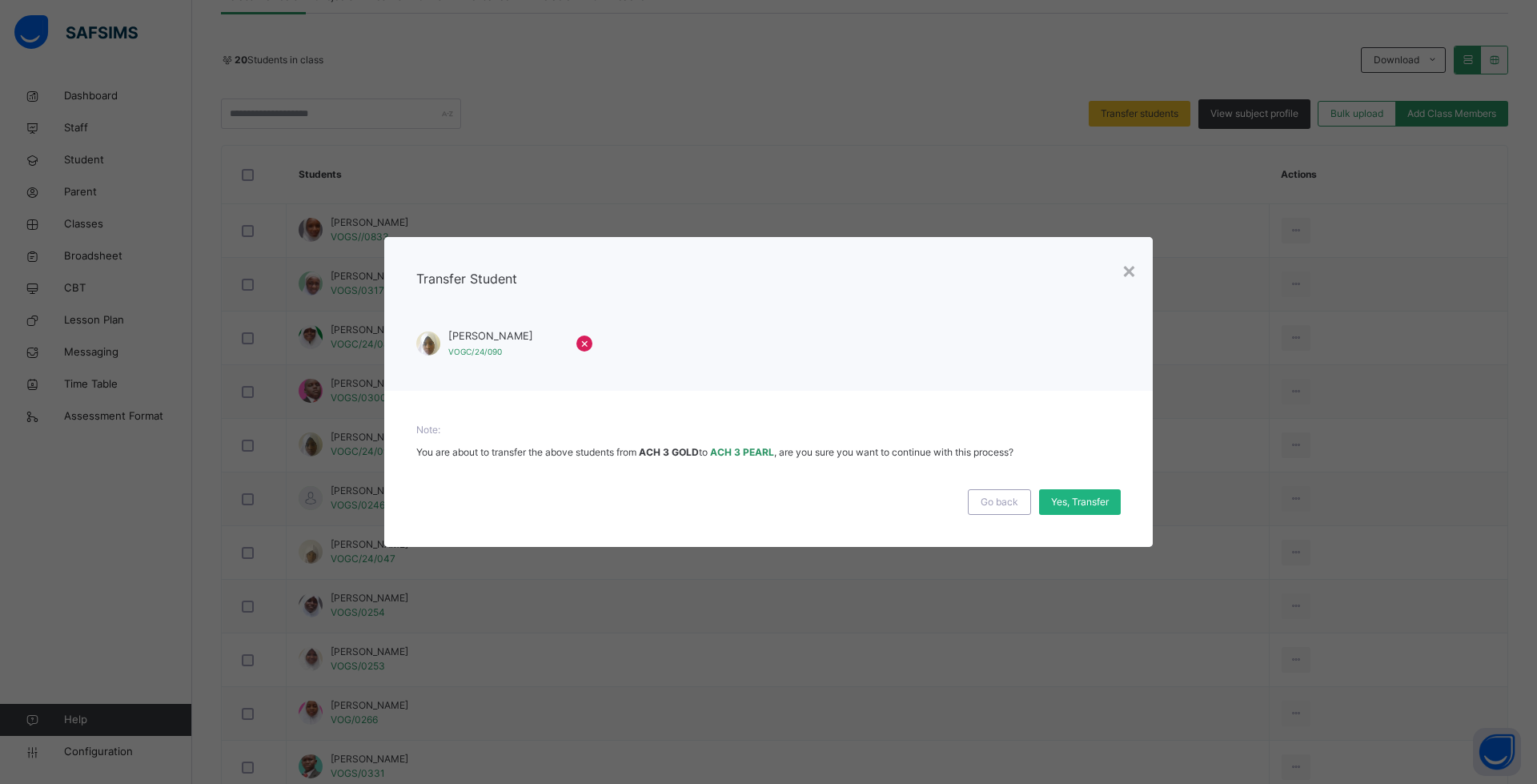
click at [1093, 503] on span "Yes, Transfer" at bounding box center [1080, 501] width 58 height 14
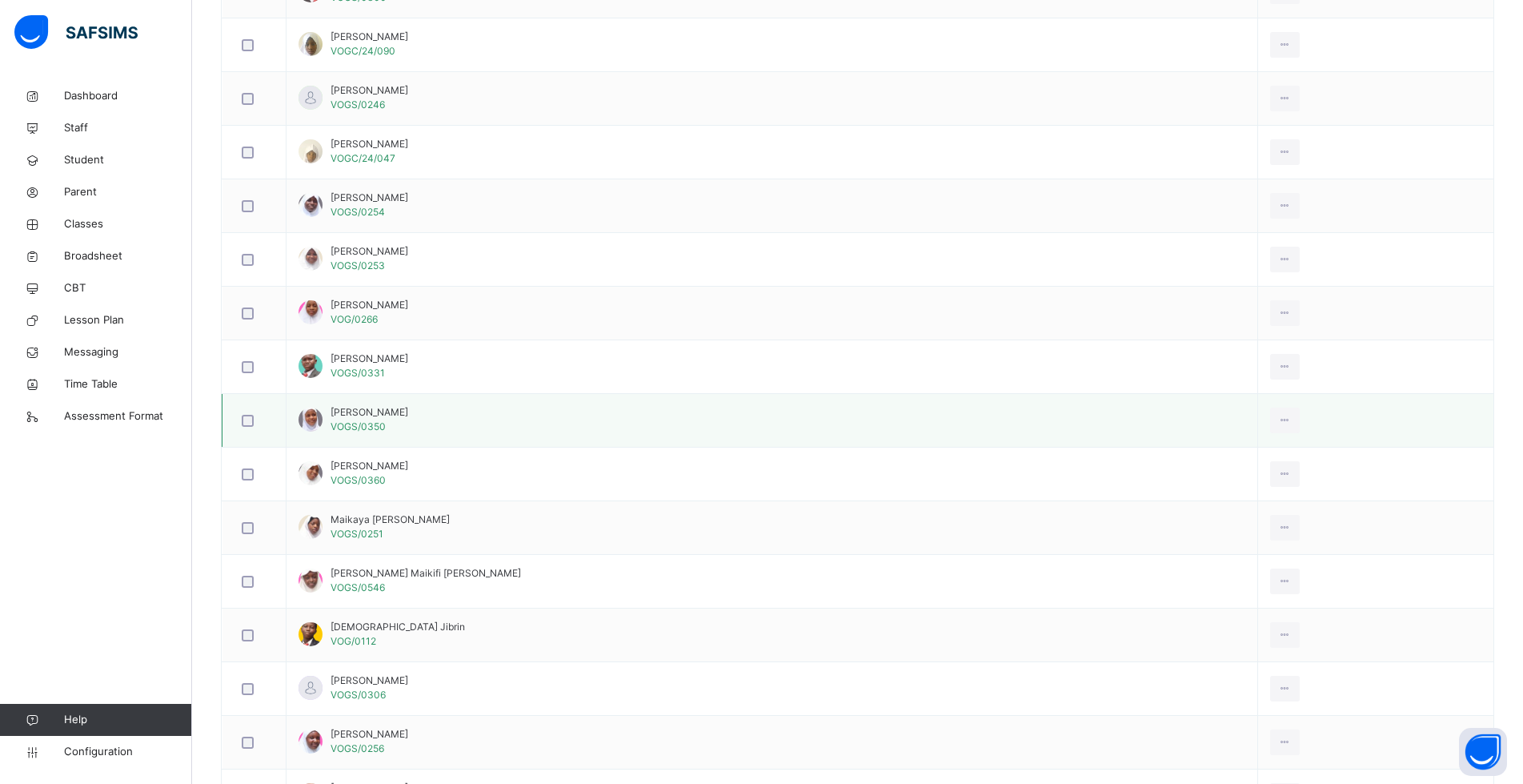
scroll to position [800, 0]
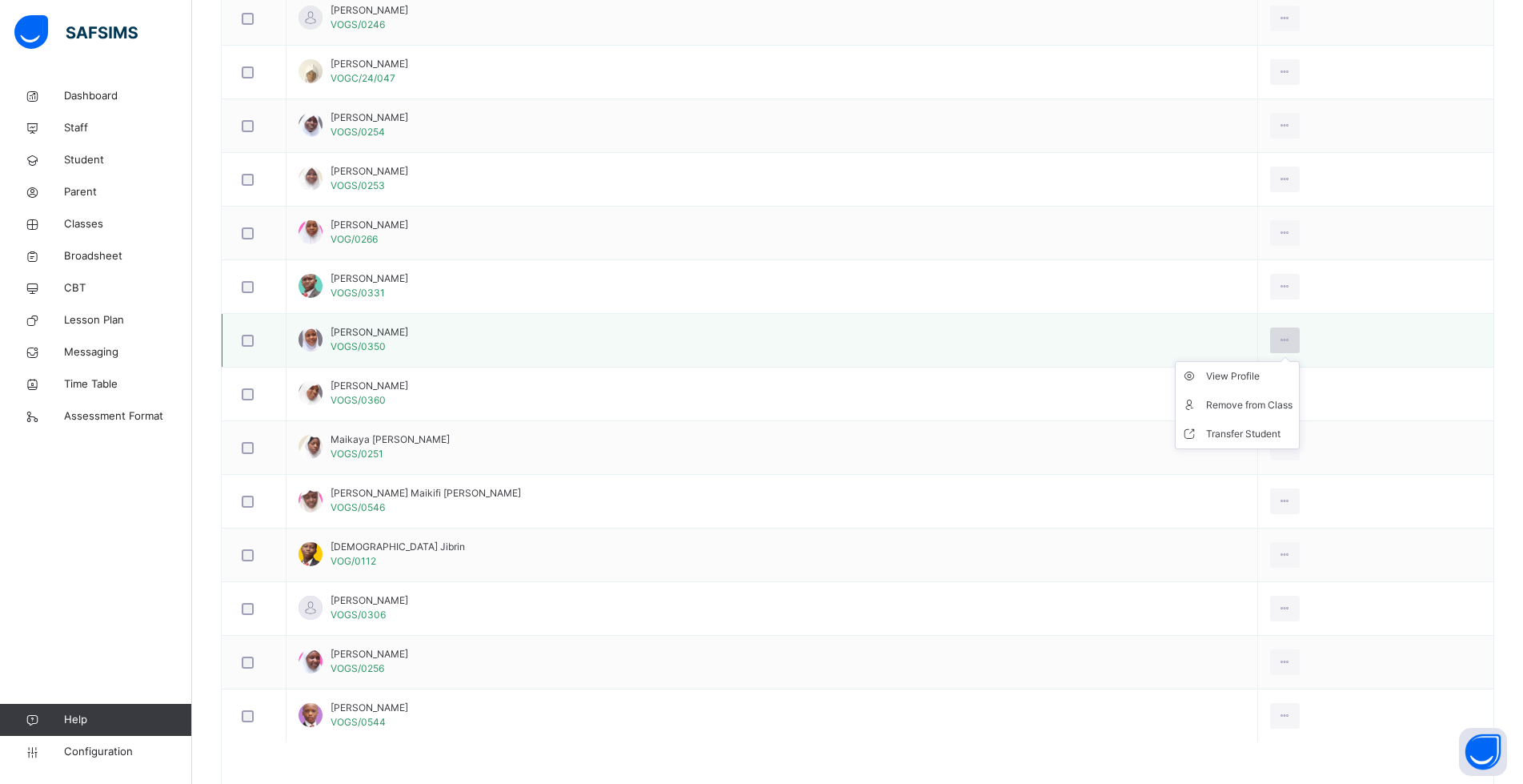
click at [1278, 340] on icon at bounding box center [1285, 340] width 14 height 14
click at [1210, 433] on div "Transfer Student" at bounding box center [1249, 433] width 87 height 16
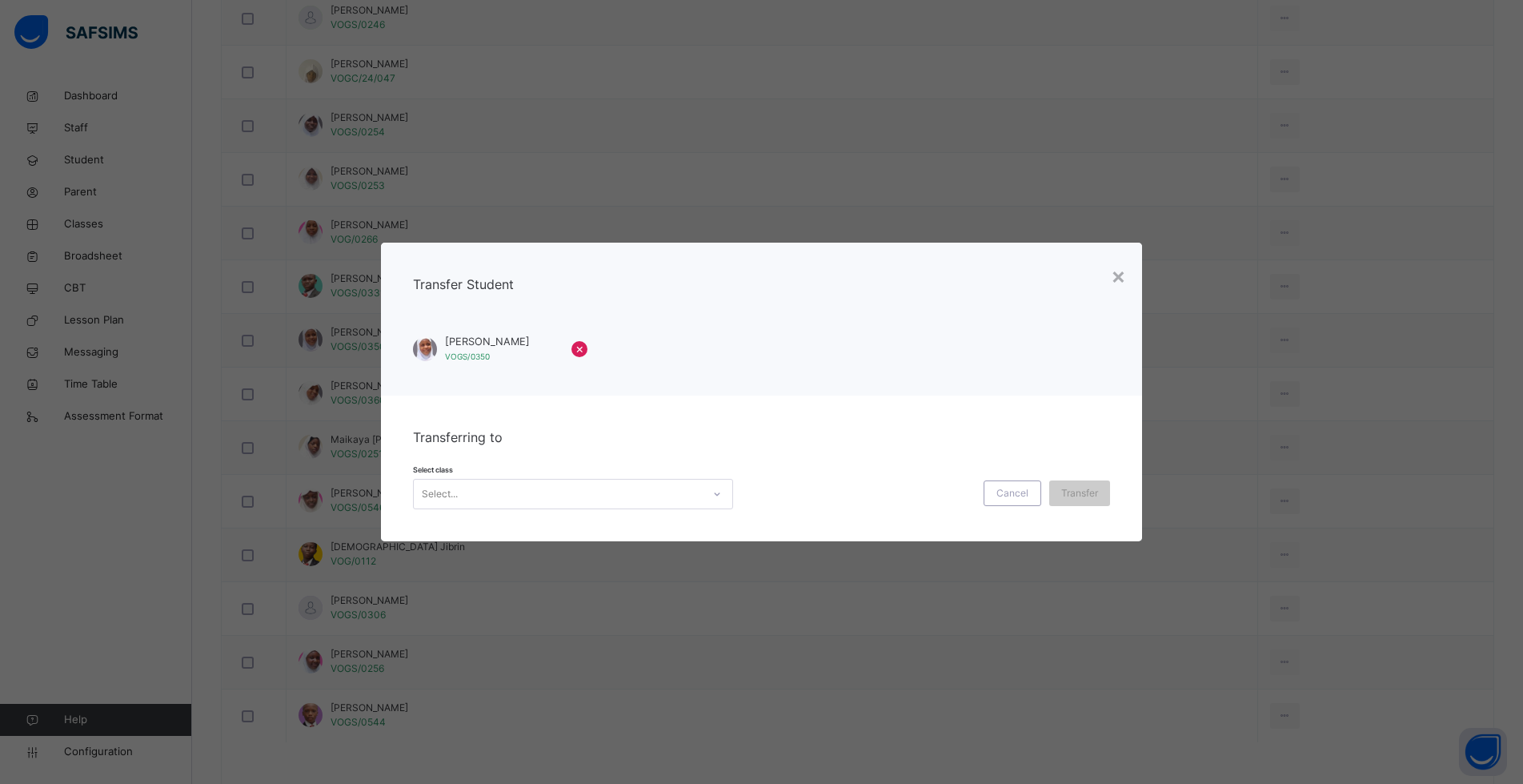
click at [509, 500] on div "Select..." at bounding box center [557, 494] width 288 height 25
click at [485, 556] on div "ACH 3 PEARL" at bounding box center [573, 557] width 319 height 27
click at [1111, 495] on div "Transfer" at bounding box center [1091, 493] width 61 height 25
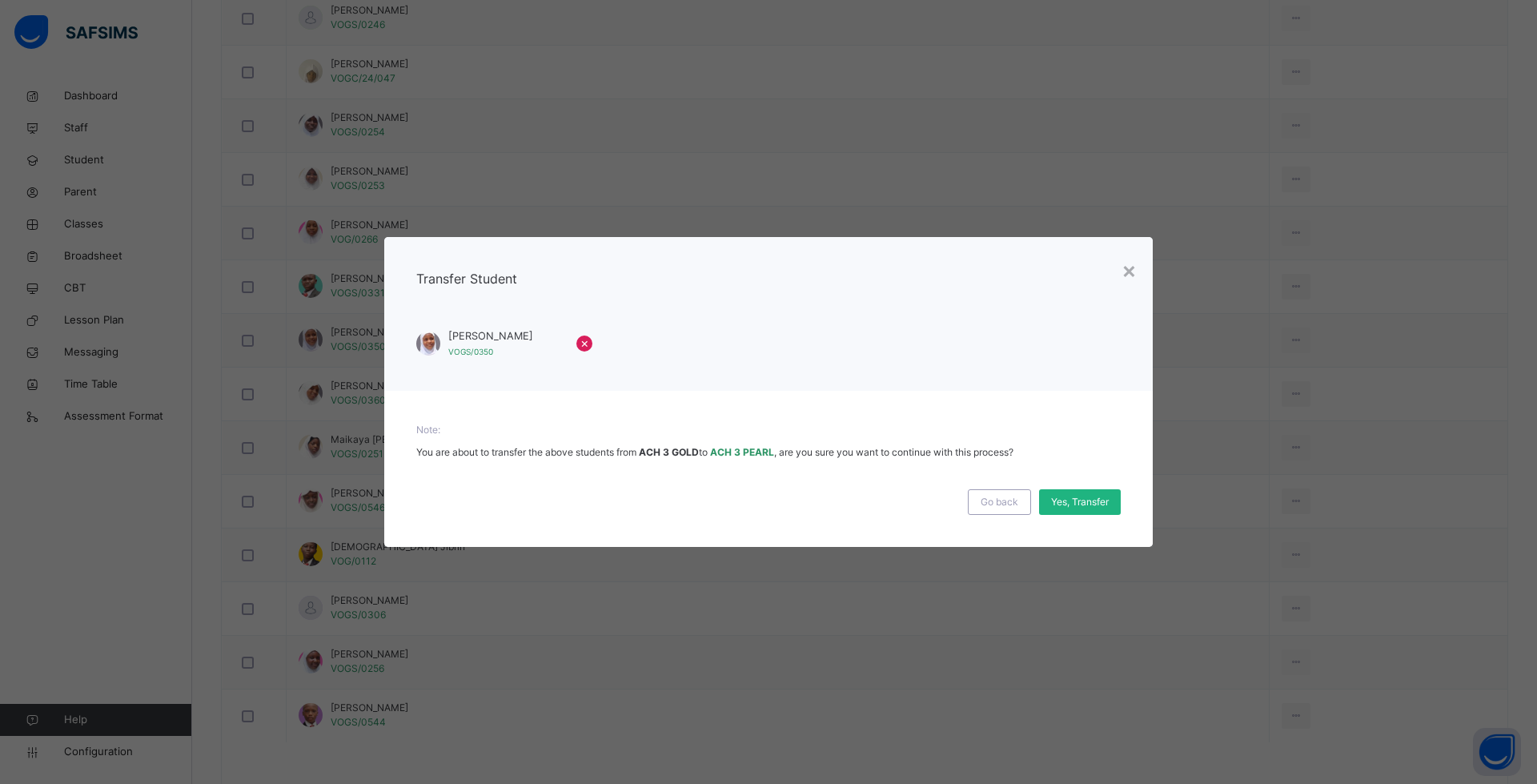
click at [1111, 494] on div "Yes, Transfer" at bounding box center [1080, 502] width 82 height 25
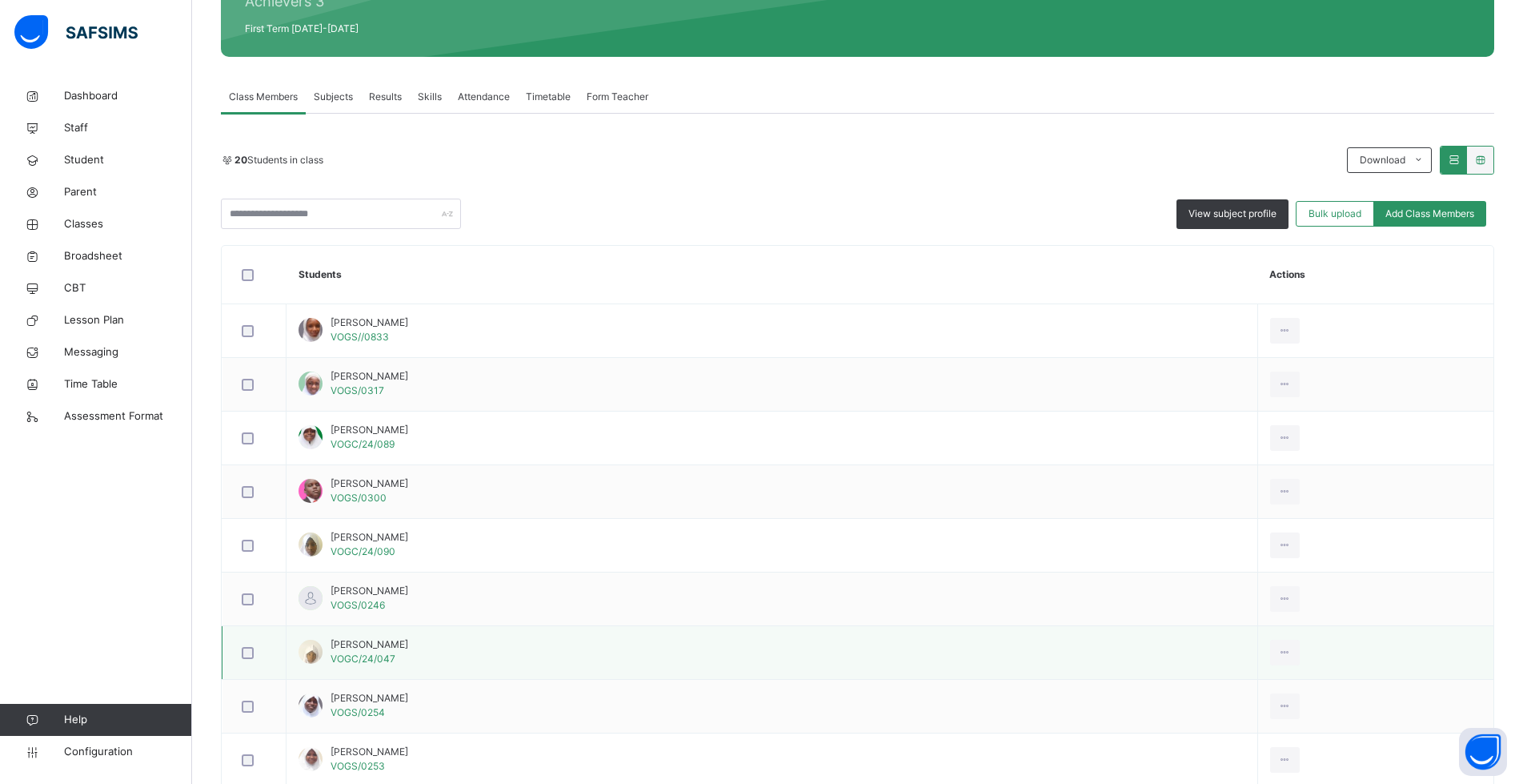
scroll to position [0, 0]
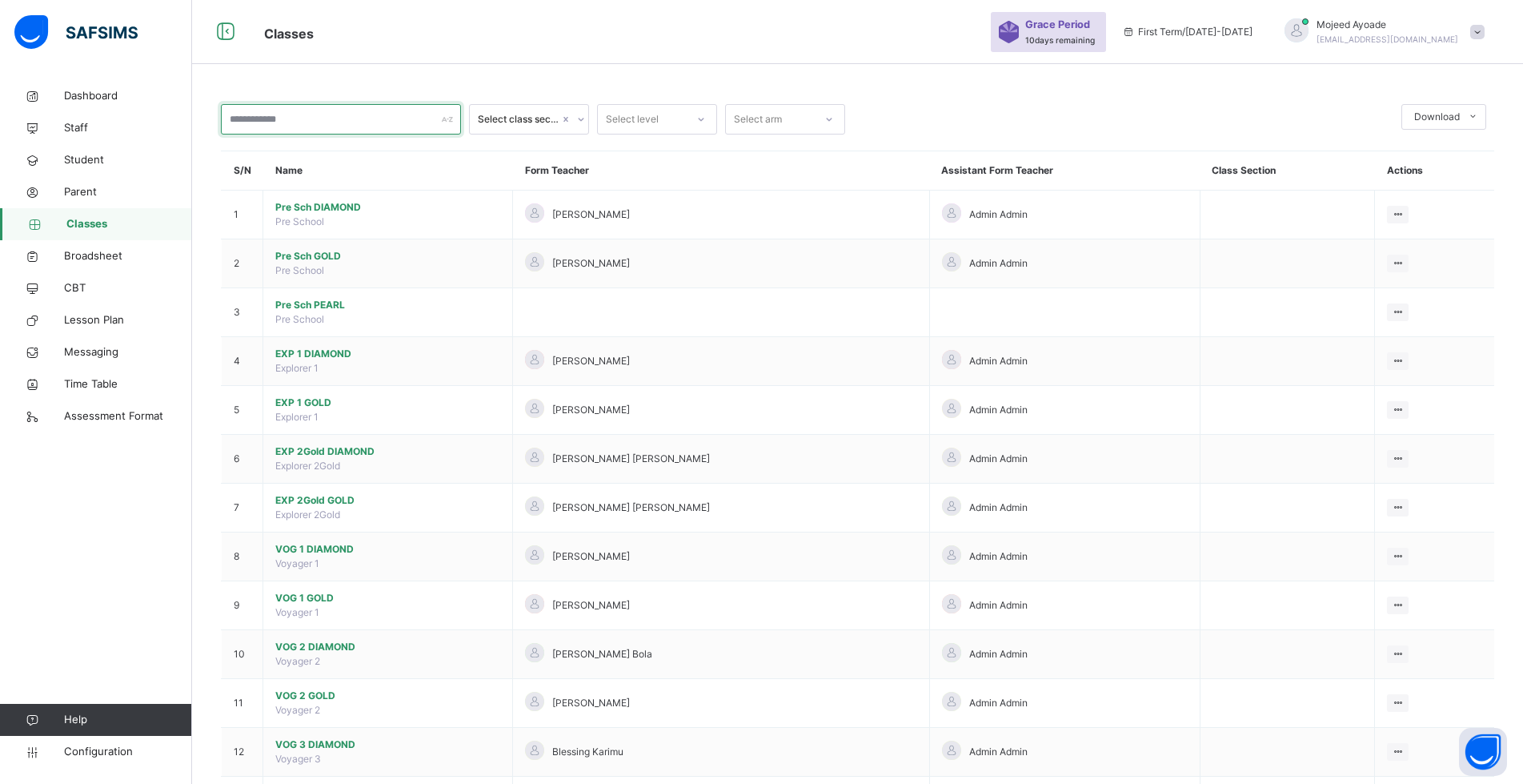
click at [310, 121] on input "text" at bounding box center [341, 120] width 240 height 31
